Goal: Information Seeking & Learning: Learn about a topic

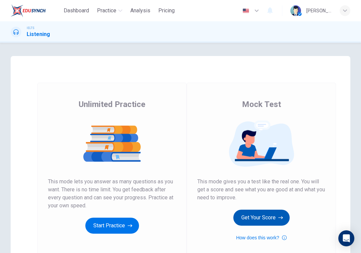
click at [276, 214] on button "Get Your Score" at bounding box center [262, 218] width 56 height 16
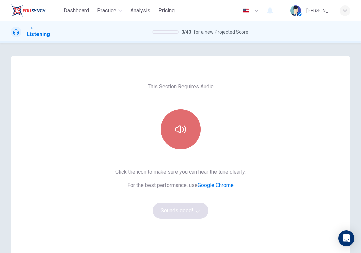
click at [181, 147] on button "button" at bounding box center [181, 129] width 40 height 40
click at [179, 125] on icon "button" at bounding box center [180, 129] width 11 height 11
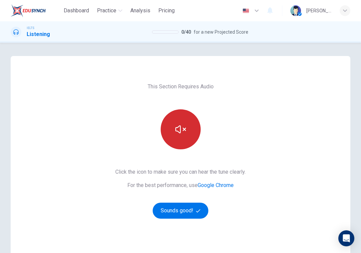
click at [179, 125] on icon "button" at bounding box center [180, 129] width 11 height 11
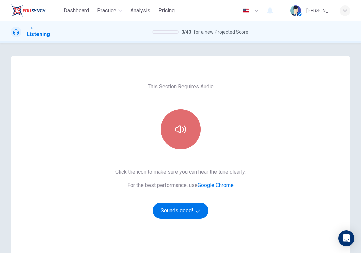
click at [179, 125] on icon "button" at bounding box center [180, 129] width 11 height 11
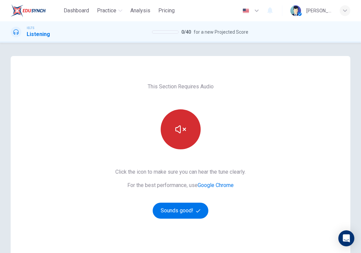
click at [179, 125] on icon "button" at bounding box center [180, 129] width 11 height 11
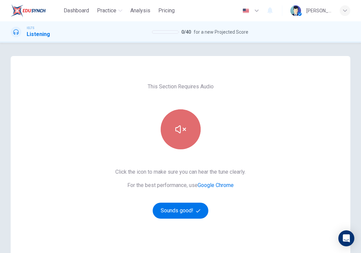
click at [179, 125] on icon "button" at bounding box center [180, 129] width 11 height 11
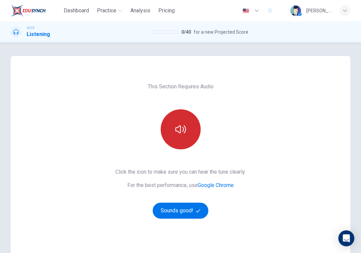
click at [179, 125] on icon "button" at bounding box center [180, 129] width 11 height 11
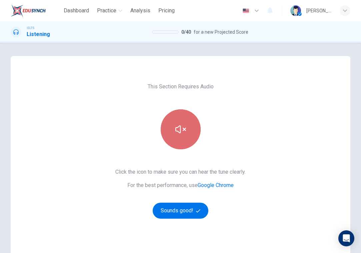
click at [179, 125] on icon "button" at bounding box center [180, 129] width 11 height 11
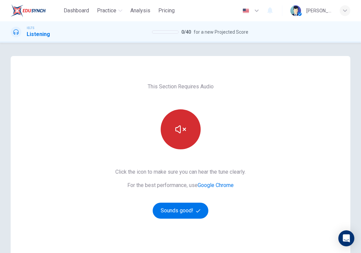
click at [179, 125] on icon "button" at bounding box center [180, 129] width 11 height 11
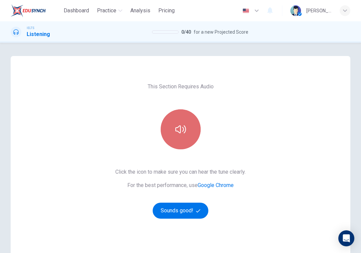
click at [179, 125] on icon "button" at bounding box center [180, 129] width 11 height 11
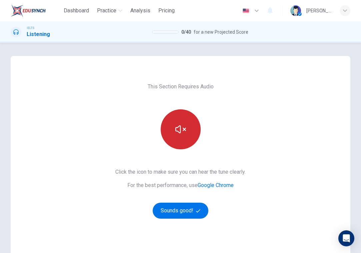
click at [179, 125] on icon "button" at bounding box center [180, 129] width 11 height 11
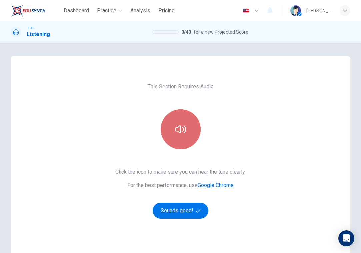
click at [179, 125] on icon "button" at bounding box center [180, 129] width 11 height 11
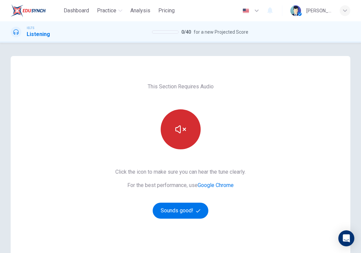
click at [180, 123] on button "button" at bounding box center [181, 129] width 40 height 40
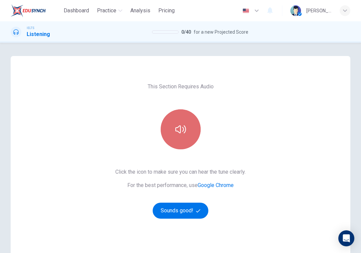
click at [180, 123] on button "button" at bounding box center [181, 129] width 40 height 40
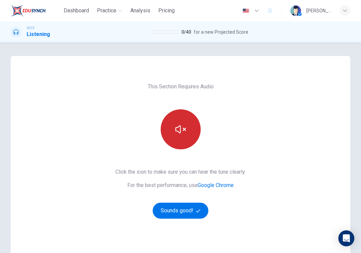
click at [180, 123] on button "button" at bounding box center [181, 129] width 40 height 40
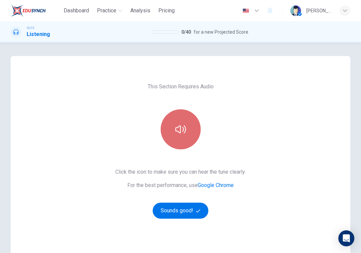
click at [180, 123] on button "button" at bounding box center [181, 129] width 40 height 40
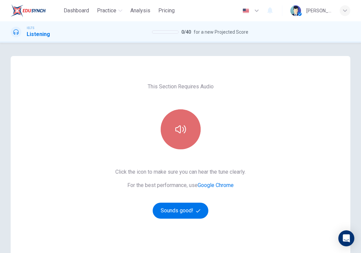
click at [180, 123] on button "button" at bounding box center [181, 129] width 40 height 40
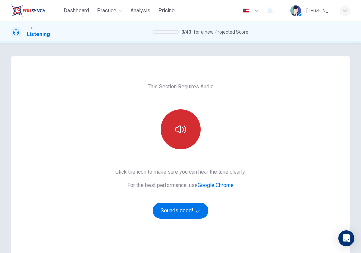
click at [180, 123] on button "button" at bounding box center [181, 129] width 40 height 40
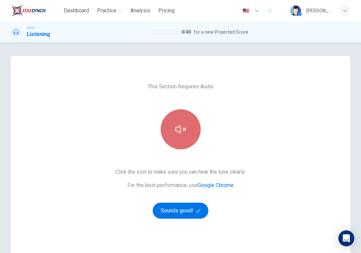
click at [180, 123] on button "button" at bounding box center [181, 129] width 40 height 40
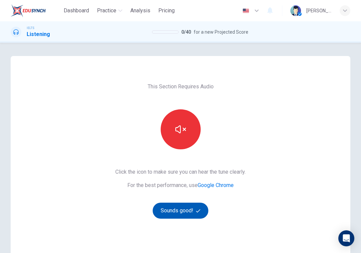
click at [193, 211] on button "Sounds good!" at bounding box center [181, 211] width 56 height 16
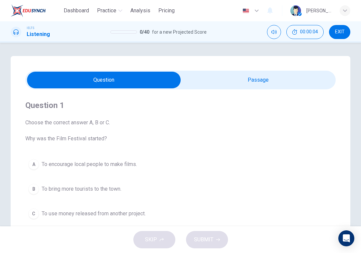
click at [236, 85] on input "checkbox" at bounding box center [104, 80] width 466 height 17
checkbox input "true"
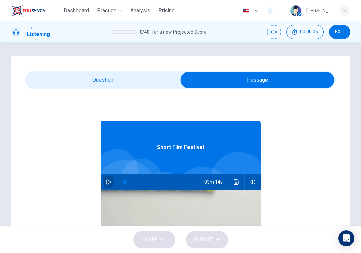
click at [106, 186] on button "button" at bounding box center [108, 182] width 11 height 16
type input "0"
click at [63, 82] on input "checkbox" at bounding box center [258, 80] width 466 height 17
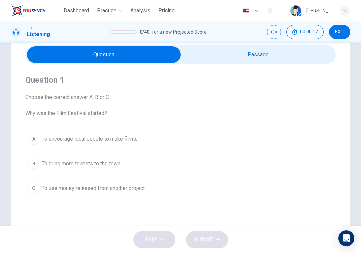
scroll to position [25, 0]
click at [125, 161] on button "B To bring more tourists to the town." at bounding box center [180, 164] width 311 height 17
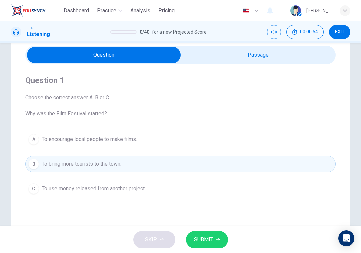
click at [125, 138] on span "To encourage local people to make films." at bounding box center [89, 139] width 95 height 8
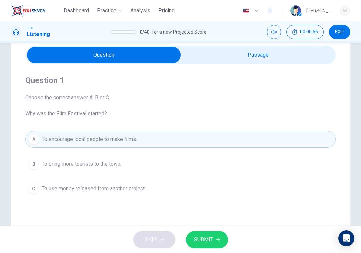
click at [115, 186] on span "To use money released from another project." at bounding box center [94, 189] width 104 height 8
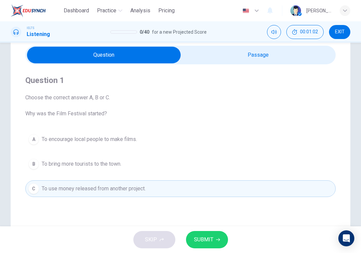
click at [117, 138] on span "To encourage local people to make films." at bounding box center [89, 139] width 95 height 8
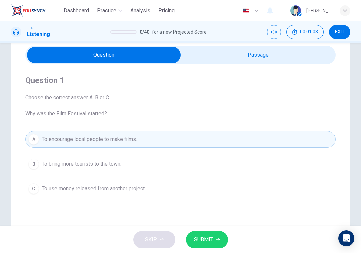
click at [124, 184] on button "C To use money released from another project." at bounding box center [180, 188] width 311 height 17
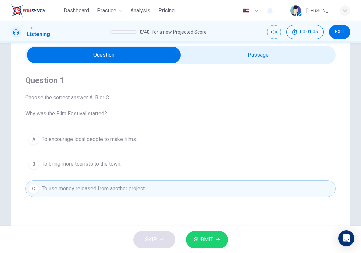
click at [215, 241] on button "SUBMIT" at bounding box center [207, 239] width 42 height 17
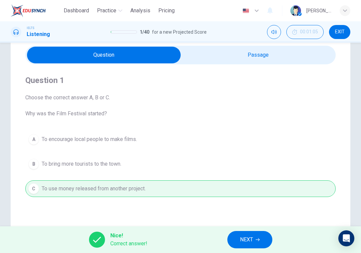
click at [247, 240] on span "NEXT" at bounding box center [246, 239] width 13 height 9
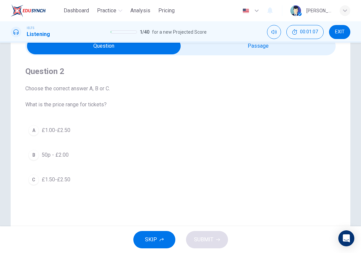
scroll to position [32, 0]
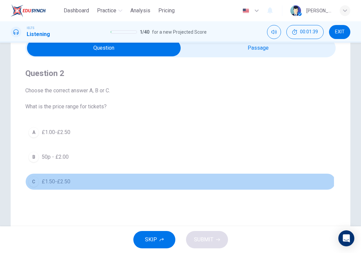
click at [66, 182] on span "£1.50-£2.50" at bounding box center [56, 182] width 29 height 8
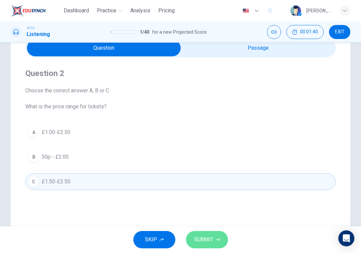
click at [208, 244] on span "SUBMIT" at bounding box center [203, 239] width 19 height 9
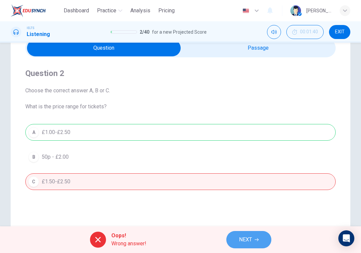
click at [242, 242] on span "NEXT" at bounding box center [245, 239] width 13 height 9
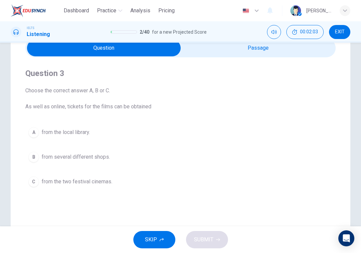
click at [114, 134] on button "A from the local library." at bounding box center [180, 132] width 311 height 17
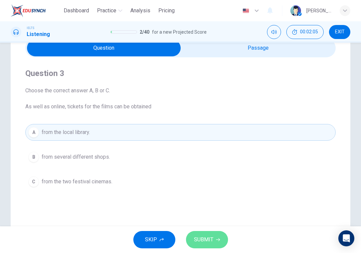
click at [206, 243] on span "SUBMIT" at bounding box center [203, 239] width 19 height 9
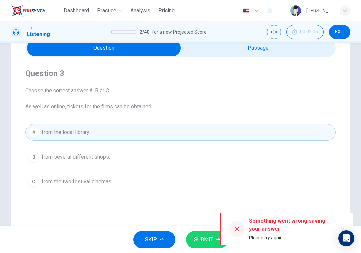
click at [120, 160] on button "B from several different shops." at bounding box center [180, 157] width 311 height 17
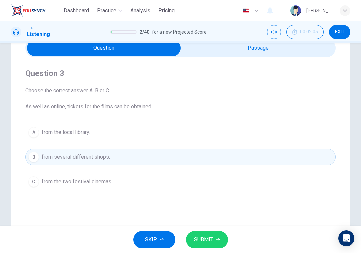
click at [120, 178] on button "C from the two festival cinemas." at bounding box center [180, 181] width 311 height 17
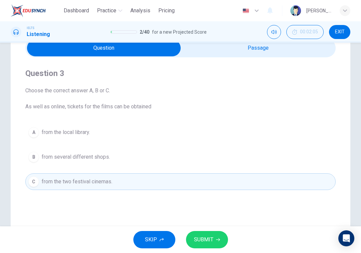
click at [126, 135] on button "A from the local library." at bounding box center [180, 132] width 311 height 17
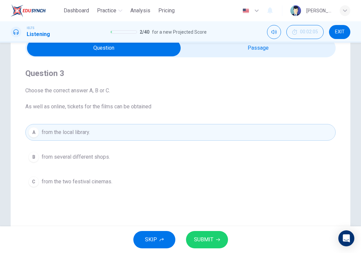
click at [115, 147] on div "A from the local library. B from several different shops. C from the two festiv…" at bounding box center [180, 157] width 311 height 66
click at [116, 155] on button "B from several different shops." at bounding box center [180, 157] width 311 height 17
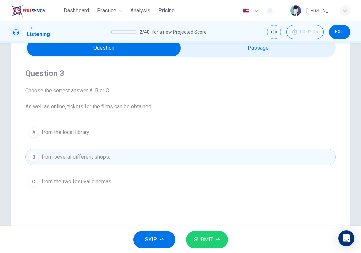
click at [116, 141] on div "A from the local library. B from several different shops. C from the two festiv…" at bounding box center [180, 157] width 311 height 66
click at [116, 139] on button "A from the local library." at bounding box center [180, 132] width 311 height 17
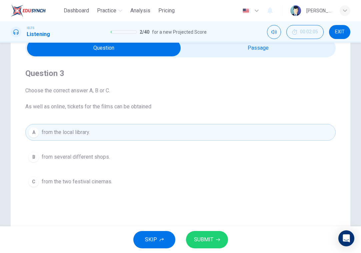
click at [199, 243] on span "SUBMIT" at bounding box center [203, 239] width 19 height 9
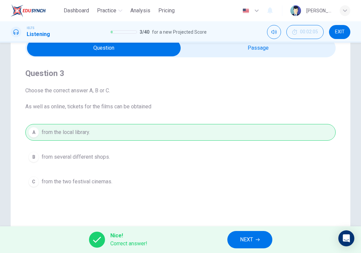
click at [243, 237] on span "NEXT" at bounding box center [246, 239] width 13 height 9
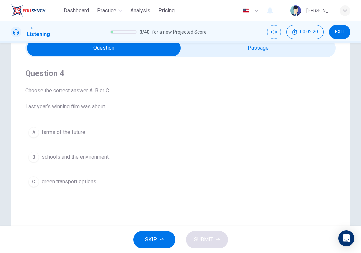
click at [99, 184] on button "C green transport options." at bounding box center [180, 181] width 311 height 17
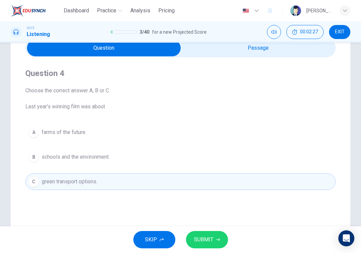
click at [206, 238] on span "SUBMIT" at bounding box center [203, 239] width 19 height 9
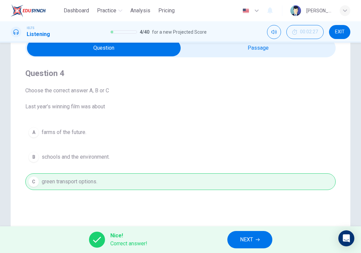
click at [242, 239] on span "NEXT" at bounding box center [246, 239] width 13 height 9
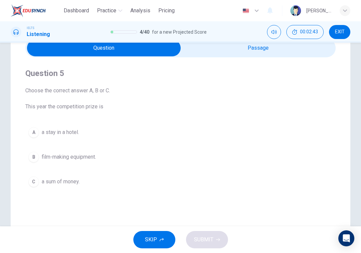
click at [85, 187] on button "C a sum of money." at bounding box center [180, 181] width 311 height 17
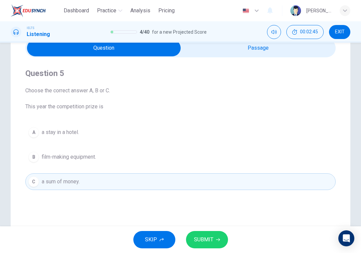
click at [204, 236] on span "SUBMIT" at bounding box center [203, 239] width 19 height 9
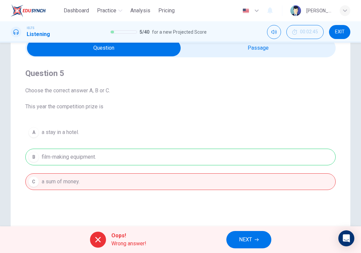
click at [240, 233] on button "NEXT" at bounding box center [249, 239] width 45 height 17
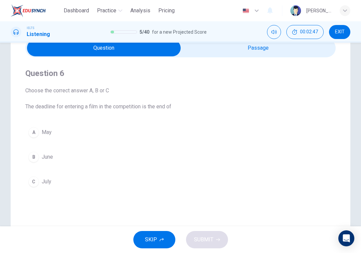
click at [89, 180] on button "C July" at bounding box center [180, 181] width 311 height 17
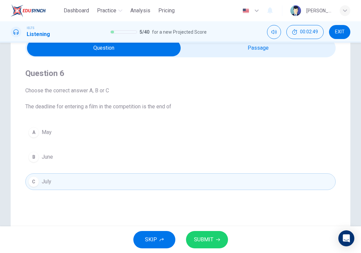
click at [205, 235] on button "SUBMIT" at bounding box center [207, 239] width 42 height 17
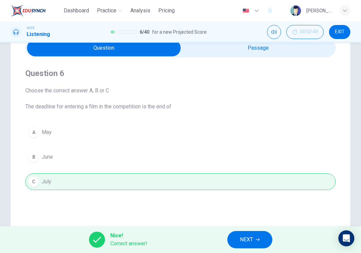
click at [248, 232] on button "NEXT" at bounding box center [250, 239] width 45 height 17
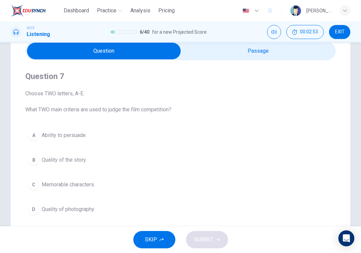
scroll to position [20, 0]
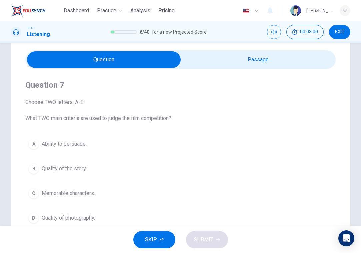
click at [223, 59] on input "checkbox" at bounding box center [104, 59] width 466 height 17
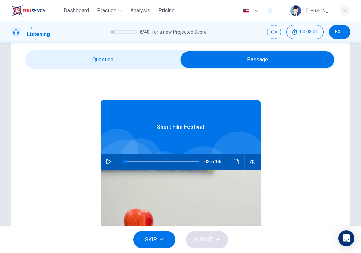
click at [86, 64] on input "checkbox" at bounding box center [258, 59] width 466 height 17
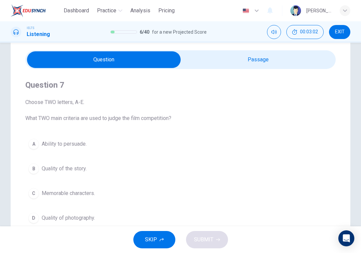
click at [202, 56] on input "checkbox" at bounding box center [104, 59] width 466 height 17
checkbox input "true"
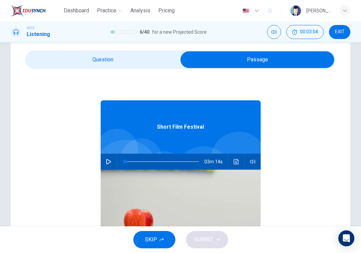
click at [103, 163] on button "button" at bounding box center [108, 162] width 11 height 16
type input "0"
click at [68, 61] on input "checkbox" at bounding box center [258, 59] width 466 height 17
checkbox input "false"
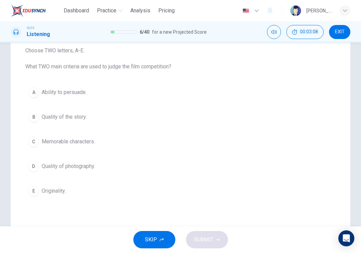
scroll to position [72, 0]
click at [82, 117] on span "Quality of the story." at bounding box center [64, 117] width 45 height 8
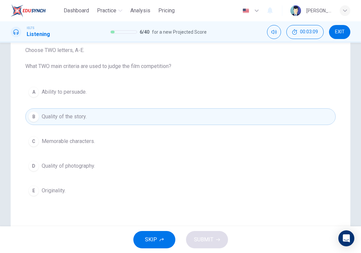
click at [58, 190] on span "Originality." at bounding box center [54, 191] width 24 height 8
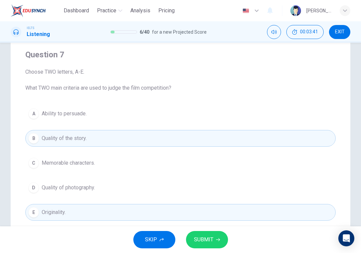
scroll to position [68, 0]
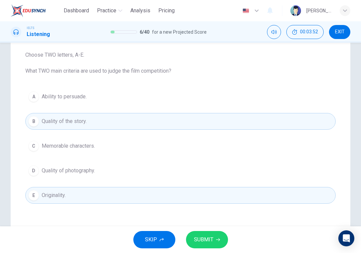
click at [216, 239] on icon "button" at bounding box center [218, 240] width 4 height 4
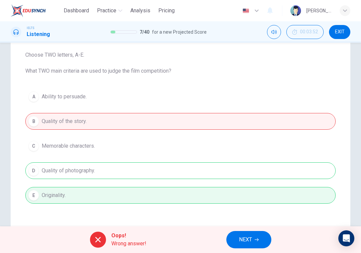
click at [240, 244] on span "NEXT" at bounding box center [245, 239] width 13 height 9
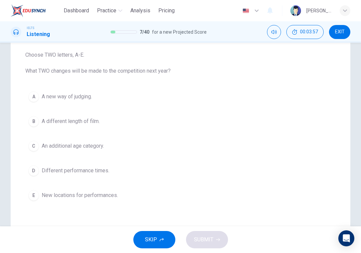
click at [87, 128] on button "B A different length of film." at bounding box center [180, 121] width 311 height 17
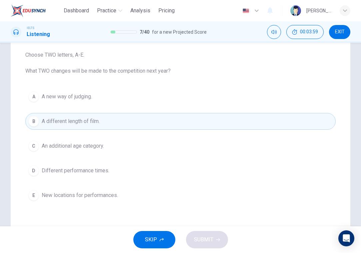
click at [93, 192] on span "New locations for performances." at bounding box center [80, 195] width 76 height 8
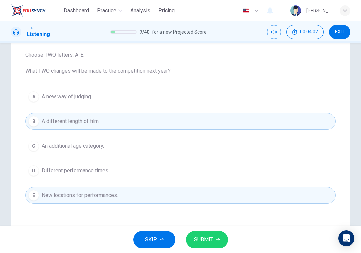
click at [202, 240] on span "SUBMIT" at bounding box center [203, 239] width 19 height 9
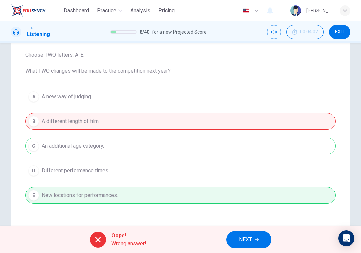
click at [245, 239] on span "NEXT" at bounding box center [245, 239] width 13 height 9
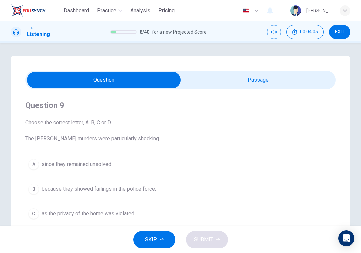
scroll to position [0, 0]
click at [240, 88] on input "checkbox" at bounding box center [104, 80] width 466 height 17
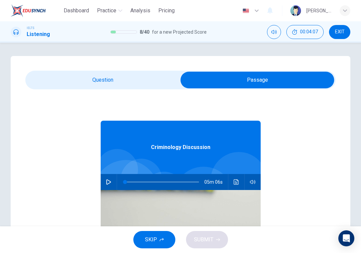
click at [108, 180] on icon "button" at bounding box center [108, 181] width 5 height 5
click at [106, 72] on input "checkbox" at bounding box center [258, 80] width 466 height 17
checkbox input "false"
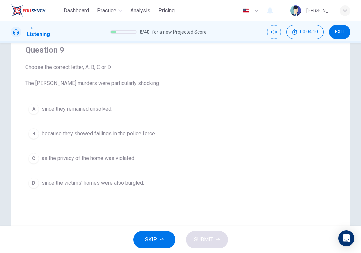
scroll to position [62, 0]
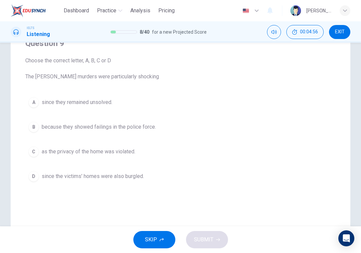
click at [138, 176] on span "since the victims' homes were also burgled." at bounding box center [93, 176] width 102 height 8
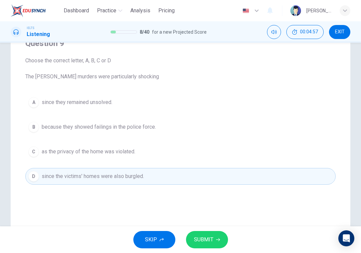
click at [216, 239] on icon "button" at bounding box center [218, 240] width 4 height 4
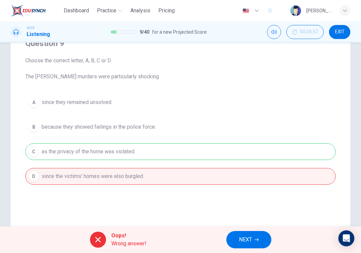
click at [257, 236] on button "NEXT" at bounding box center [249, 239] width 45 height 17
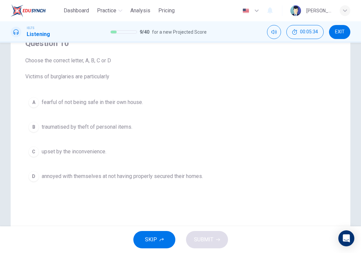
click at [80, 127] on span "traumatised by theft of personal items." at bounding box center [87, 127] width 91 height 8
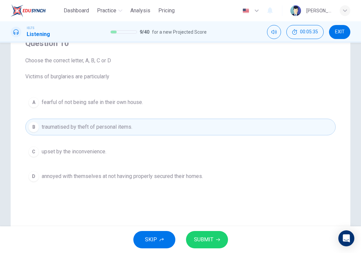
click at [210, 239] on span "SUBMIT" at bounding box center [203, 239] width 19 height 9
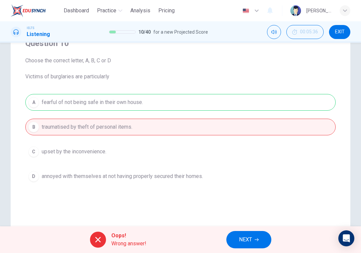
click at [247, 236] on span "NEXT" at bounding box center [245, 239] width 13 height 9
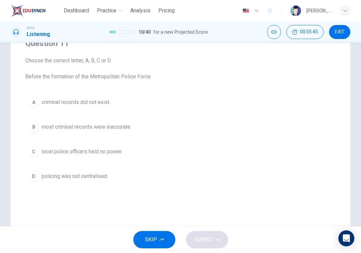
click at [91, 153] on span "local police officers held no power." at bounding box center [82, 152] width 81 height 8
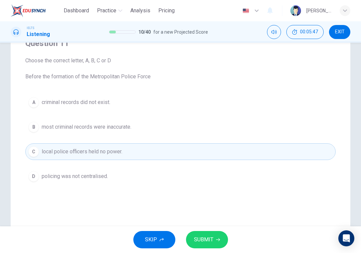
click at [83, 127] on span "most criminal records were inaccurate." at bounding box center [87, 127] width 90 height 8
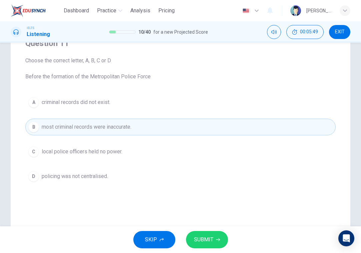
click at [203, 240] on span "SUBMIT" at bounding box center [203, 239] width 19 height 9
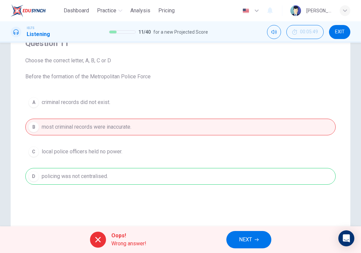
click at [236, 239] on button "NEXT" at bounding box center [249, 239] width 45 height 17
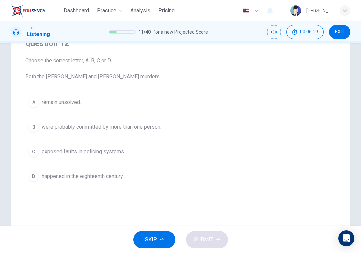
click at [100, 151] on span "exposed faults in policing systems." at bounding box center [83, 152] width 83 height 8
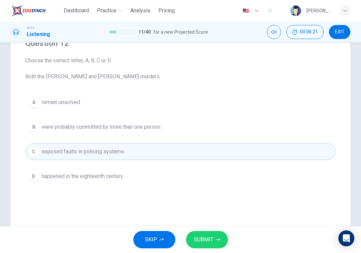
click at [210, 237] on span "SUBMIT" at bounding box center [203, 239] width 19 height 9
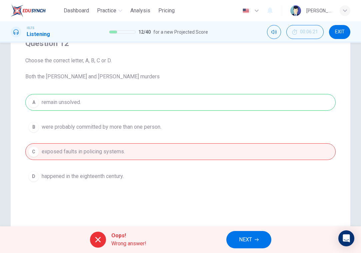
click at [245, 244] on span "NEXT" at bounding box center [245, 239] width 13 height 9
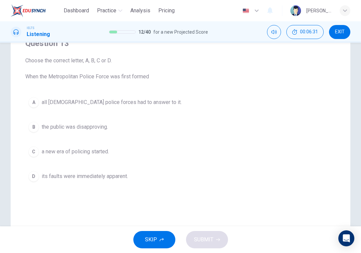
click at [94, 177] on span "its faults were immediately apparent." at bounding box center [85, 176] width 86 height 8
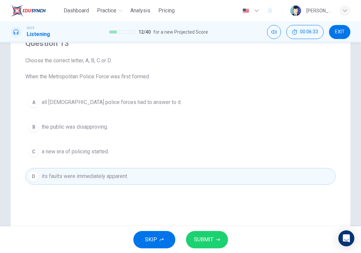
click at [89, 100] on span "all UK police forces had to answer to it." at bounding box center [112, 102] width 140 height 8
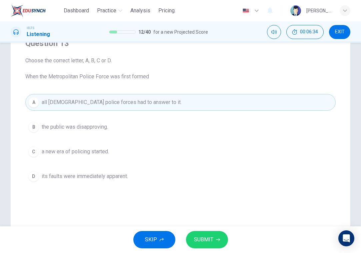
click at [99, 123] on span "the public was disapproving." at bounding box center [75, 127] width 66 height 8
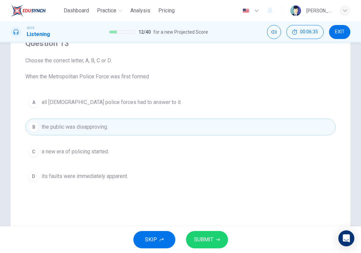
click at [100, 155] on span "a new era of policing started." at bounding box center [75, 152] width 67 height 8
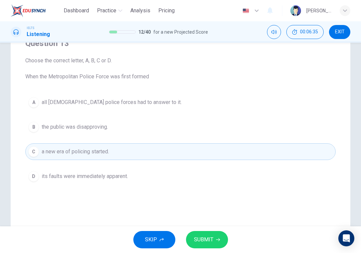
click at [103, 172] on button "D its faults were immediately apparent." at bounding box center [180, 176] width 311 height 17
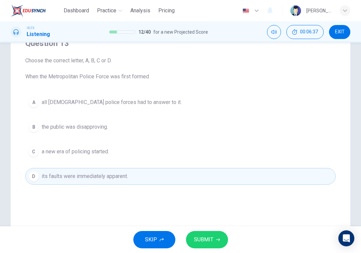
click at [100, 155] on span "a new era of policing started." at bounding box center [75, 152] width 67 height 8
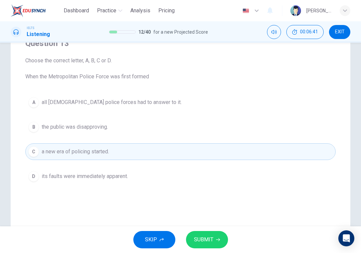
click at [201, 231] on button "SUBMIT" at bounding box center [207, 239] width 42 height 17
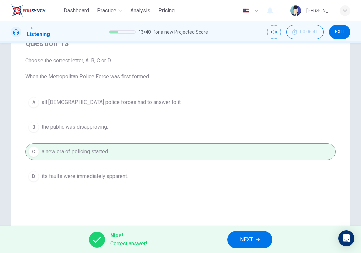
click at [252, 243] on span "NEXT" at bounding box center [246, 239] width 13 height 9
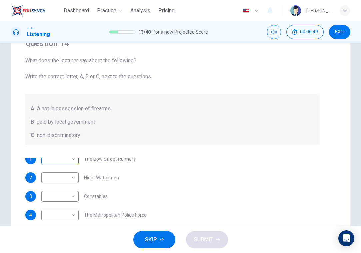
scroll to position [0, 0]
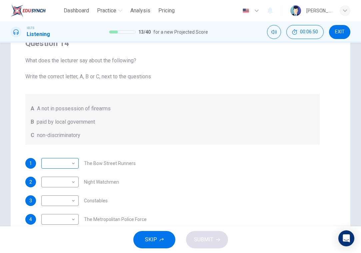
click at [70, 162] on body "Dashboard Practice Analysis Pricing English en ​ Bart Pan IELTS Listening 13 / …" at bounding box center [180, 126] width 361 height 253
click at [70, 162] on div at bounding box center [180, 126] width 361 height 253
click at [71, 168] on body "Dashboard Practice Analysis Pricing English en ​ Bart Pan IELTS Listening 13 / …" at bounding box center [180, 126] width 361 height 253
click at [67, 180] on li "B" at bounding box center [59, 184] width 37 height 11
type input "B"
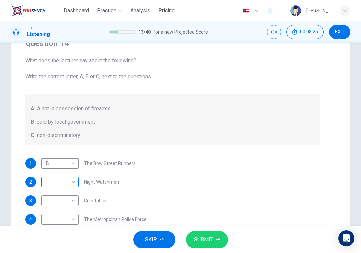
click at [68, 182] on body "Dashboard Practice Analysis Pricing English en ​ Bart Pan IELTS Listening 13 / …" at bounding box center [180, 126] width 361 height 253
click at [65, 217] on li "C" at bounding box center [59, 214] width 37 height 11
type input "C"
click at [67, 206] on body "Dashboard Practice Analysis Pricing English en ​ Bart Pan IELTS Listening 13 / …" at bounding box center [180, 126] width 361 height 253
click at [61, 235] on li "C" at bounding box center [59, 233] width 37 height 11
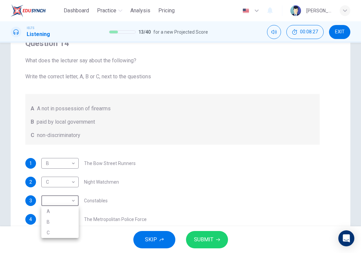
type input "C"
click at [61, 225] on body "Dashboard Practice Analysis Pricing English en ​ Bart Pan IELTS Listening 13 / …" at bounding box center [180, 126] width 361 height 253
click at [58, 244] on li "C" at bounding box center [59, 242] width 37 height 11
type input "C"
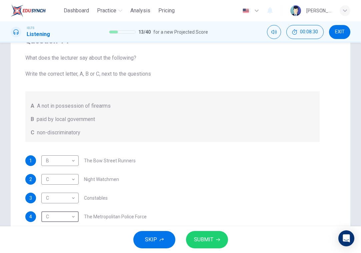
click at [200, 241] on span "SUBMIT" at bounding box center [203, 239] width 19 height 9
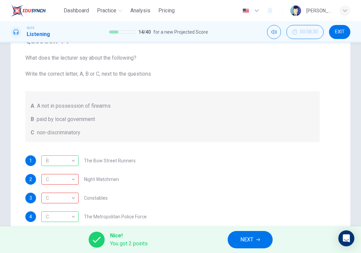
click at [257, 245] on button "NEXT" at bounding box center [250, 239] width 45 height 17
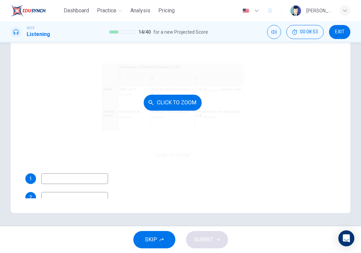
scroll to position [0, 0]
click at [175, 104] on button "Click to Zoom" at bounding box center [173, 103] width 58 height 16
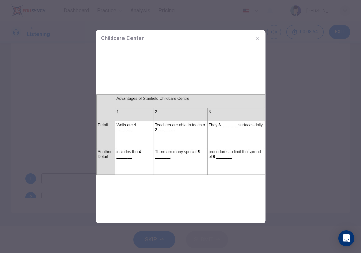
click at [175, 104] on img at bounding box center [181, 134] width 170 height 177
click at [257, 35] on icon "button" at bounding box center [257, 37] width 5 height 5
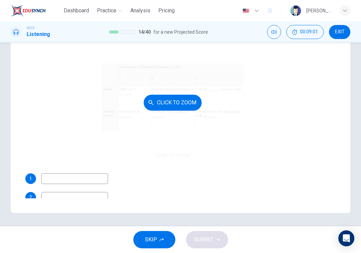
drag, startPoint x: 235, startPoint y: 75, endPoint x: 203, endPoint y: 86, distance: 33.5
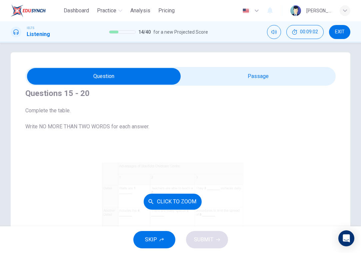
scroll to position [10, 0]
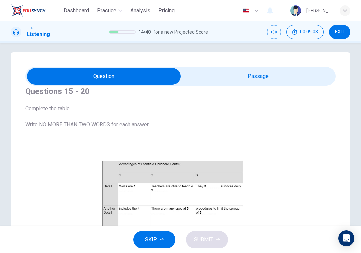
click at [224, 67] on span at bounding box center [180, 76] width 311 height 19
click at [222, 77] on input "checkbox" at bounding box center [104, 76] width 466 height 17
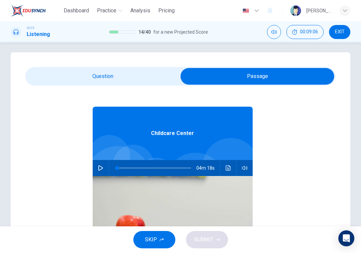
click at [99, 171] on button "button" at bounding box center [100, 168] width 11 height 16
click at [79, 75] on input "checkbox" at bounding box center [258, 76] width 466 height 17
checkbox input "false"
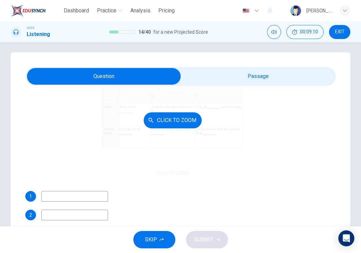
scroll to position [90, 0]
click at [120, 135] on div "Click to Zoom" at bounding box center [172, 120] width 295 height 115
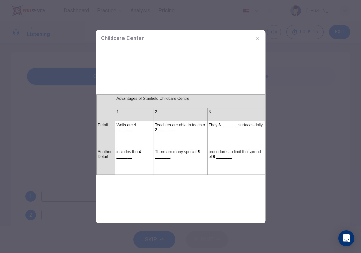
click at [74, 134] on div at bounding box center [180, 126] width 361 height 253
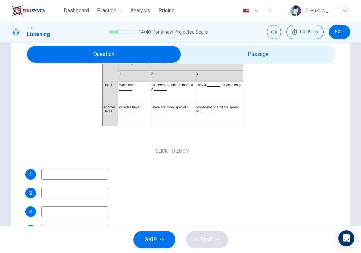
scroll to position [41, 0]
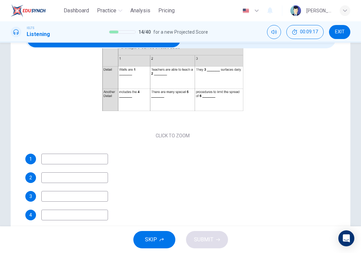
click at [72, 159] on input at bounding box center [74, 159] width 67 height 11
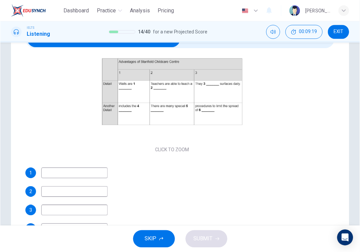
scroll to position [73, 0]
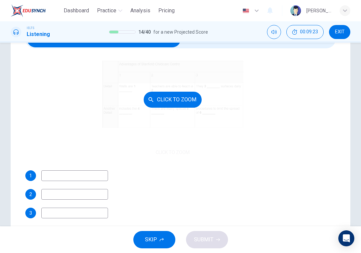
click at [145, 105] on button "Click to Zoom" at bounding box center [173, 100] width 58 height 16
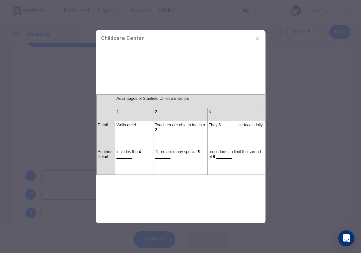
drag, startPoint x: 107, startPoint y: 36, endPoint x: 140, endPoint y: 46, distance: 34.8
click at [140, 45] on div "Childcare Center" at bounding box center [181, 38] width 170 height 16
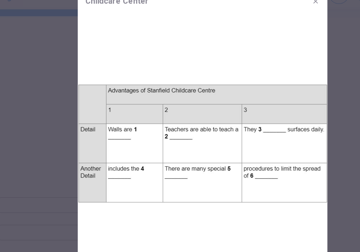
click at [42, 85] on div at bounding box center [180, 126] width 360 height 252
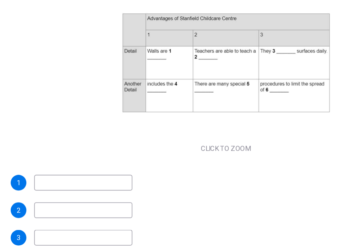
click at [41, 170] on input at bounding box center [74, 175] width 67 height 11
type input "safe"
click at [65, 189] on input at bounding box center [74, 194] width 67 height 11
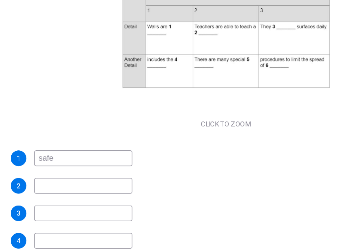
scroll to position [90, 0]
click at [41, 191] on input at bounding box center [74, 196] width 67 height 11
click at [49, 172] on input "student" at bounding box center [74, 177] width 67 height 11
type input "s"
type input "skill"
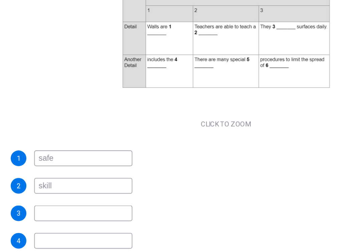
click at [49, 191] on input at bounding box center [74, 196] width 67 height 11
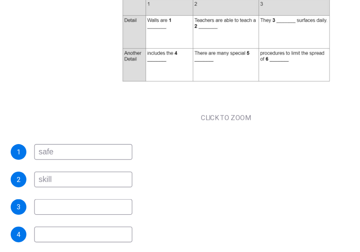
scroll to position [44, 0]
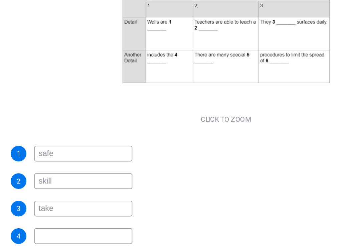
type input "take"
click at [50, 206] on input at bounding box center [74, 211] width 67 height 11
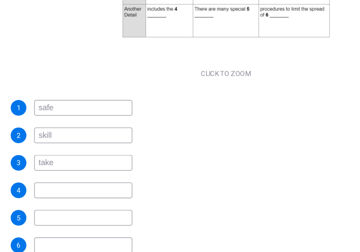
scroll to position [90, 0]
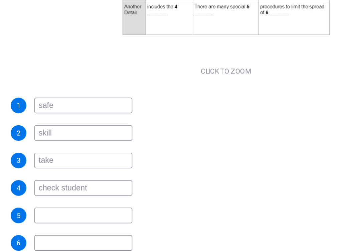
type input "check student"
click at [73, 192] on input at bounding box center [74, 197] width 67 height 11
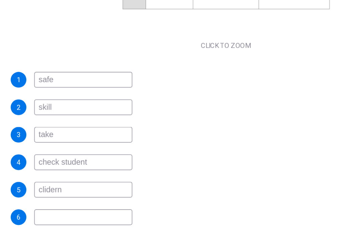
scroll to position [95, 0]
click at [56, 193] on input at bounding box center [74, 198] width 67 height 11
click at [41, 175] on input "clidern" at bounding box center [74, 180] width 67 height 11
click at [43, 175] on input "clidern" at bounding box center [74, 180] width 67 height 11
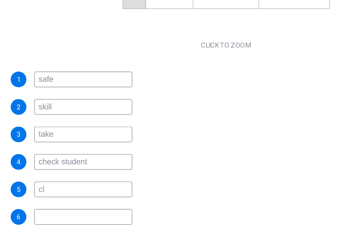
type input "c"
type input "kids"
click at [41, 193] on input at bounding box center [74, 198] width 67 height 11
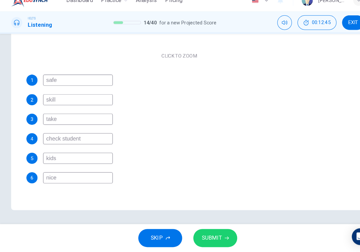
scroll to position [0, 0]
type input "nice"
click at [212, 231] on button "SUBMIT" at bounding box center [206, 238] width 42 height 17
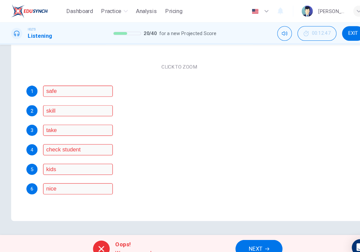
scroll to position [113, 0]
click at [250, 234] on span "NEXT" at bounding box center [244, 238] width 13 height 9
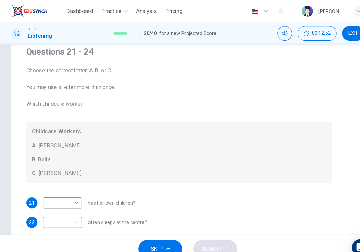
scroll to position [0, 0]
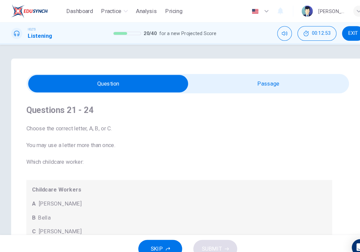
type input "96"
click at [267, 82] on input "checkbox" at bounding box center [103, 80] width 463 height 17
checkbox input "true"
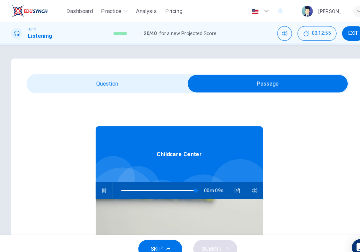
click at [168, 183] on span at bounding box center [153, 181] width 74 height 9
type input "72"
click at [98, 81] on input "checkbox" at bounding box center [256, 80] width 463 height 17
checkbox input "false"
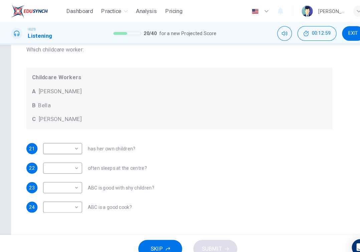
scroll to position [12, 0]
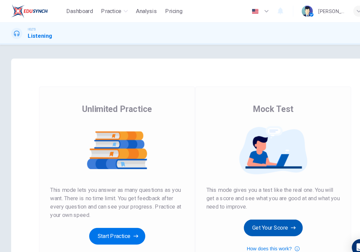
click at [258, 220] on button "Get Your Score" at bounding box center [262, 218] width 56 height 16
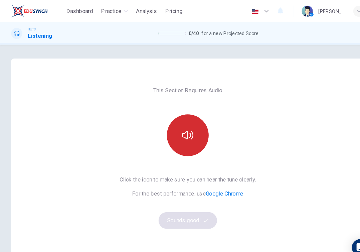
click at [183, 117] on button "button" at bounding box center [180, 129] width 40 height 40
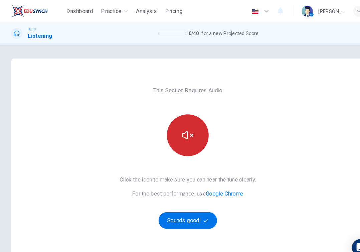
click at [181, 129] on icon "button" at bounding box center [179, 129] width 11 height 11
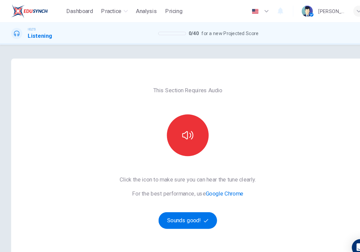
click at [182, 219] on div "This Section Requires Audio Click the icon to make sure you can hear the tune c…" at bounding box center [179, 172] width 141 height 232
click at [181, 212] on button "Sounds good!" at bounding box center [180, 211] width 56 height 16
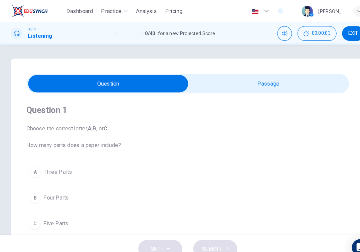
click at [232, 73] on input "checkbox" at bounding box center [103, 80] width 463 height 17
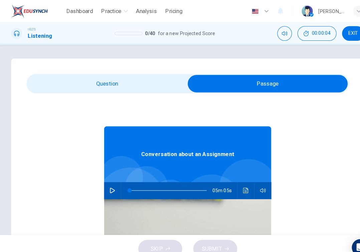
click at [107, 185] on button "button" at bounding box center [107, 182] width 11 height 16
click at [72, 77] on input "checkbox" at bounding box center [256, 80] width 463 height 17
checkbox input "false"
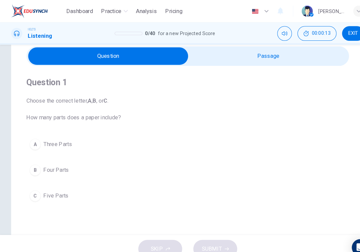
scroll to position [30, 0]
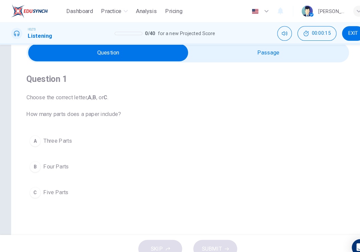
click at [78, 159] on button "B Four Parts" at bounding box center [179, 159] width 309 height 17
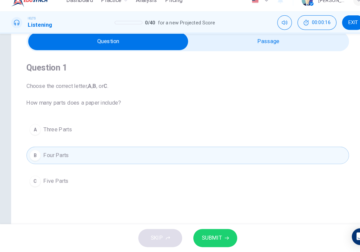
scroll to position [0, 0]
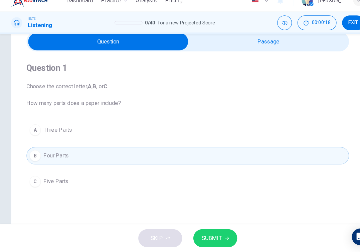
type input "4"
click at [218, 43] on input "checkbox" at bounding box center [103, 50] width 463 height 17
checkbox input "true"
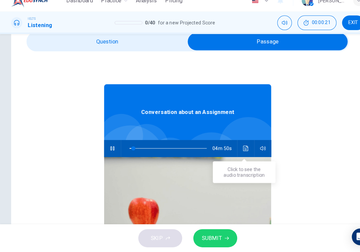
click at [235, 146] on button "Click to see the audio transcription" at bounding box center [235, 152] width 11 height 16
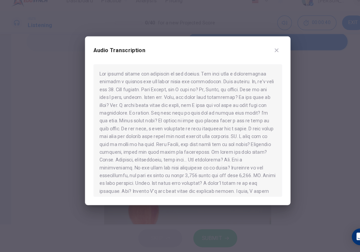
click at [265, 56] on icon "button" at bounding box center [264, 58] width 5 height 5
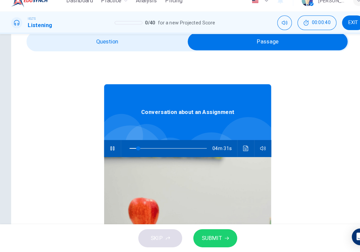
type input "12"
click at [107, 45] on input "checkbox" at bounding box center [256, 50] width 463 height 17
checkbox input "false"
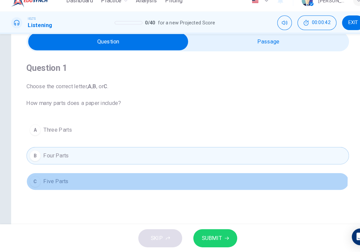
click at [77, 175] on button "C Five Parts" at bounding box center [179, 183] width 309 height 17
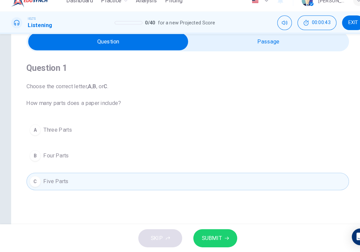
click at [205, 235] on button "SUBMIT" at bounding box center [206, 238] width 42 height 17
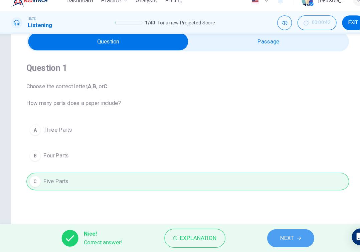
click at [285, 236] on icon "button" at bounding box center [286, 238] width 4 height 4
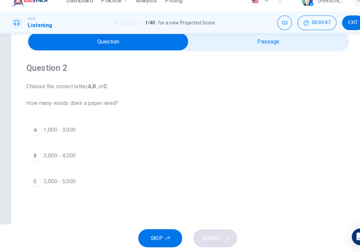
type input "15"
click at [240, 42] on input "checkbox" at bounding box center [103, 50] width 463 height 17
checkbox input "true"
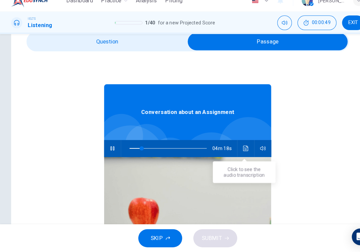
click at [235, 149] on icon "Click to see the audio transcription" at bounding box center [235, 151] width 5 height 5
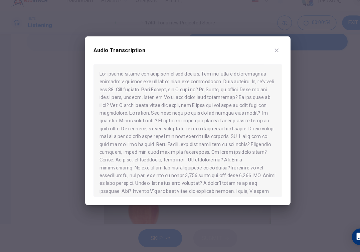
click at [265, 56] on icon "button" at bounding box center [264, 58] width 5 height 5
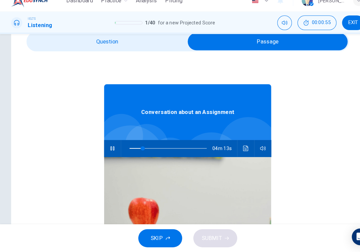
type input "18"
click at [118, 46] on input "checkbox" at bounding box center [256, 50] width 463 height 17
checkbox input "false"
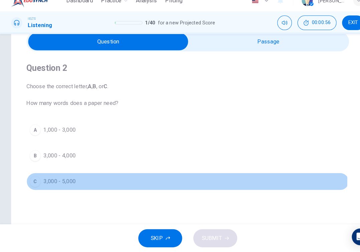
click at [93, 175] on button "C 3,000 - 5,000" at bounding box center [179, 183] width 309 height 17
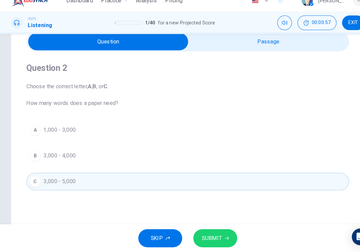
click at [196, 234] on span "SUBMIT" at bounding box center [202, 238] width 19 height 9
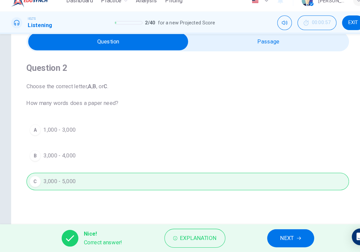
click at [268, 230] on button "NEXT" at bounding box center [278, 238] width 45 height 17
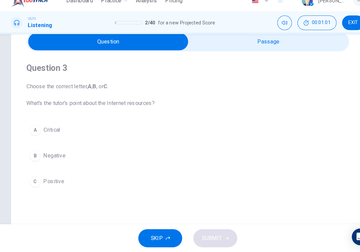
type input "21"
click at [284, 42] on input "checkbox" at bounding box center [103, 50] width 463 height 17
checkbox input "true"
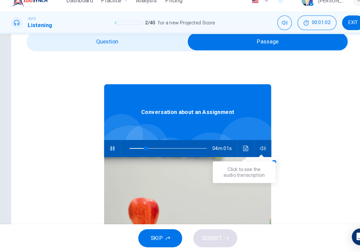
click at [231, 144] on button "Click to see the audio transcription" at bounding box center [235, 152] width 11 height 16
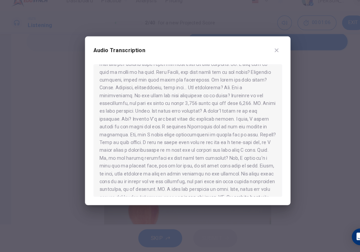
scroll to position [77, 0]
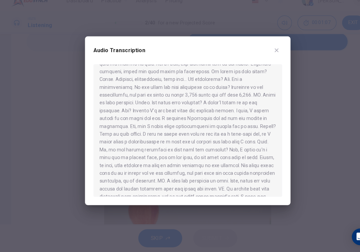
click at [268, 53] on button "button" at bounding box center [265, 58] width 11 height 11
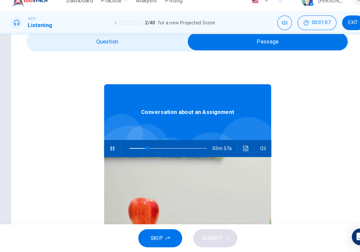
type input "23"
click at [128, 42] on input "checkbox" at bounding box center [256, 50] width 463 height 17
checkbox input "false"
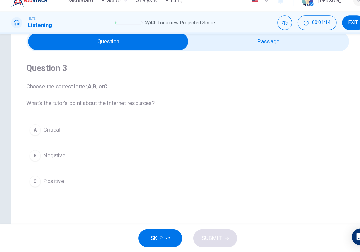
click at [86, 160] on div "A Critical B Negative C Positive" at bounding box center [179, 159] width 309 height 66
type input "25"
click at [253, 42] on input "checkbox" at bounding box center [103, 50] width 463 height 17
checkbox input "true"
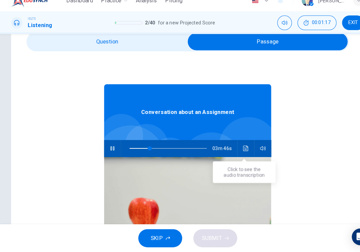
click at [230, 144] on button "Click to see the audio transcription" at bounding box center [235, 152] width 11 height 16
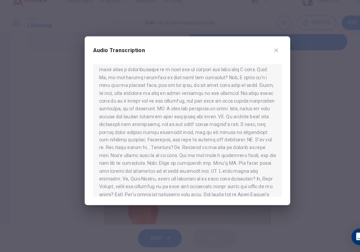
scroll to position [148, 0]
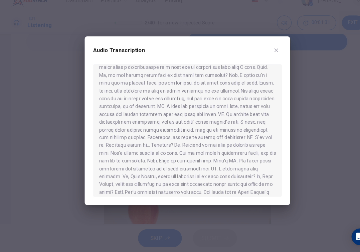
click at [268, 53] on button "button" at bounding box center [265, 58] width 11 height 11
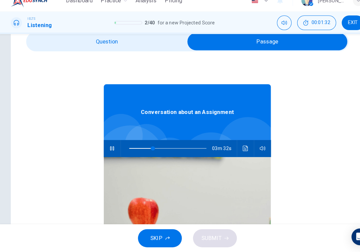
type input "31"
click at [117, 42] on input "checkbox" at bounding box center [256, 50] width 463 height 17
checkbox input "false"
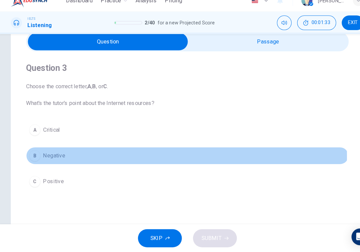
click at [51, 155] on span "Negative" at bounding box center [52, 159] width 21 height 8
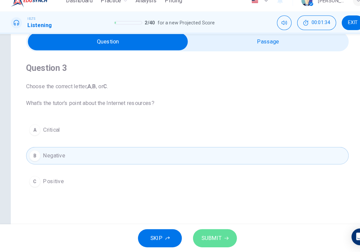
click at [199, 234] on span "SUBMIT" at bounding box center [202, 238] width 19 height 9
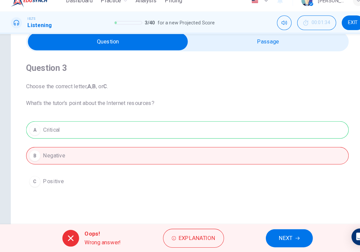
click at [264, 230] on button "NEXT" at bounding box center [277, 238] width 45 height 17
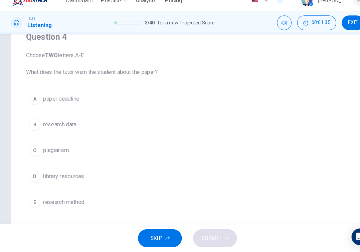
scroll to position [64, 0]
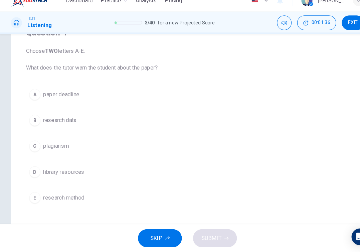
click at [79, 117] on button "B research data" at bounding box center [179, 125] width 309 height 17
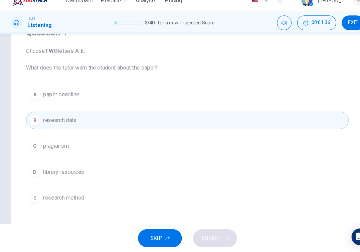
click at [78, 198] on div "Question 4 Choose TWO letters A-E. What does the tutor warn the student about t…" at bounding box center [179, 122] width 309 height 193
click at [79, 195] on span "research method" at bounding box center [61, 199] width 39 height 8
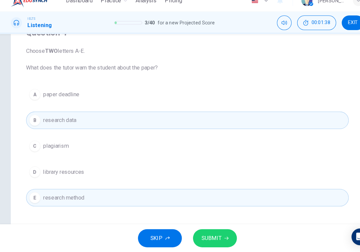
click at [211, 234] on span "SUBMIT" at bounding box center [202, 238] width 19 height 9
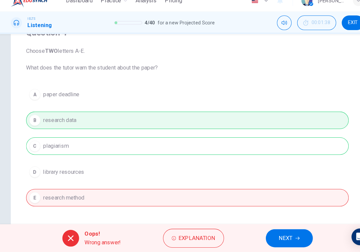
click at [281, 230] on button "NEXT" at bounding box center [277, 238] width 45 height 17
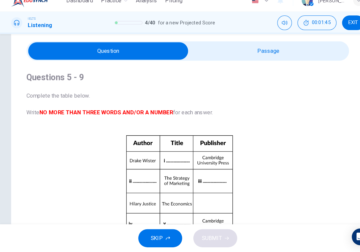
scroll to position [14, 0]
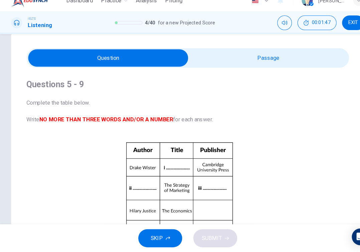
type input "38"
click at [242, 57] on input "checkbox" at bounding box center [103, 65] width 463 height 17
checkbox input "true"
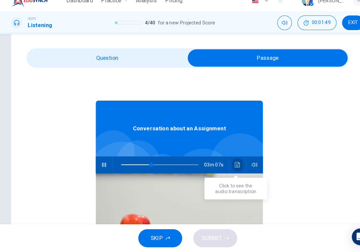
click at [225, 165] on icon "Click to see the audio transcription" at bounding box center [227, 167] width 5 height 5
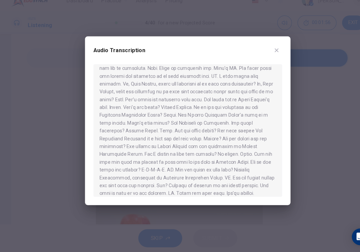
scroll to position [237, 0]
click at [265, 57] on icon "button" at bounding box center [265, 59] width 4 height 4
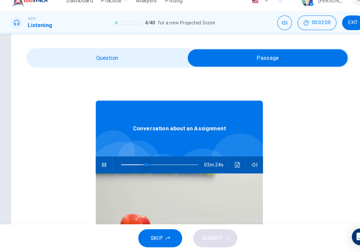
click at [139, 166] on span at bounding box center [140, 168] width 4 height 4
click at [150, 163] on span at bounding box center [153, 167] width 74 height 9
click at [164, 163] on span at bounding box center [153, 167] width 74 height 9
type input "67"
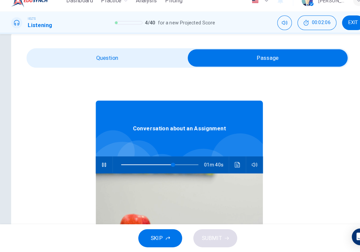
click at [95, 57] on input "checkbox" at bounding box center [256, 65] width 463 height 17
checkbox input "false"
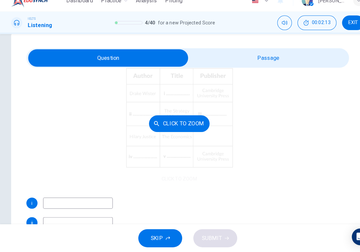
scroll to position [71, 0]
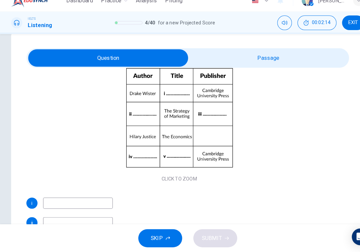
type input "70"
click at [275, 57] on input "checkbox" at bounding box center [103, 65] width 463 height 17
checkbox input "true"
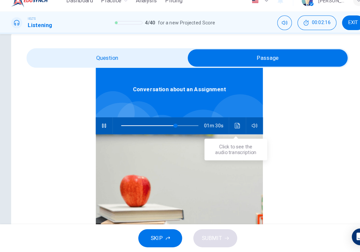
click at [226, 128] on icon "Click to see the audio transcription" at bounding box center [227, 130] width 5 height 5
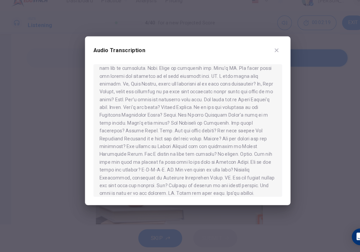
scroll to position [237, 0]
click at [268, 53] on div "Audio Transcription" at bounding box center [179, 62] width 181 height 19
click at [267, 56] on icon "button" at bounding box center [264, 58] width 5 height 5
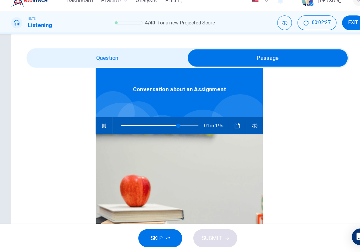
type input "74"
click at [123, 58] on input "checkbox" at bounding box center [256, 65] width 463 height 17
checkbox input "false"
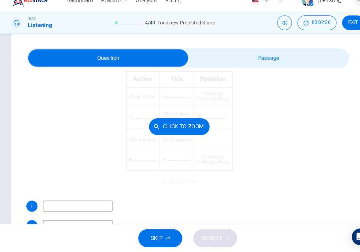
scroll to position [69, 0]
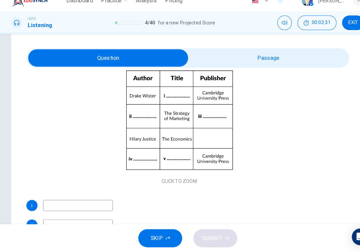
click at [78, 201] on input at bounding box center [74, 206] width 67 height 11
type input "Global economy"
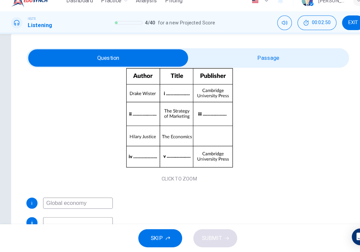
scroll to position [71, 0]
type input "83"
click at [238, 57] on input "checkbox" at bounding box center [103, 65] width 463 height 17
checkbox input "true"
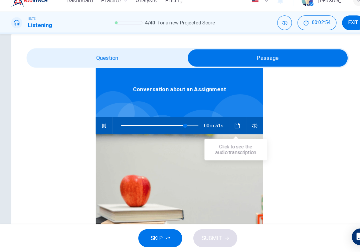
click at [226, 128] on icon "Click to see the audio transcription" at bounding box center [227, 130] width 5 height 5
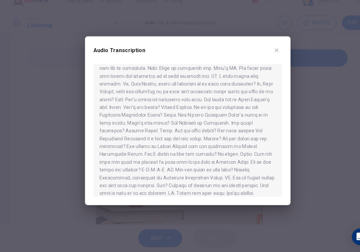
scroll to position [237, 0]
click at [269, 53] on button "button" at bounding box center [265, 58] width 11 height 11
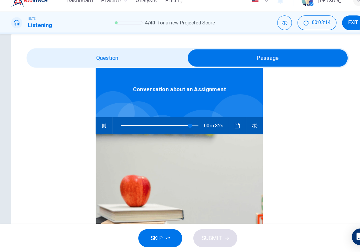
type input "90"
click at [137, 58] on input "checkbox" at bounding box center [256, 65] width 463 height 17
checkbox input "false"
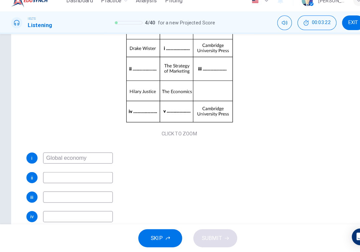
scroll to position [71, 0]
click at [75, 175] on input at bounding box center [74, 180] width 67 height 11
type input "hhnna"
click at [68, 193] on input at bounding box center [74, 198] width 67 height 11
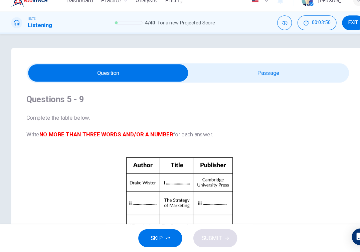
scroll to position [0, 0]
click at [224, 72] on input "checkbox" at bounding box center [103, 80] width 463 height 17
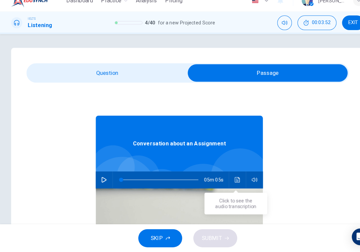
click at [226, 179] on icon "Click to see the audio transcription" at bounding box center [227, 181] width 5 height 5
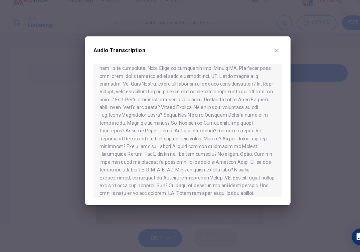
scroll to position [237, 0]
click at [268, 53] on button "button" at bounding box center [265, 58] width 11 height 11
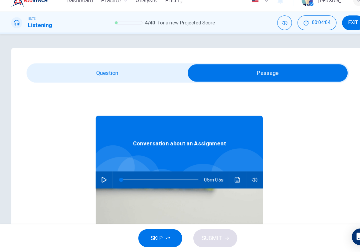
click at [115, 72] on input "checkbox" at bounding box center [256, 80] width 463 height 17
checkbox input "false"
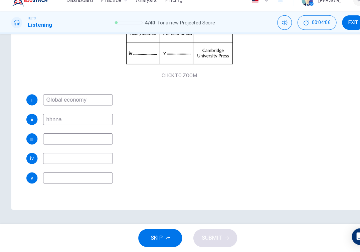
scroll to position [0, 0]
click at [78, 138] on input at bounding box center [74, 143] width 67 height 11
type input "London press"
click at [54, 157] on input at bounding box center [74, 162] width 67 height 11
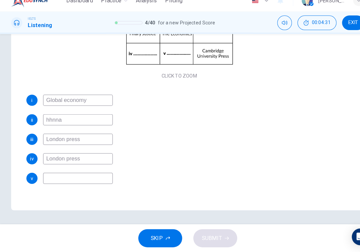
type input "London press"
click at [47, 175] on input at bounding box center [74, 180] width 67 height 11
type input "London press"
click at [204, 234] on span "SUBMIT" at bounding box center [202, 238] width 19 height 9
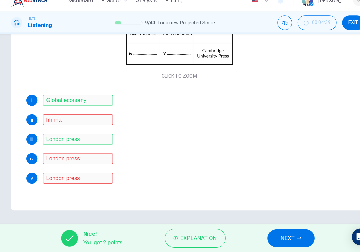
click at [279, 234] on span "NEXT" at bounding box center [275, 238] width 13 height 9
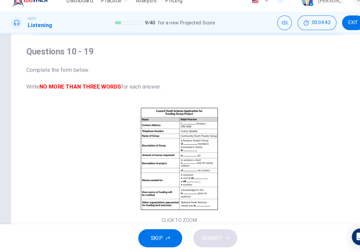
scroll to position [0, 0]
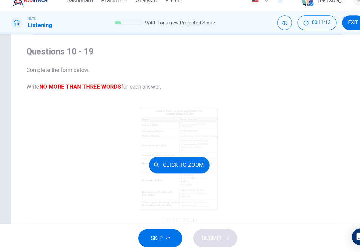
click at [216, 139] on div "Click to Zoom" at bounding box center [171, 167] width 293 height 115
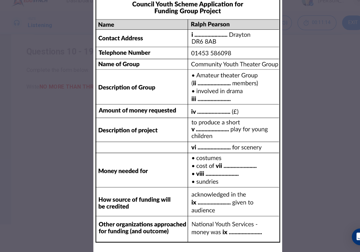
click at [53, 12] on icon "button" at bounding box center [51, 9] width 5 height 5
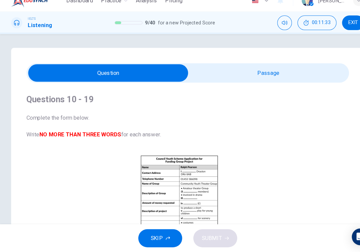
click at [255, 76] on input "checkbox" at bounding box center [103, 80] width 463 height 17
checkbox input "true"
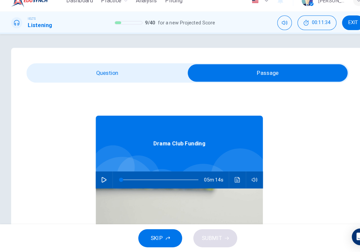
click at [98, 179] on icon "button" at bounding box center [99, 181] width 5 height 5
type input "0"
click at [105, 72] on input "checkbox" at bounding box center [256, 80] width 463 height 17
checkbox input "false"
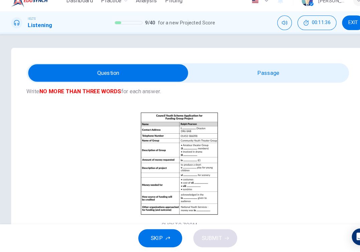
scroll to position [48, 0]
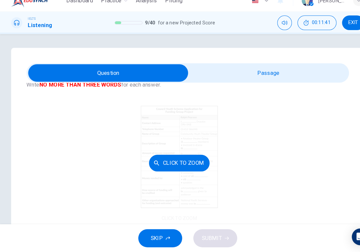
click at [75, 147] on div "Click to Zoom" at bounding box center [171, 165] width 293 height 115
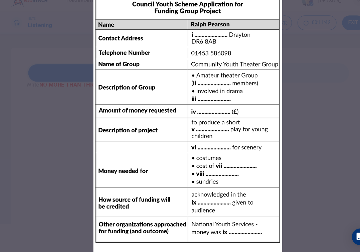
click at [75, 147] on div at bounding box center [180, 126] width 360 height 252
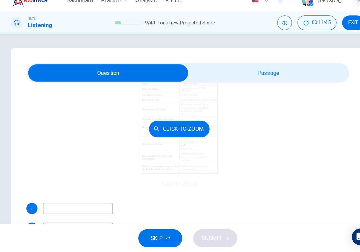
scroll to position [80, 0]
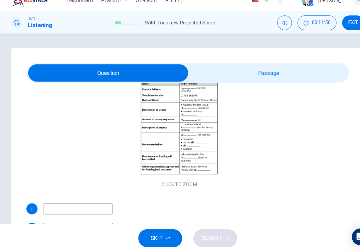
click at [77, 204] on input at bounding box center [74, 209] width 67 height 11
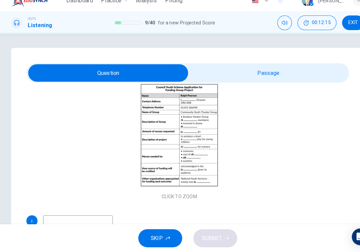
scroll to position [70, 0]
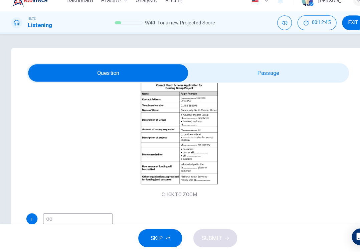
type input "o"
click at [247, 72] on input "checkbox" at bounding box center [103, 80] width 463 height 17
checkbox input "true"
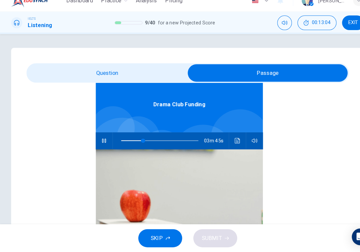
scroll to position [37, 0]
click at [225, 142] on icon "Click to see the audio transcription" at bounding box center [227, 144] width 5 height 5
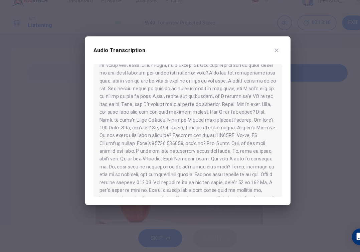
scroll to position [25, 0]
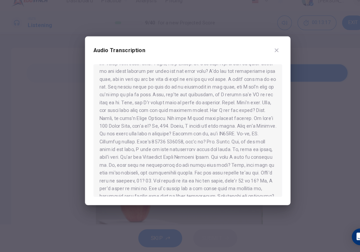
click at [277, 45] on div "Audio Transcription" at bounding box center [179, 125] width 197 height 161
click at [273, 48] on div "Audio Transcription" at bounding box center [179, 125] width 197 height 161
click at [268, 53] on button "button" at bounding box center [265, 58] width 11 height 11
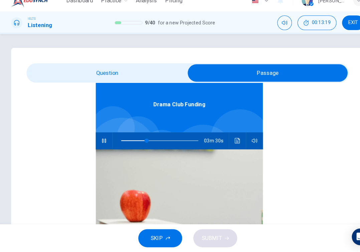
type input "33"
click at [149, 72] on input "checkbox" at bounding box center [256, 80] width 463 height 17
checkbox input "false"
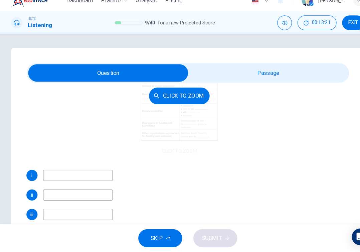
scroll to position [111, 0]
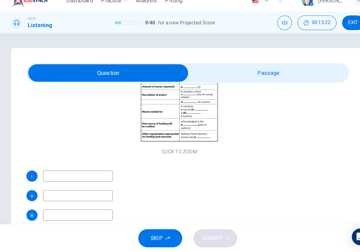
click at [56, 173] on input at bounding box center [74, 178] width 67 height 11
click at [52, 192] on input at bounding box center [74, 197] width 67 height 11
click at [54, 173] on input "203south road" at bounding box center [74, 178] width 67 height 11
type input "203 south road"
click at [46, 192] on input at bounding box center [74, 197] width 67 height 11
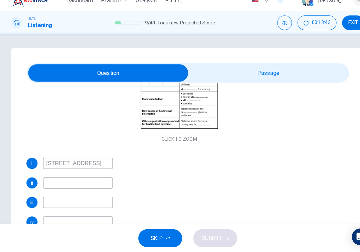
scroll to position [129, 0]
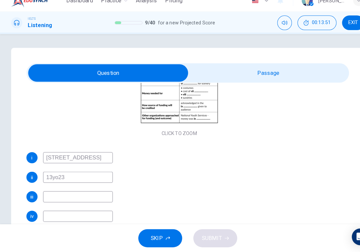
click at [53, 174] on input "13yo23" at bounding box center [74, 179] width 67 height 11
type input "13to23"
click at [49, 193] on input at bounding box center [74, 198] width 67 height 11
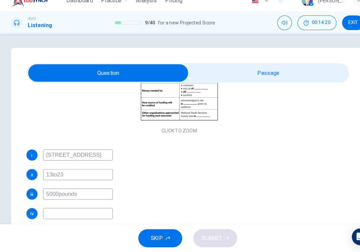
scroll to position [132, 0]
type input "5000pounds"
click at [90, 209] on input at bounding box center [74, 214] width 67 height 11
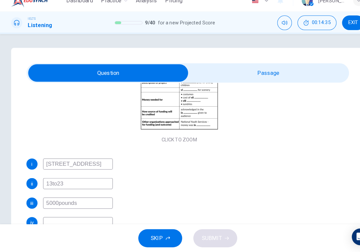
scroll to position [127, 0]
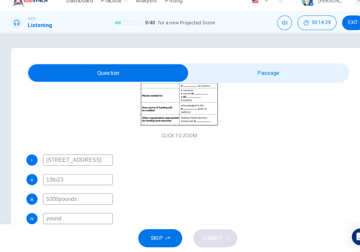
type input "youn"
type input "60"
type input "yo"
type input "61"
type input "y"
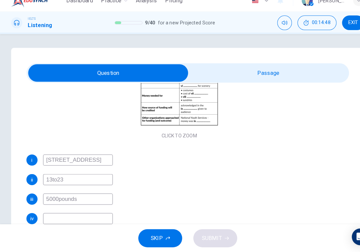
type input "62"
click at [306, 72] on input "checkbox" at bounding box center [103, 80] width 463 height 17
checkbox input "true"
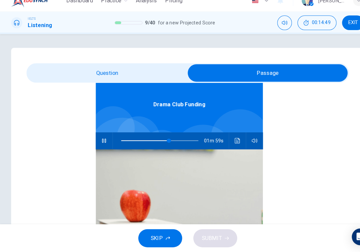
click at [99, 142] on icon "button" at bounding box center [99, 144] width 5 height 5
click at [225, 142] on icon "Click to see the audio transcription" at bounding box center [227, 144] width 5 height 5
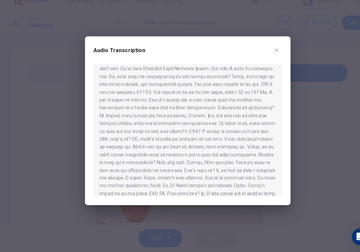
scroll to position [116, 0]
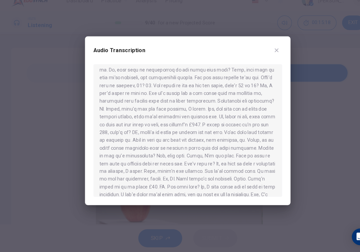
click at [265, 56] on icon "button" at bounding box center [264, 58] width 5 height 5
type input "62"
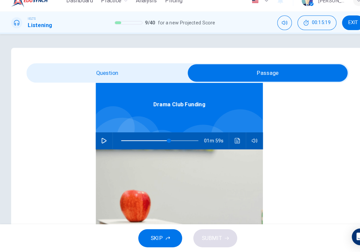
click at [137, 72] on input "checkbox" at bounding box center [256, 80] width 463 height 17
checkbox input "false"
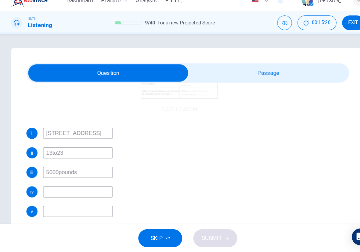
scroll to position [152, 0]
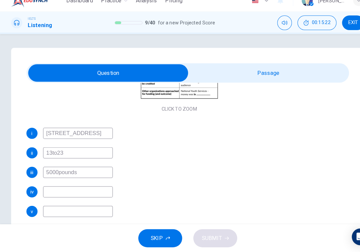
click at [58, 170] on input "5000pounds" at bounding box center [74, 175] width 67 height 11
type input "500pounds"
click at [51, 188] on input at bounding box center [74, 193] width 67 height 11
type input "young children"
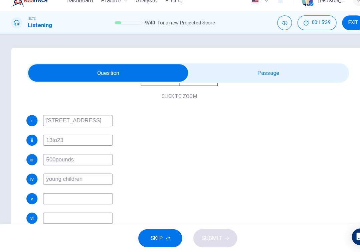
scroll to position [164, 0]
click at [266, 72] on input "checkbox" at bounding box center [103, 80] width 463 height 17
checkbox input "true"
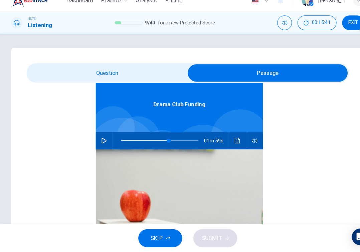
scroll to position [37, 0]
click at [100, 142] on icon "button" at bounding box center [99, 144] width 5 height 5
type input "62"
click at [103, 72] on input "checkbox" at bounding box center [256, 80] width 463 height 17
checkbox input "false"
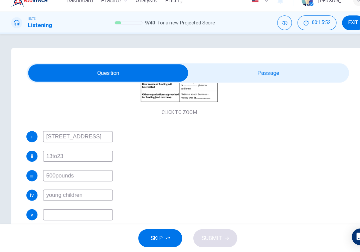
scroll to position [156, 0]
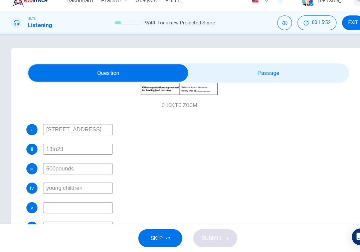
click at [78, 203] on input at bounding box center [74, 208] width 67 height 11
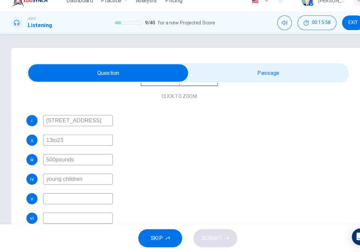
scroll to position [164, 0]
type input "50pounds"
click at [92, 213] on input at bounding box center [74, 218] width 67 height 11
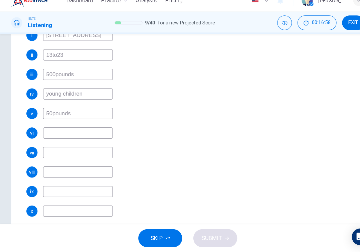
click at [81, 188] on input at bounding box center [74, 193] width 67 height 11
type input "speech"
click at [69, 207] on input at bounding box center [74, 212] width 67 height 11
type input "project"
click at [93, 132] on input at bounding box center [74, 137] width 67 height 11
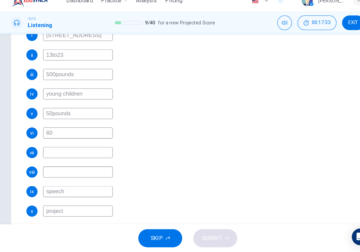
type input "60"
click at [76, 151] on input at bounding box center [74, 156] width 67 height 11
type input "70"
click at [69, 169] on input at bounding box center [74, 174] width 67 height 11
type input "80"
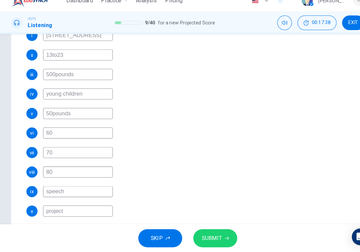
click at [199, 234] on span "SUBMIT" at bounding box center [202, 238] width 19 height 9
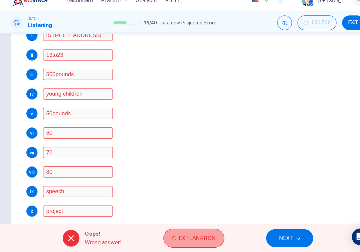
click at [204, 234] on span "Explanation" at bounding box center [188, 238] width 35 height 9
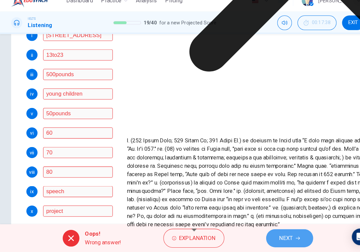
click at [268, 234] on span "NEXT" at bounding box center [274, 238] width 13 height 9
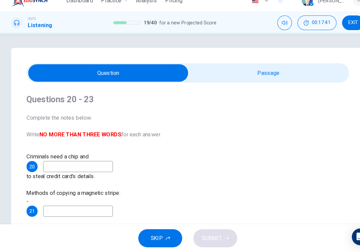
scroll to position [0, 0]
click at [222, 72] on input "checkbox" at bounding box center [103, 80] width 463 height 17
checkbox input "true"
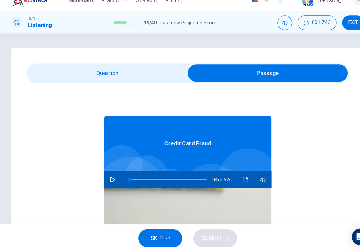
click at [105, 179] on icon "button" at bounding box center [107, 181] width 5 height 5
type input "0"
click at [94, 72] on input "checkbox" at bounding box center [256, 80] width 463 height 17
checkbox input "false"
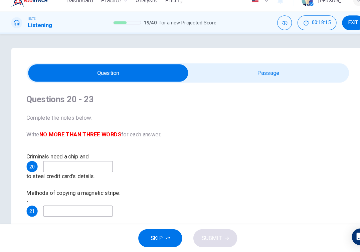
click at [108, 164] on input at bounding box center [74, 169] width 67 height 11
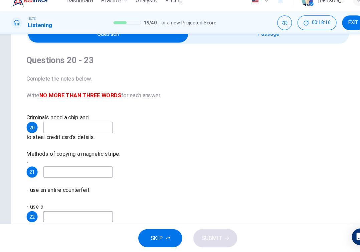
scroll to position [48, 0]
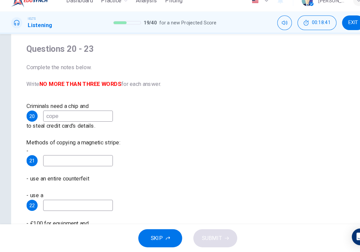
type input "cope"
click at [87, 143] on div "Methods of copying a magnetic stripe: - 21 - use an entire counterfeit" at bounding box center [179, 164] width 309 height 43
click at [84, 159] on input at bounding box center [74, 164] width 67 height 11
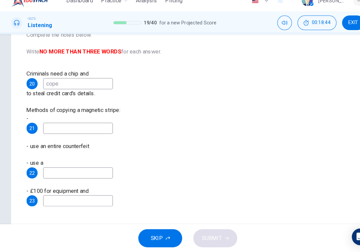
scroll to position [80, 0]
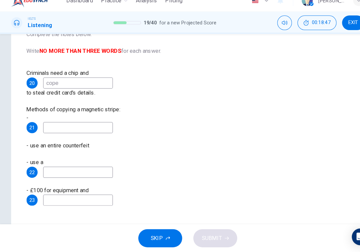
click at [108, 170] on input at bounding box center [74, 175] width 67 height 11
type input "cash machine"
click at [64, 127] on input at bounding box center [74, 132] width 67 height 11
click at [108, 196] on input at bounding box center [74, 201] width 67 height 11
type input "c"
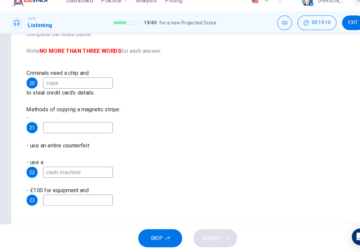
click at [76, 127] on input at bounding box center [74, 132] width 67 height 11
type input "cash machine"
click at [108, 196] on input at bounding box center [74, 201] width 67 height 11
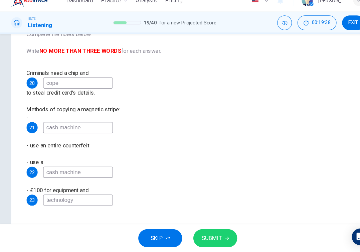
type input "technology"
click at [206, 234] on span "SUBMIT" at bounding box center [202, 238] width 19 height 9
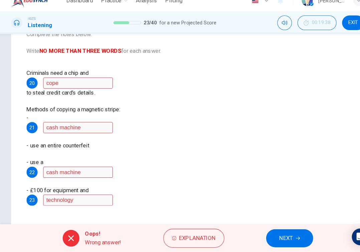
click at [283, 235] on button "NEXT" at bounding box center [277, 238] width 45 height 17
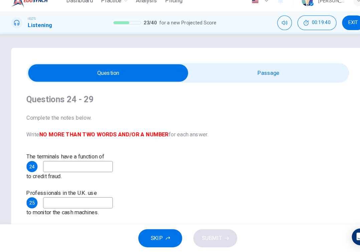
scroll to position [0, 0]
type input "44"
click at [235, 75] on input "checkbox" at bounding box center [103, 80] width 463 height 17
checkbox input "true"
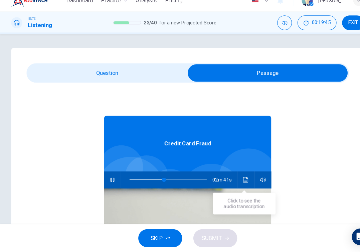
click at [234, 179] on icon "Click to see the audio transcription" at bounding box center [235, 181] width 5 height 5
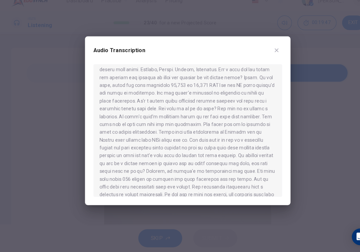
scroll to position [27, 0]
click at [266, 56] on icon "button" at bounding box center [264, 58] width 5 height 5
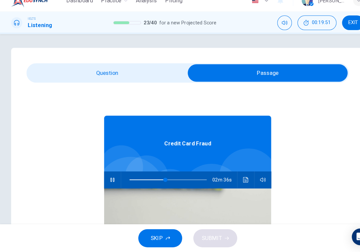
type input "47"
click at [102, 77] on input "checkbox" at bounding box center [256, 80] width 463 height 17
checkbox input "false"
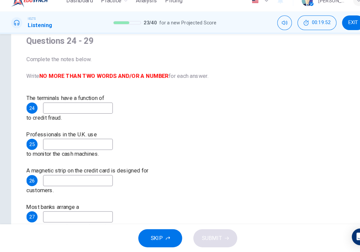
scroll to position [66, 0]
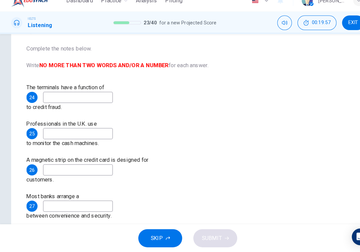
click at [108, 133] on input at bounding box center [74, 138] width 67 height 11
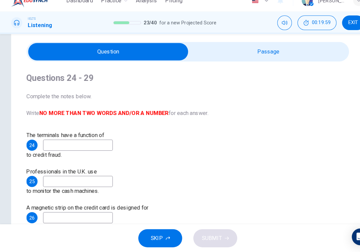
scroll to position [20, 0]
type input "50"
click at [254, 57] on input "checkbox" at bounding box center [103, 59] width 463 height 17
checkbox input "true"
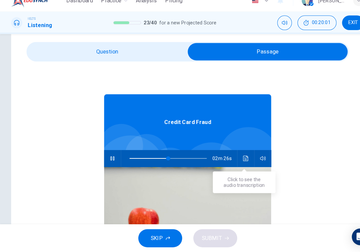
click at [232, 155] on button "Click to see the audio transcription" at bounding box center [235, 162] width 11 height 16
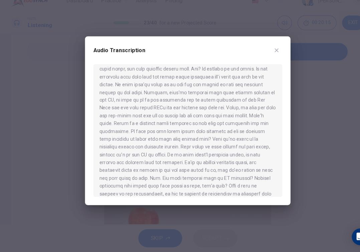
scroll to position [184, 0]
click at [267, 53] on button "button" at bounding box center [265, 58] width 11 height 11
type input "57"
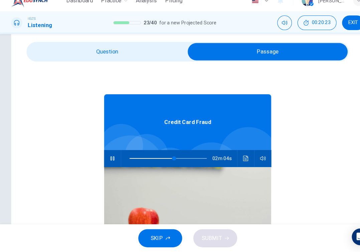
click at [144, 51] on input "checkbox" at bounding box center [256, 59] width 463 height 17
checkbox input "false"
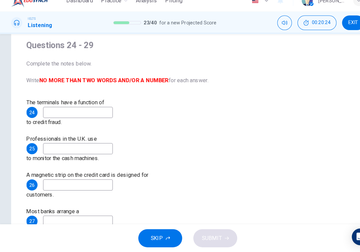
scroll to position [52, 0]
click at [108, 112] on input at bounding box center [74, 117] width 67 height 11
type input "ATM"
click at [139, 124] on div "The terminals have a function of 24 ATM to credit fraud. Professionals in the U…" at bounding box center [179, 204] width 309 height 200
click at [108, 147] on input at bounding box center [74, 152] width 67 height 11
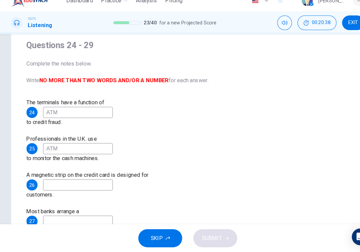
type input "ATM"
click at [108, 182] on input at bounding box center [74, 187] width 67 height 11
type input "service"
click at [108, 217] on input at bounding box center [74, 222] width 67 height 11
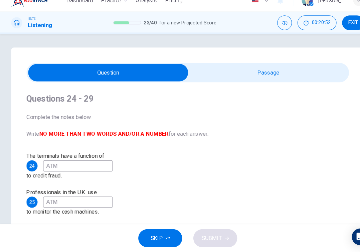
scroll to position [1, 0]
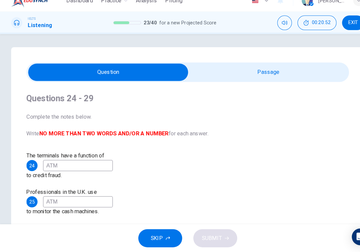
type input "68"
click at [243, 71] on input "checkbox" at bounding box center [103, 79] width 463 height 17
checkbox input "true"
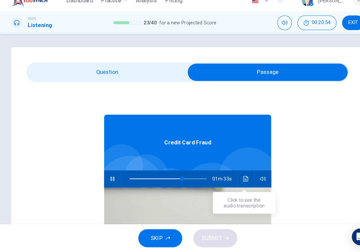
click at [233, 179] on icon "Click to see the audio transcription" at bounding box center [235, 181] width 5 height 5
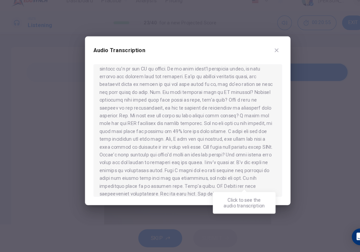
scroll to position [266, 0]
click at [268, 53] on button "button" at bounding box center [265, 58] width 11 height 11
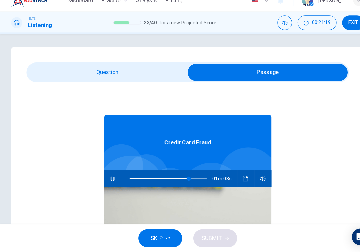
type input "77"
click at [132, 71] on input "checkbox" at bounding box center [256, 79] width 463 height 17
checkbox input "false"
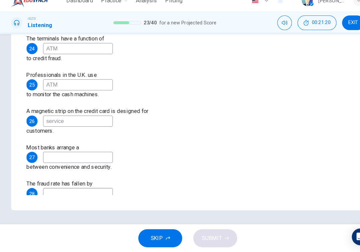
scroll to position [113, 0]
click at [108, 155] on input at bounding box center [74, 160] width 67 height 11
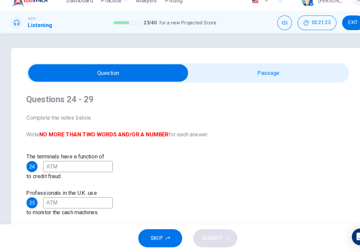
scroll to position [0, 0]
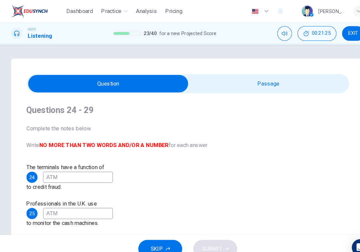
type input "79"
click at [241, 78] on input "checkbox" at bounding box center [103, 80] width 463 height 17
checkbox input "true"
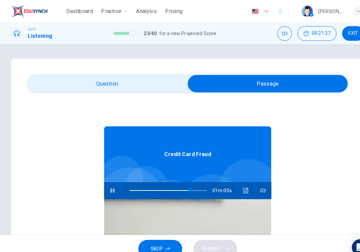
click at [235, 183] on icon "Click to see the audio transcription" at bounding box center [235, 181] width 5 height 5
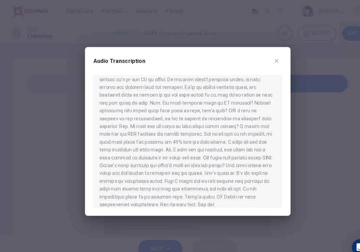
scroll to position [266, 0]
drag, startPoint x: 128, startPoint y: 108, endPoint x: 155, endPoint y: 107, distance: 26.7
click at [155, 107] on div at bounding box center [179, 135] width 181 height 127
click at [269, 54] on div "Audio Transcription" at bounding box center [179, 62] width 181 height 19
click at [271, 55] on div "Audio Transcription" at bounding box center [179, 125] width 197 height 161
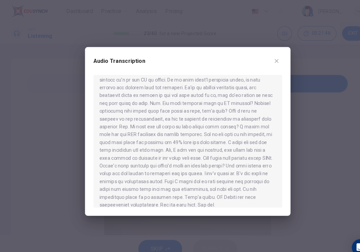
click at [267, 57] on icon "button" at bounding box center [264, 58] width 5 height 5
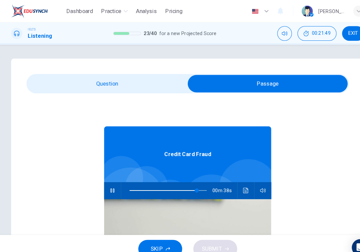
type input "87"
click at [129, 82] on input "checkbox" at bounding box center [256, 80] width 463 height 17
checkbox input "false"
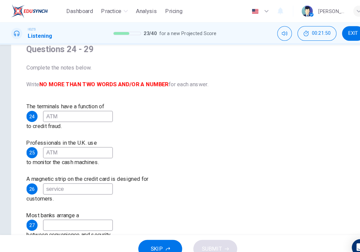
scroll to position [68, 0]
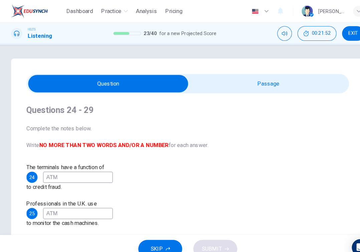
type input "88"
click at [236, 80] on input "checkbox" at bounding box center [103, 80] width 463 height 17
checkbox input "true"
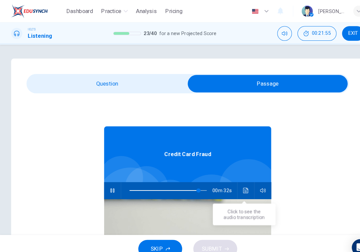
click at [233, 184] on icon "Click to see the audio transcription" at bounding box center [235, 181] width 5 height 5
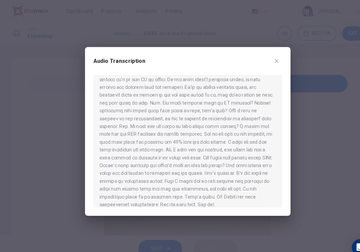
scroll to position [266, 0]
click at [264, 57] on icon "button" at bounding box center [264, 58] width 5 height 5
type input "94"
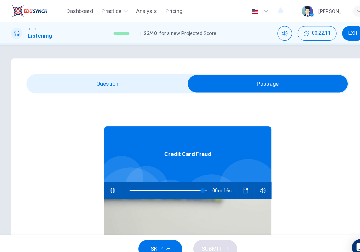
click at [132, 85] on input "checkbox" at bounding box center [256, 80] width 463 height 17
checkbox input "false"
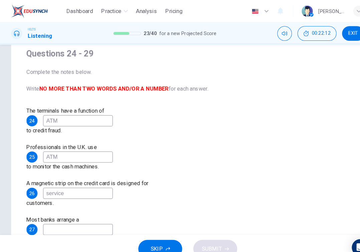
scroll to position [54, 0]
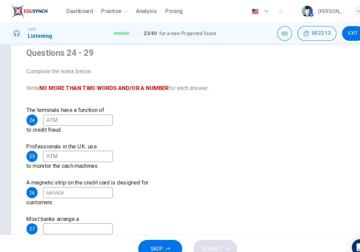
click at [108, 214] on input at bounding box center [74, 219] width 67 height 11
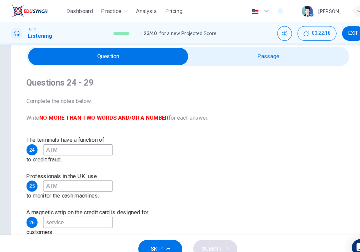
scroll to position [23, 0]
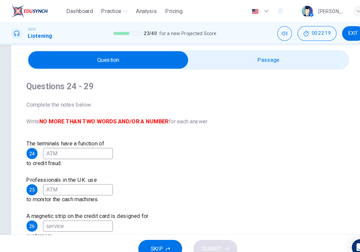
type input "security"
click at [249, 53] on input "checkbox" at bounding box center [103, 57] width 463 height 17
checkbox input "true"
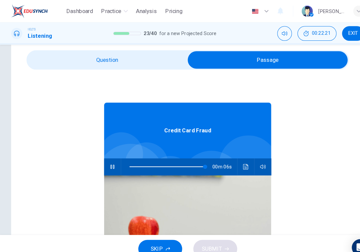
type input "98"
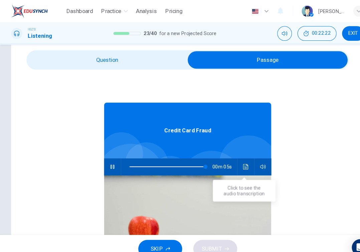
click at [129, 54] on input "checkbox" at bounding box center [256, 57] width 463 height 17
checkbox input "false"
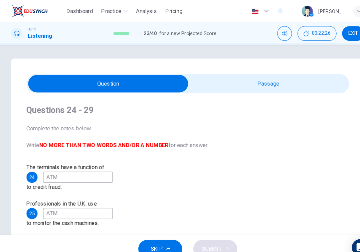
scroll to position [0, 0]
click at [255, 89] on div "Questions 24 - 29 Complete the notes below. Write NO MORE THAN TWO WORDS AND/OR…" at bounding box center [179, 228] width 309 height 278
type input "0"
click at [254, 75] on input "checkbox" at bounding box center [103, 80] width 463 height 17
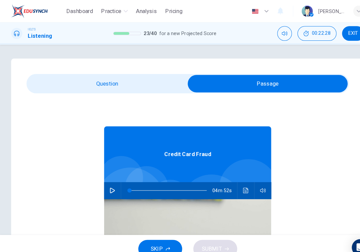
click at [233, 182] on icon "Click to see the audio transcription" at bounding box center [235, 181] width 5 height 5
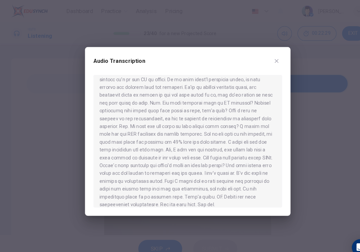
scroll to position [266, 0]
click at [270, 54] on div "Audio Transcription" at bounding box center [179, 62] width 181 height 19
click at [267, 54] on button "button" at bounding box center [265, 58] width 11 height 11
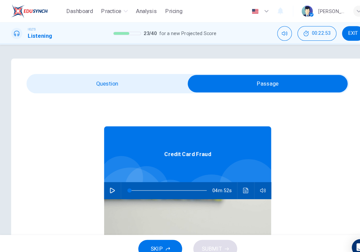
click at [100, 83] on input "checkbox" at bounding box center [256, 80] width 463 height 17
checkbox input "false"
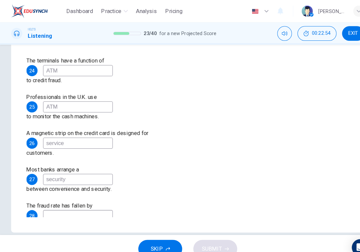
scroll to position [104, 0]
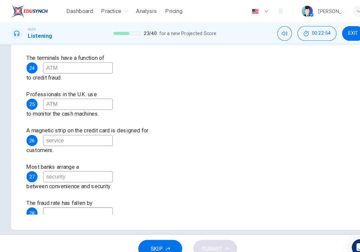
click at [108, 198] on input at bounding box center [74, 203] width 67 height 11
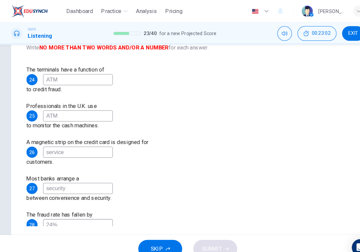
scroll to position [90, 0]
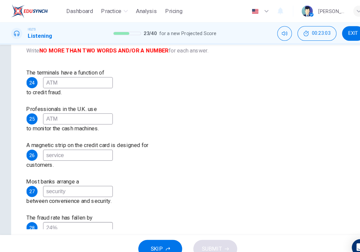
type input "24%"
click at [108, 247] on input at bounding box center [74, 252] width 67 height 11
type input "security"
click at [203, 232] on button "SUBMIT" at bounding box center [206, 238] width 42 height 17
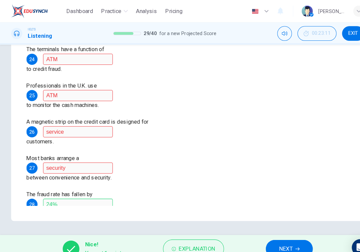
scroll to position [113, 0]
click at [275, 237] on span "NEXT" at bounding box center [273, 238] width 13 height 9
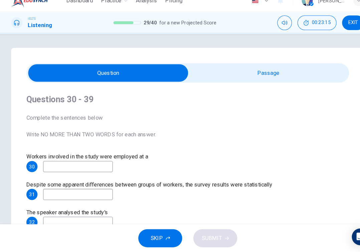
scroll to position [0, 0]
click at [235, 72] on input "checkbox" at bounding box center [103, 80] width 463 height 17
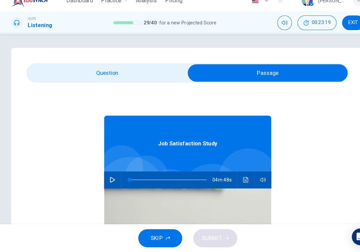
click at [104, 59] on div "Questions 30 - 39 Complete the sentences below Write NO MORE THAN TWO WORDS for…" at bounding box center [180, 190] width 338 height 268
click at [106, 77] on input "checkbox" at bounding box center [256, 80] width 463 height 17
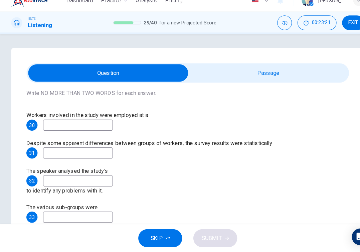
scroll to position [46, 0]
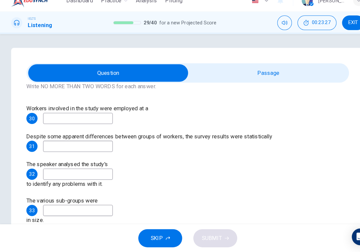
click at [220, 72] on input "checkbox" at bounding box center [103, 80] width 463 height 17
checkbox input "true"
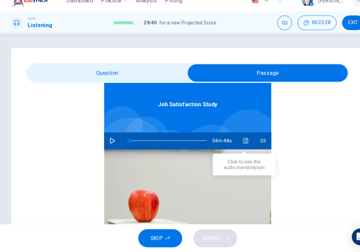
click at [235, 142] on icon "Click to see the audio transcription" at bounding box center [235, 144] width 5 height 5
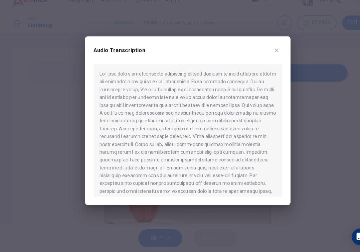
click at [269, 53] on button "button" at bounding box center [265, 58] width 11 height 11
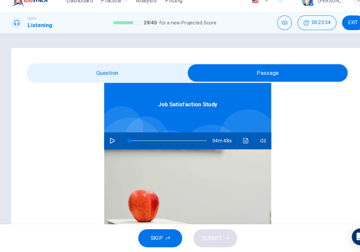
click at [105, 142] on icon "button" at bounding box center [107, 144] width 5 height 5
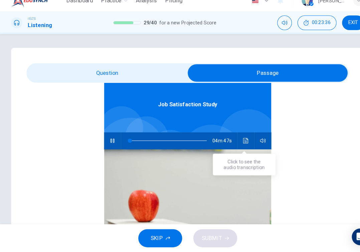
click at [230, 137] on button "Click to see the audio transcription" at bounding box center [235, 145] width 11 height 16
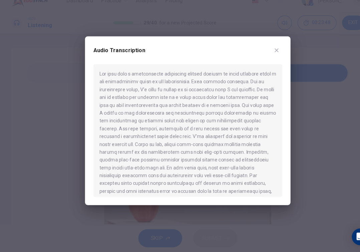
click at [269, 53] on button "button" at bounding box center [265, 58] width 11 height 11
type input "5"
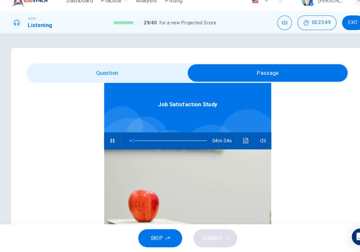
click at [139, 73] on input "checkbox" at bounding box center [256, 80] width 463 height 17
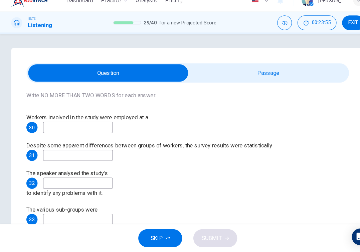
click at [222, 72] on input "checkbox" at bounding box center [103, 80] width 463 height 17
checkbox input "true"
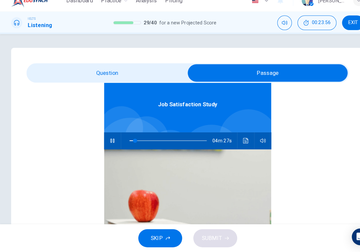
click at [107, 142] on icon "button" at bounding box center [107, 144] width 5 height 5
type input "7"
click at [94, 72] on input "checkbox" at bounding box center [256, 80] width 463 height 17
checkbox input "false"
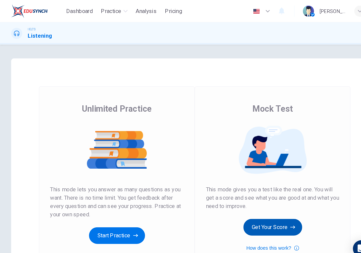
click at [283, 217] on icon "button" at bounding box center [281, 218] width 5 height 7
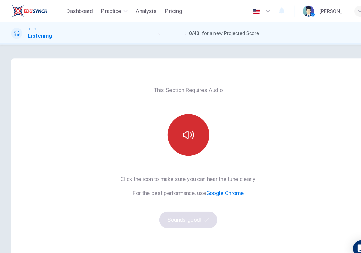
click at [184, 140] on button "button" at bounding box center [181, 129] width 40 height 40
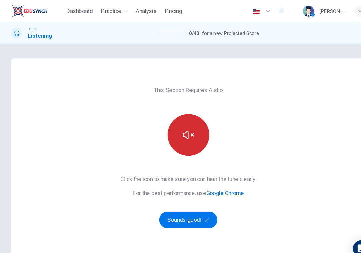
click at [184, 140] on button "button" at bounding box center [181, 129] width 40 height 40
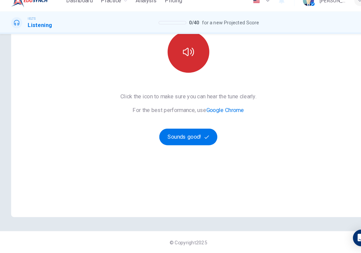
click at [187, 57] on button "button" at bounding box center [181, 60] width 40 height 40
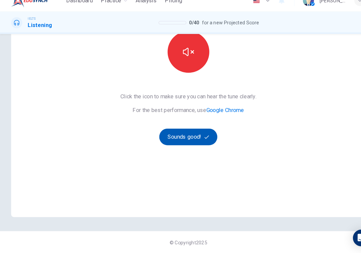
click at [181, 135] on button "Sounds good!" at bounding box center [181, 141] width 56 height 16
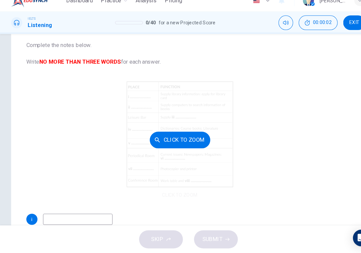
click at [178, 109] on div "Click to Zoom" at bounding box center [172, 144] width 295 height 115
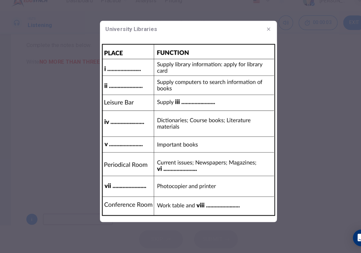
click at [178, 109] on img at bounding box center [181, 134] width 170 height 177
click at [257, 35] on icon "button" at bounding box center [257, 37] width 5 height 5
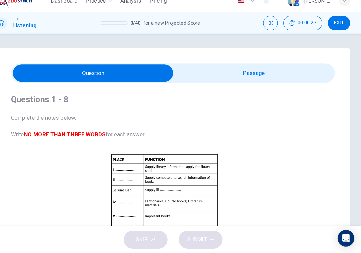
click at [224, 72] on input "checkbox" at bounding box center [104, 80] width 466 height 17
checkbox input "true"
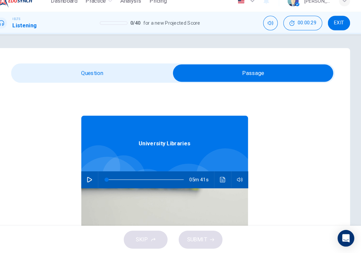
click at [95, 176] on button "button" at bounding box center [100, 182] width 11 height 16
type input "0"
click at [98, 72] on input "checkbox" at bounding box center [258, 80] width 466 height 17
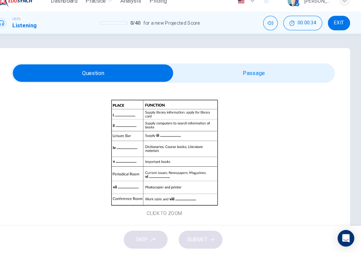
scroll to position [59, 0]
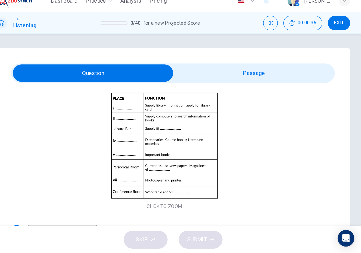
click at [227, 72] on input "checkbox" at bounding box center [104, 80] width 466 height 17
checkbox input "true"
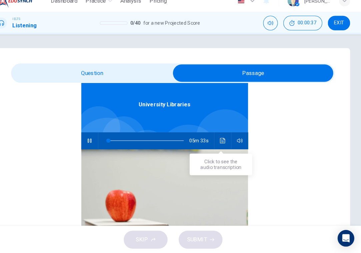
click at [226, 142] on icon "Click to see the audio transcription" at bounding box center [228, 144] width 5 height 5
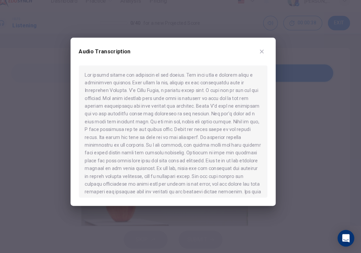
click at [261, 54] on button "button" at bounding box center [266, 59] width 11 height 11
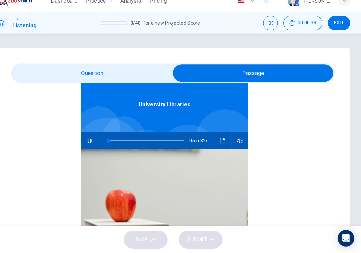
type input "3"
click at [111, 74] on input "checkbox" at bounding box center [258, 80] width 466 height 17
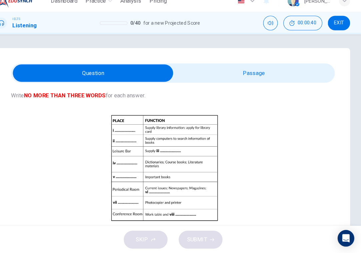
click at [193, 78] on input "checkbox" at bounding box center [104, 80] width 466 height 17
checkbox input "true"
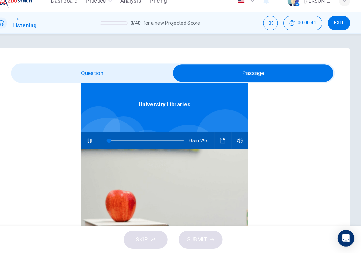
click at [95, 137] on button "button" at bounding box center [100, 145] width 11 height 16
type input "3"
click at [63, 81] on div "University Libraries 05m 29s" at bounding box center [172, 181] width 295 height 258
click at [65, 72] on input "checkbox" at bounding box center [258, 80] width 466 height 17
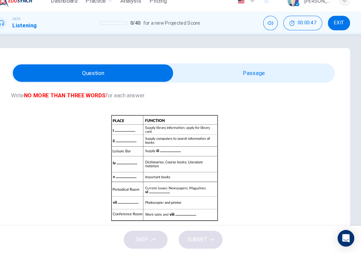
click at [180, 73] on input "checkbox" at bounding box center [104, 80] width 466 height 17
checkbox input "true"
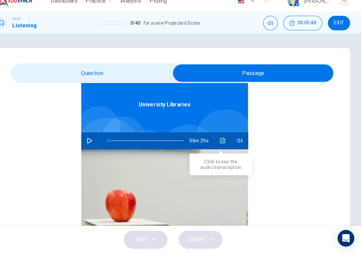
click at [223, 139] on button "Click to see the audio transcription" at bounding box center [228, 145] width 11 height 16
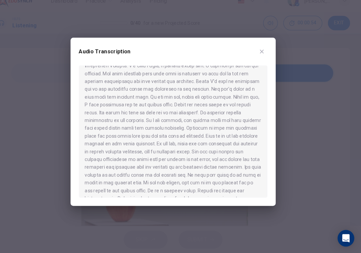
scroll to position [24, 0]
click at [249, 46] on div "Audio Transcription" at bounding box center [180, 126] width 197 height 161
click at [263, 57] on icon "button" at bounding box center [265, 59] width 5 height 5
type input "3"
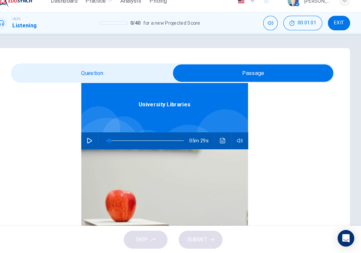
click at [149, 72] on input "checkbox" at bounding box center [258, 80] width 466 height 17
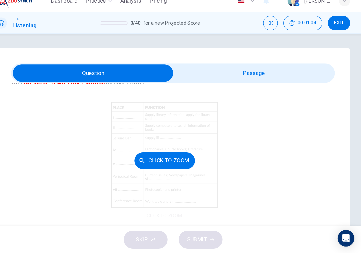
scroll to position [50, 0]
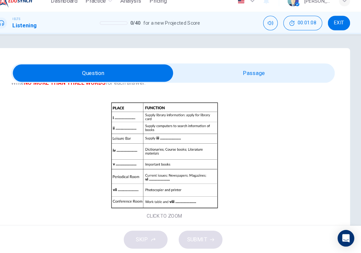
click at [192, 72] on input "checkbox" at bounding box center [104, 80] width 466 height 17
checkbox input "true"
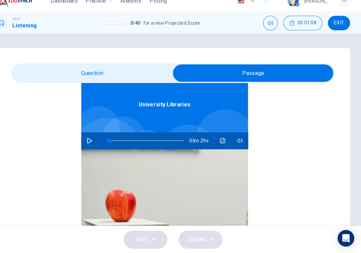
scroll to position [37, 0]
click at [223, 137] on button "Click to see the audio transcription" at bounding box center [228, 145] width 11 height 16
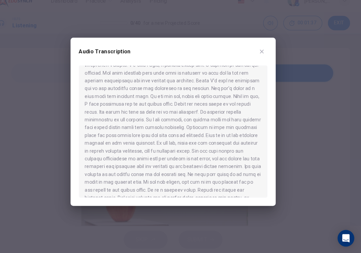
scroll to position [28, 0]
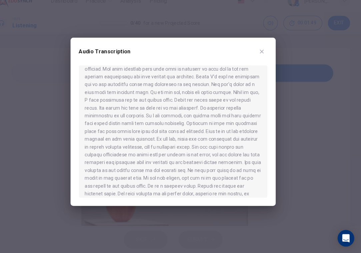
click at [254, 46] on div "Audio Transcription" at bounding box center [180, 126] width 197 height 161
click at [258, 46] on div "Audio Transcription" at bounding box center [180, 126] width 197 height 161
click at [263, 57] on icon "button" at bounding box center [265, 59] width 5 height 5
type input "3"
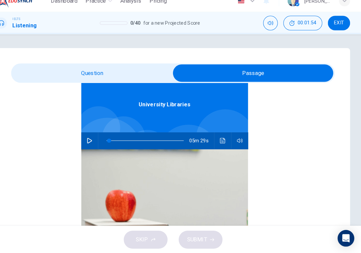
click at [148, 77] on input "checkbox" at bounding box center [258, 80] width 466 height 17
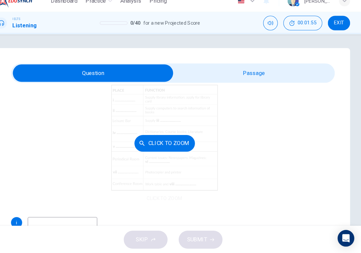
scroll to position [70, 0]
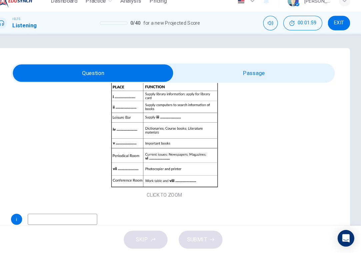
click at [237, 72] on input "checkbox" at bounding box center [104, 80] width 466 height 17
checkbox input "true"
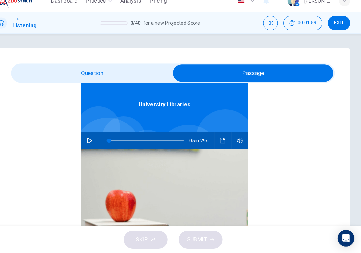
scroll to position [37, 0]
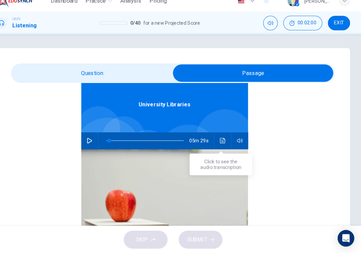
click at [226, 142] on icon "Click to see the audio transcription" at bounding box center [228, 144] width 5 height 5
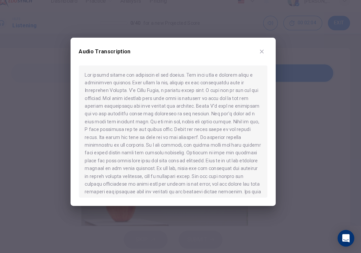
click at [263, 57] on icon "button" at bounding box center [265, 59] width 5 height 5
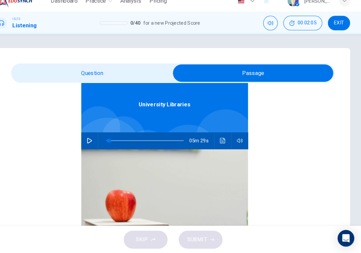
click at [134, 79] on span at bounding box center [180, 80] width 311 height 19
click at [98, 142] on icon "button" at bounding box center [100, 144] width 5 height 5
type input "4"
click at [91, 71] on span at bounding box center [180, 80] width 311 height 19
click at [89, 72] on input "checkbox" at bounding box center [258, 80] width 466 height 17
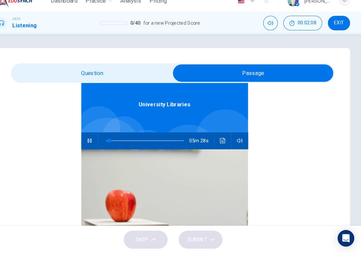
checkbox input "false"
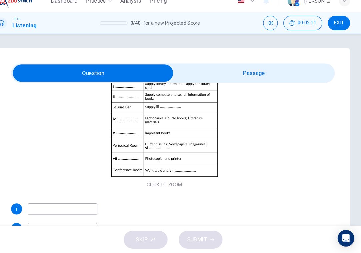
scroll to position [79, 0]
click at [82, 205] on input at bounding box center [74, 210] width 67 height 11
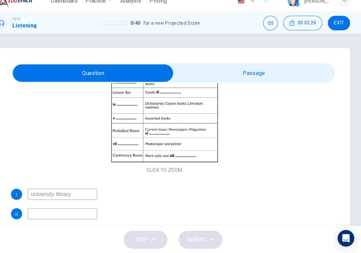
type input "university library"
click at [73, 209] on input at bounding box center [74, 214] width 67 height 11
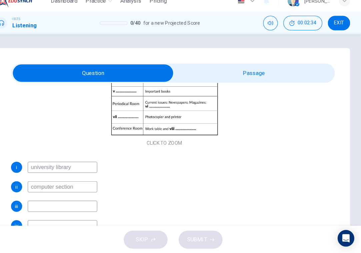
scroll to position [121, 0]
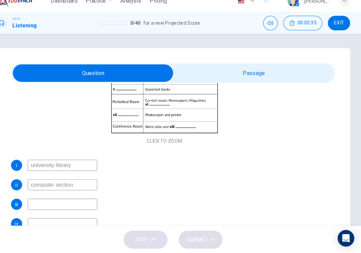
type input "computer section"
click at [81, 200] on input at bounding box center [74, 205] width 67 height 11
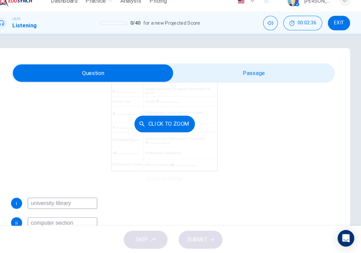
scroll to position [77, 0]
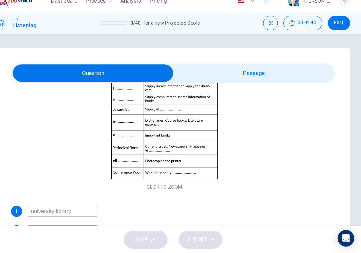
click at [245, 72] on input "checkbox" at bounding box center [104, 80] width 466 height 17
checkbox input "true"
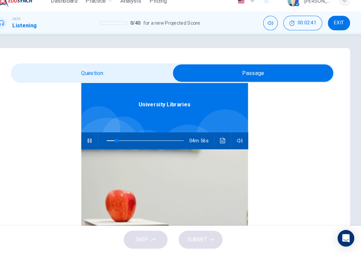
scroll to position [37, 0]
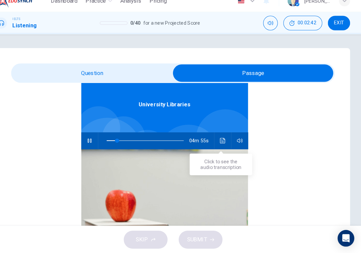
click at [226, 142] on icon "Click to see the audio transcription" at bounding box center [228, 144] width 5 height 5
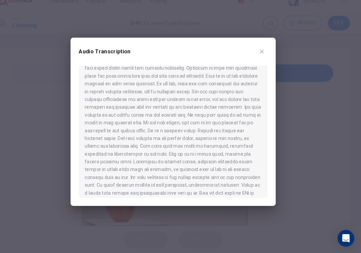
scroll to position [82, 0]
click at [261, 54] on button "button" at bounding box center [266, 59] width 11 height 11
type input "22"
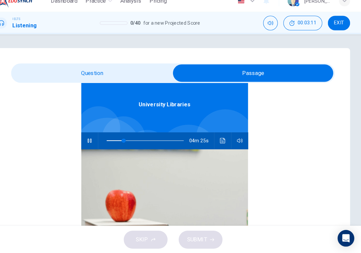
click at [135, 78] on input "checkbox" at bounding box center [258, 80] width 466 height 17
checkbox input "false"
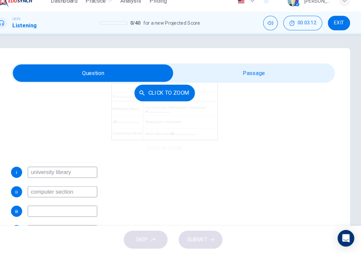
scroll to position [127, 0]
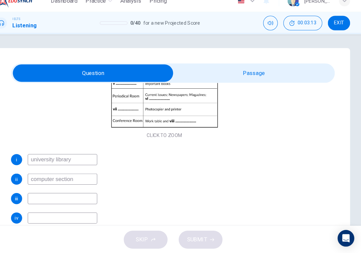
click at [68, 195] on input at bounding box center [74, 200] width 67 height 11
type input "drink snack"
click at [56, 213] on input at bounding box center [74, 218] width 67 height 11
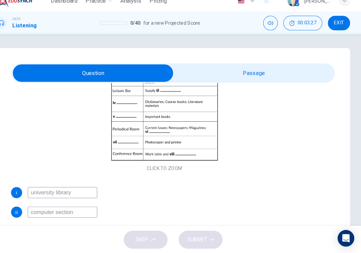
scroll to position [93, 0]
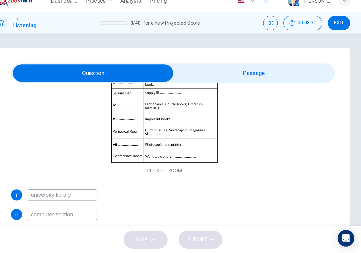
type input "28"
click at [222, 72] on input "checkbox" at bounding box center [104, 80] width 466 height 17
checkbox input "true"
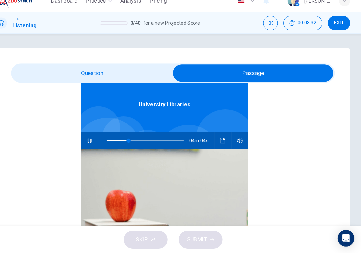
click at [226, 142] on icon "Click to see the audio transcription" at bounding box center [228, 144] width 5 height 5
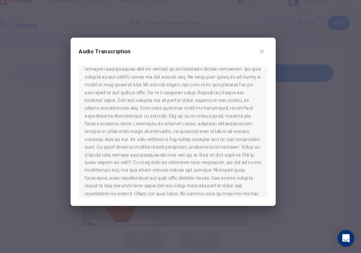
scroll to position [118, 0]
click at [263, 57] on icon "button" at bounding box center [265, 59] width 5 height 5
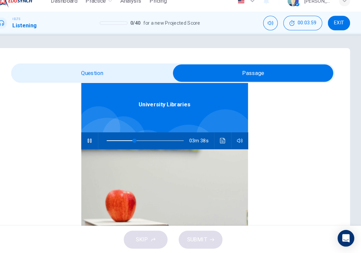
type input "36"
click at [132, 73] on input "checkbox" at bounding box center [258, 80] width 466 height 17
checkbox input "false"
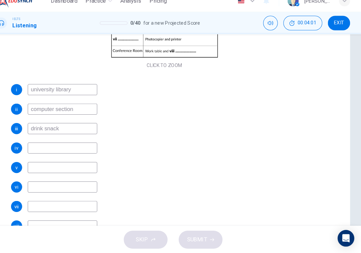
scroll to position [95, 0]
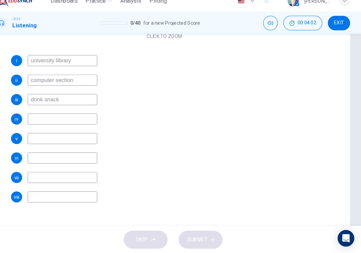
click at [66, 119] on input at bounding box center [74, 124] width 67 height 11
type input "journal"
click at [44, 137] on input at bounding box center [74, 142] width 67 height 11
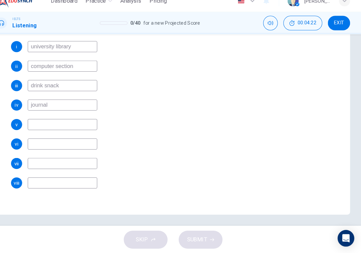
click at [59, 142] on input at bounding box center [74, 147] width 67 height 11
type input "journal"
click at [56, 161] on input at bounding box center [74, 166] width 67 height 11
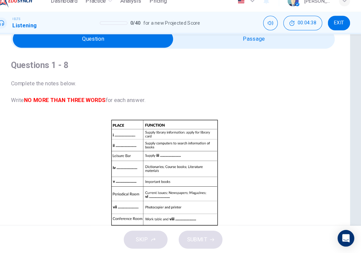
scroll to position [17, 0]
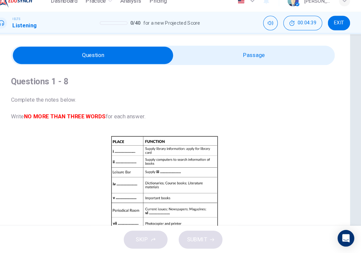
type input "48"
click at [242, 55] on input "checkbox" at bounding box center [104, 63] width 466 height 17
checkbox input "true"
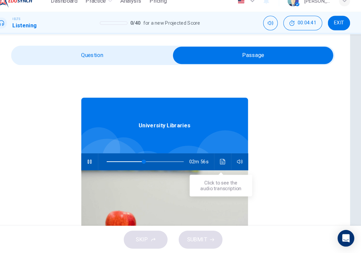
click at [226, 162] on icon "Click to see the audio transcription" at bounding box center [228, 164] width 5 height 5
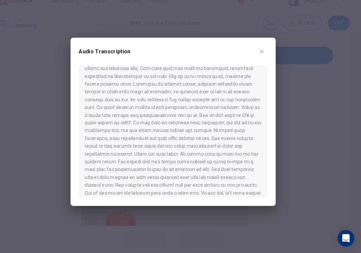
scroll to position [154, 0]
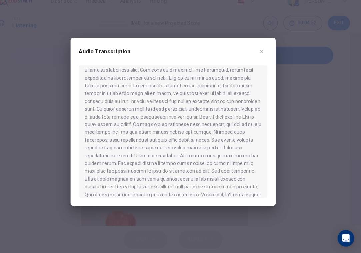
click at [260, 46] on div "Audio Transcription" at bounding box center [180, 126] width 197 height 161
click at [261, 54] on button "button" at bounding box center [266, 59] width 11 height 11
type input "53"
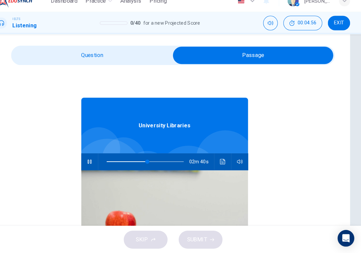
click at [133, 55] on input "checkbox" at bounding box center [258, 63] width 466 height 17
checkbox input "false"
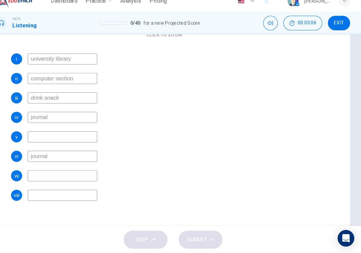
scroll to position [98, 0]
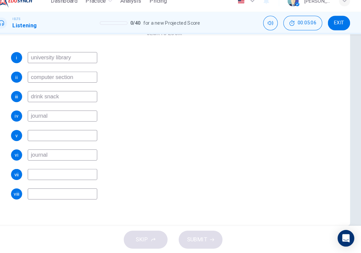
click at [68, 172] on input at bounding box center [74, 177] width 67 height 11
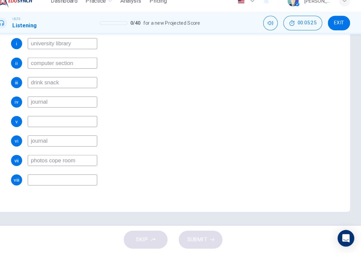
scroll to position [127, 0]
type input "photos cope room"
click at [41, 177] on input at bounding box center [74, 182] width 67 height 11
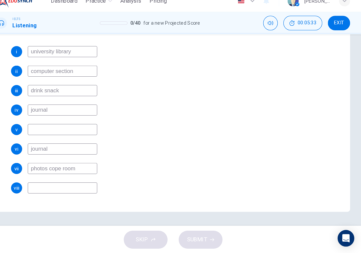
scroll to position [120, 0]
click at [83, 128] on input at bounding box center [74, 133] width 67 height 11
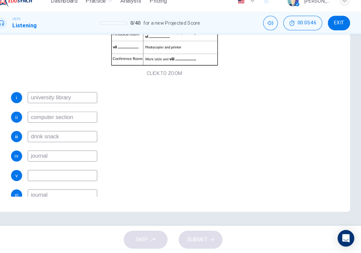
scroll to position [87, 0]
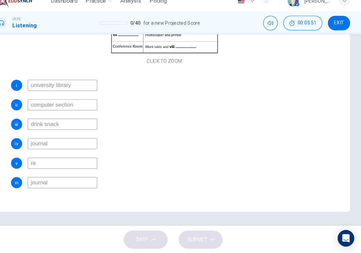
type input "r"
type input "69"
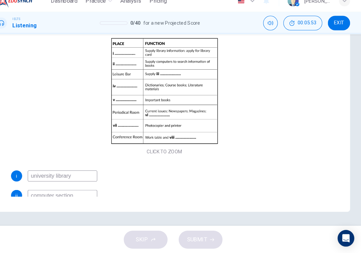
scroll to position [0, 0]
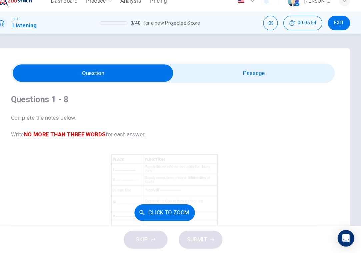
type input "70"
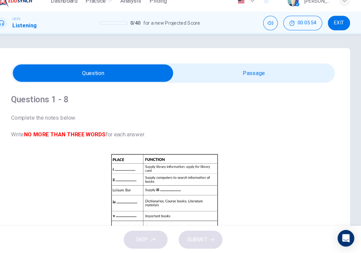
scroll to position [0, 0]
click at [203, 72] on input "checkbox" at bounding box center [104, 80] width 466 height 17
checkbox input "true"
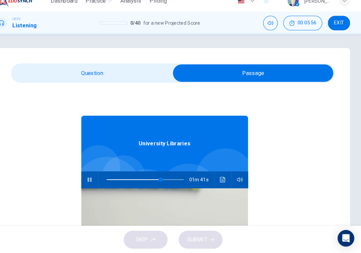
click at [223, 174] on button "Click to see the audio transcription" at bounding box center [228, 182] width 11 height 16
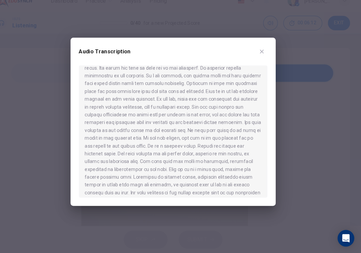
scroll to position [65, 0]
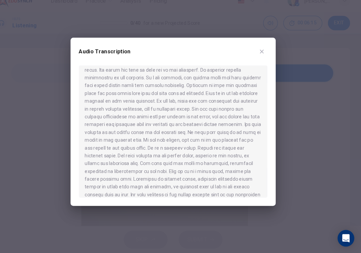
click at [263, 57] on icon "button" at bounding box center [265, 59] width 5 height 5
type input "76"
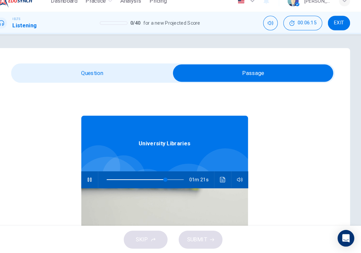
click at [126, 75] on input "checkbox" at bounding box center [258, 80] width 466 height 17
checkbox input "false"
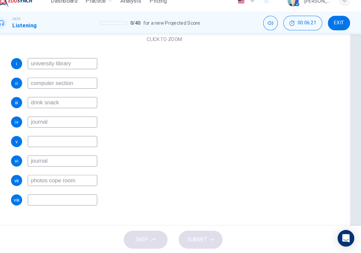
scroll to position [95, 0]
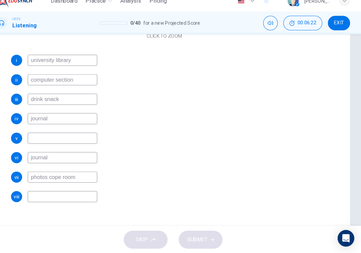
click at [75, 193] on input at bounding box center [74, 198] width 67 height 11
click at [67, 137] on input at bounding box center [74, 142] width 67 height 11
click at [74, 193] on input "read" at bounding box center [74, 198] width 67 height 11
type input "reading"
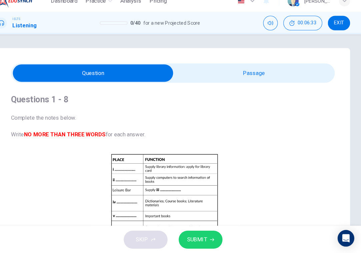
scroll to position [0, 0]
type input "81"
click at [236, 74] on input "checkbox" at bounding box center [104, 80] width 466 height 17
checkbox input "true"
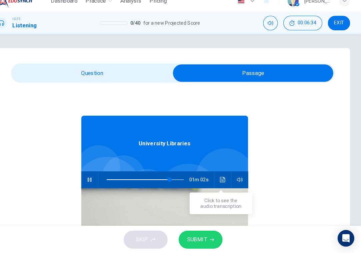
click at [226, 179] on icon "Click to see the audio transcription" at bounding box center [228, 181] width 5 height 5
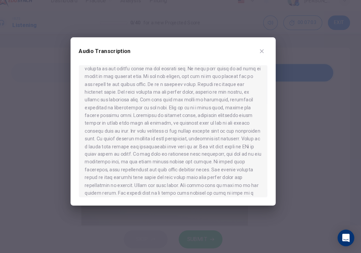
scroll to position [126, 0]
click at [261, 54] on button "button" at bounding box center [266, 59] width 11 height 11
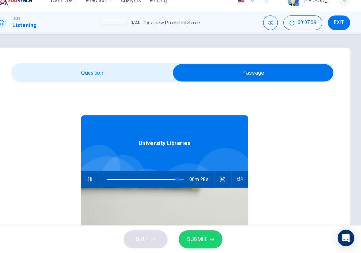
type input "92"
click at [140, 72] on input "checkbox" at bounding box center [258, 80] width 466 height 17
checkbox input "false"
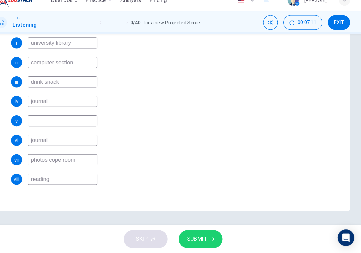
scroll to position [0, 0]
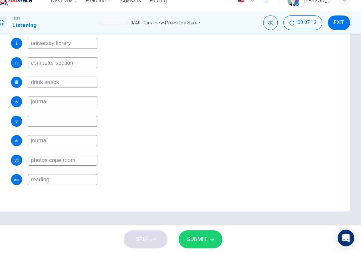
click at [77, 158] on input "photos cope room" at bounding box center [74, 163] width 67 height 11
click at [47, 158] on input "photos copy" at bounding box center [74, 163] width 67 height 11
type input "photocopy"
click at [50, 140] on input "journal" at bounding box center [74, 145] width 67 height 11
click at [45, 121] on input at bounding box center [74, 126] width 67 height 11
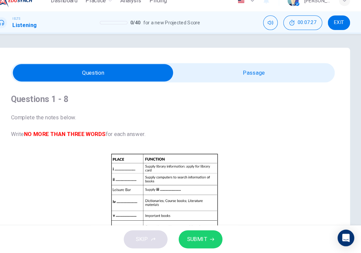
type input "97"
click at [223, 72] on input "checkbox" at bounding box center [104, 80] width 466 height 17
checkbox input "true"
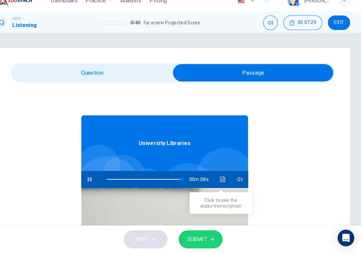
click at [223, 174] on button "Click to see the audio transcription" at bounding box center [228, 182] width 11 height 16
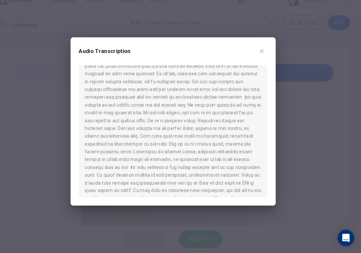
scroll to position [95, 0]
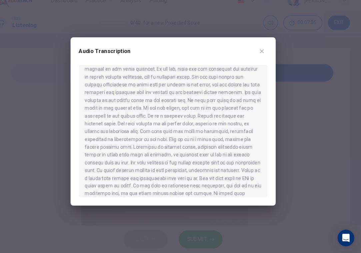
type input "0"
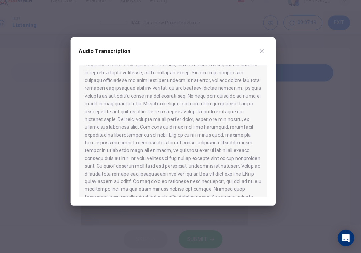
scroll to position [100, 0]
click at [260, 46] on div "Audio Transcription" at bounding box center [180, 126] width 197 height 161
click at [263, 57] on icon "button" at bounding box center [265, 59] width 5 height 5
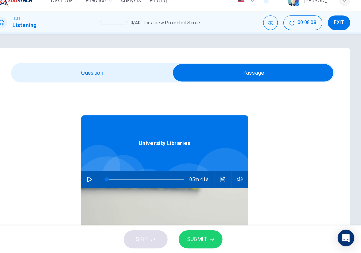
click at [154, 57] on div "Questions 1 - 8 Complete the notes below. Write NO MORE THAN THREE WORDS for ea…" at bounding box center [181, 190] width 340 height 268
click at [146, 72] on input "checkbox" at bounding box center [258, 80] width 466 height 17
checkbox input "false"
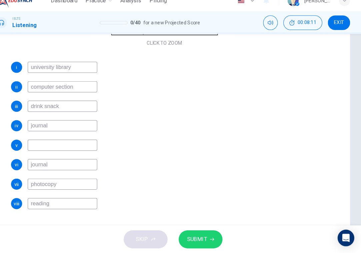
scroll to position [91, 0]
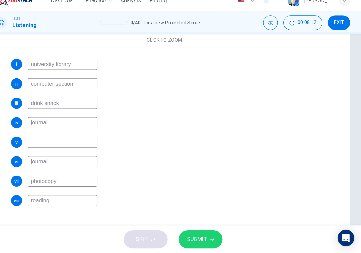
click at [72, 141] on input at bounding box center [74, 146] width 67 height 11
type input "closed [PERSON_NAME]"
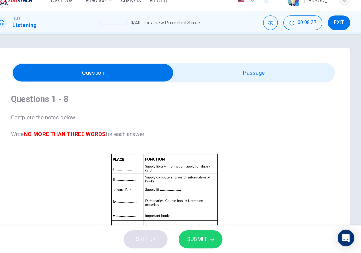
scroll to position [0, 0]
click at [220, 72] on input "checkbox" at bounding box center [104, 80] width 466 height 17
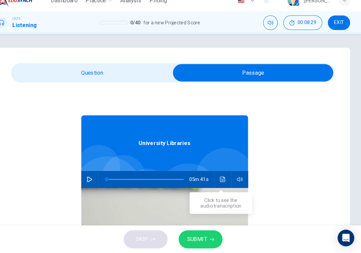
click at [226, 179] on icon "Click to see the audio transcription" at bounding box center [228, 181] width 5 height 5
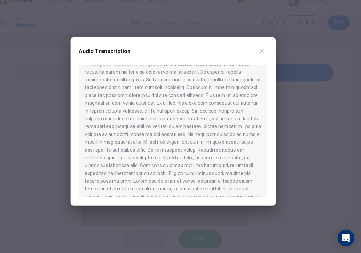
scroll to position [69, 0]
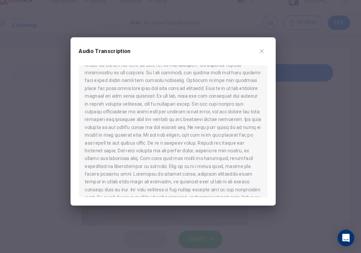
click at [261, 54] on button "button" at bounding box center [266, 59] width 11 height 11
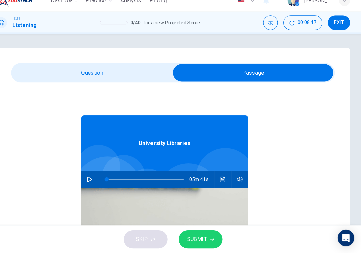
click at [153, 72] on input "checkbox" at bounding box center [258, 80] width 466 height 17
checkbox input "false"
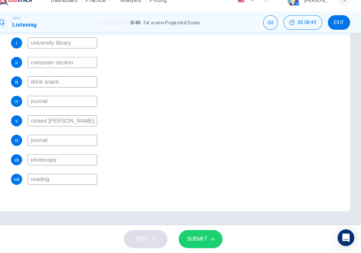
scroll to position [0, 0]
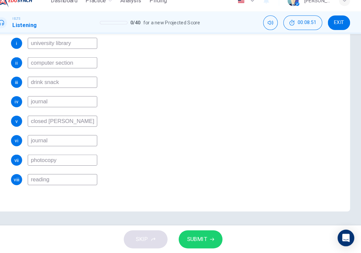
click at [70, 121] on input "closed [PERSON_NAME]" at bounding box center [74, 126] width 67 height 11
type input "closed Reserve"
click at [194, 235] on span "SUBMIT" at bounding box center [203, 239] width 19 height 9
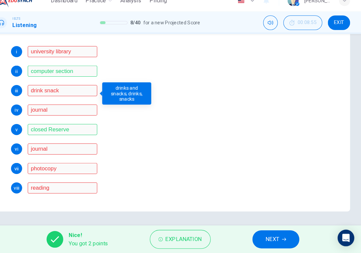
scroll to position [115, 0]
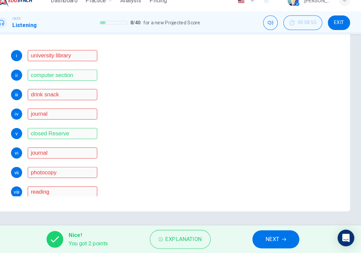
click at [274, 233] on button "NEXT" at bounding box center [279, 239] width 45 height 17
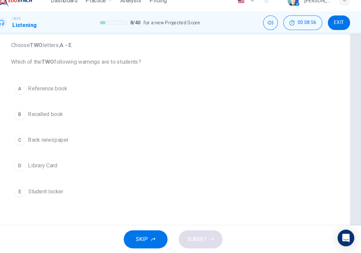
scroll to position [73, 0]
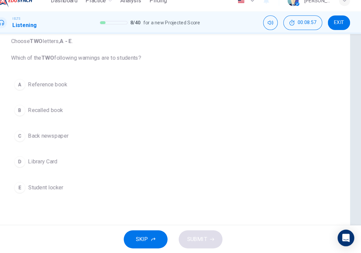
click at [78, 111] on button "B Recalled book" at bounding box center [180, 116] width 311 height 17
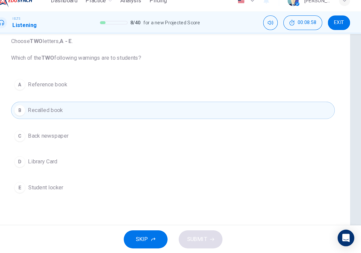
click at [73, 157] on button "D Library Card" at bounding box center [180, 165] width 311 height 17
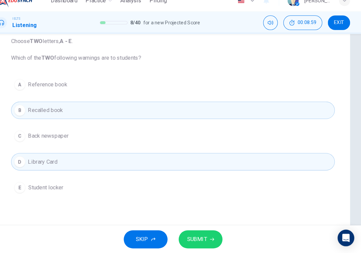
click at [194, 235] on span "SUBMIT" at bounding box center [203, 239] width 19 height 9
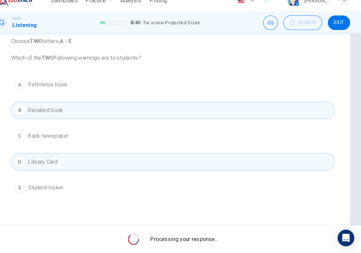
click at [179, 236] on span "Processing your response..." at bounding box center [191, 240] width 65 height 8
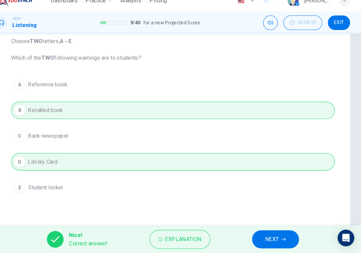
click at [257, 231] on button "NEXT" at bounding box center [279, 239] width 45 height 17
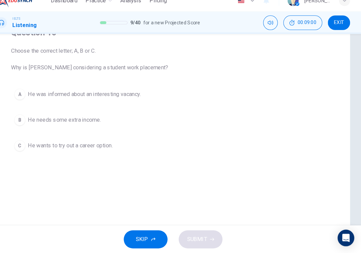
scroll to position [64, 0]
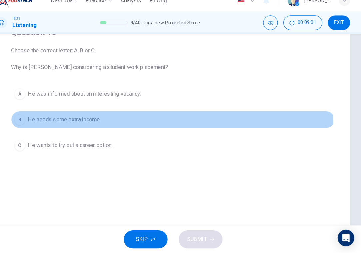
click at [101, 118] on button "B He needs some extra income." at bounding box center [180, 125] width 311 height 17
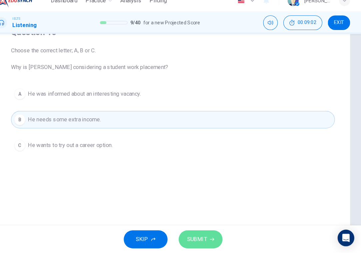
click at [194, 235] on span "SUBMIT" at bounding box center [203, 239] width 19 height 9
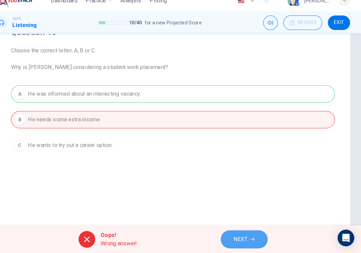
click at [239, 235] on span "NEXT" at bounding box center [245, 239] width 13 height 9
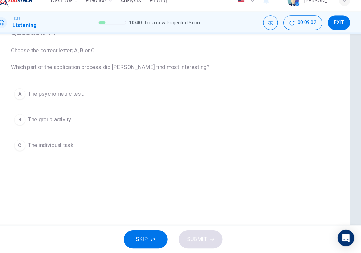
click at [79, 97] on button "A The psychometric test." at bounding box center [180, 100] width 311 height 17
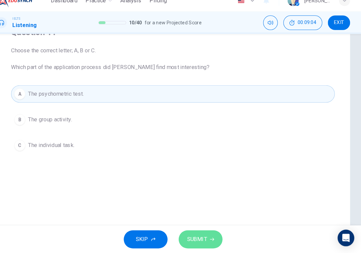
click at [203, 236] on button "SUBMIT" at bounding box center [207, 239] width 42 height 17
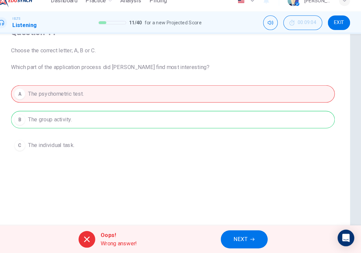
click at [211, 227] on div "Oops! Wrong answer! NEXT" at bounding box center [180, 240] width 361 height 27
click at [227, 231] on button "NEXT" at bounding box center [249, 239] width 45 height 17
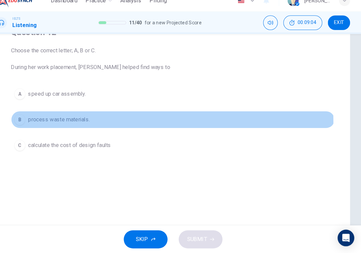
click at [105, 117] on button "B process waste materials." at bounding box center [180, 125] width 311 height 17
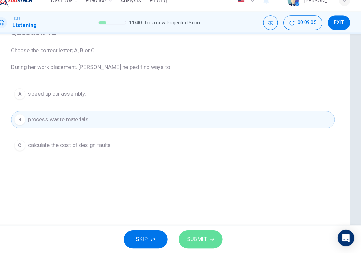
click at [195, 235] on span "SUBMIT" at bounding box center [203, 239] width 19 height 9
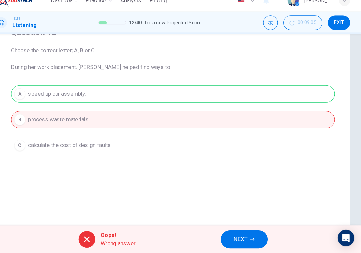
click at [227, 231] on button "NEXT" at bounding box center [249, 239] width 45 height 17
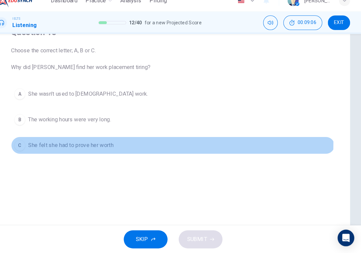
click at [68, 146] on span "She felt she had to prove her worth" at bounding box center [83, 150] width 82 height 8
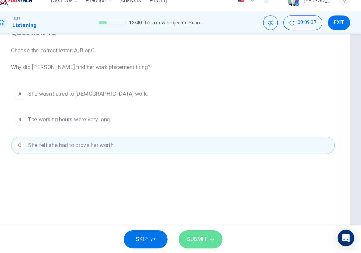
click at [194, 235] on span "SUBMIT" at bounding box center [203, 239] width 19 height 9
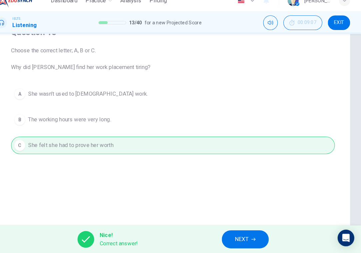
click at [240, 235] on span "NEXT" at bounding box center [246, 239] width 13 height 9
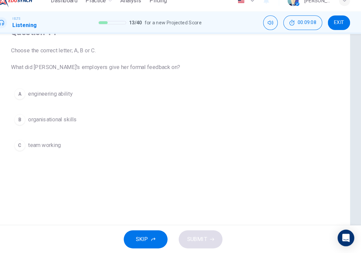
click at [60, 149] on div "Question 14 Choose the correct letter; A, B or C. What did [PERSON_NAME]’s empl…" at bounding box center [180, 96] width 311 height 143
click at [70, 119] on button "B organisational skills" at bounding box center [180, 125] width 311 height 17
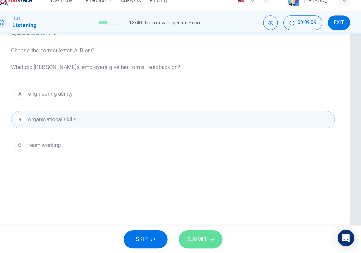
click at [194, 235] on span "SUBMIT" at bounding box center [203, 239] width 19 height 9
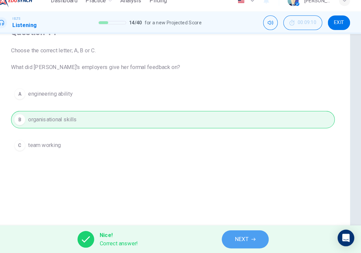
click at [228, 231] on button "NEXT" at bounding box center [250, 239] width 45 height 17
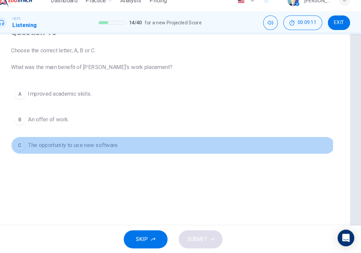
click at [74, 146] on span "The opportunity to use new software." at bounding box center [85, 150] width 87 height 8
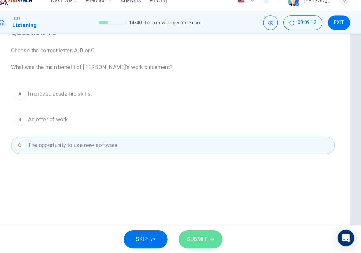
click at [194, 235] on span "SUBMIT" at bounding box center [203, 239] width 19 height 9
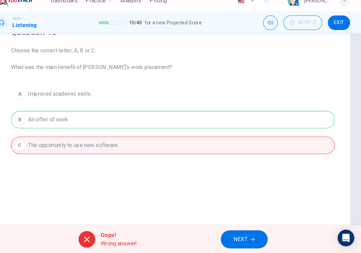
click at [245, 235] on button "NEXT" at bounding box center [249, 239] width 45 height 17
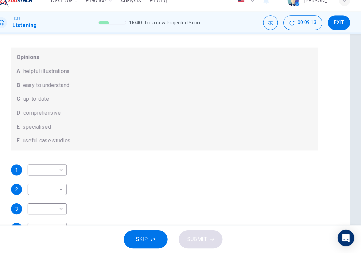
scroll to position [36, 0]
click at [50, 163] on body "Dashboard Practice Analysis Pricing English en ​ [PERSON_NAME] IELTS Listening …" at bounding box center [180, 126] width 361 height 253
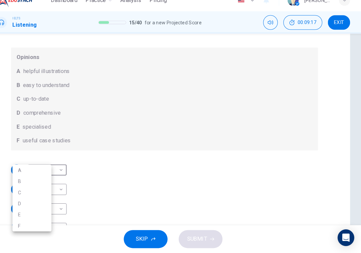
scroll to position [0, 0]
click at [34, 211] on li "E" at bounding box center [45, 216] width 37 height 11
type input "E"
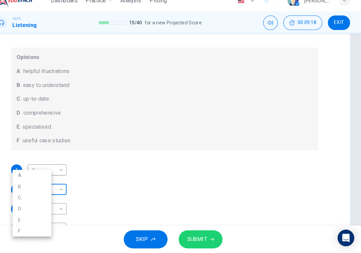
click at [42, 175] on body "Dashboard Practice Analysis Pricing English en ​ [PERSON_NAME] IELTS Listening …" at bounding box center [180, 126] width 361 height 253
click at [40, 205] on li "D" at bounding box center [45, 210] width 37 height 11
type input "D"
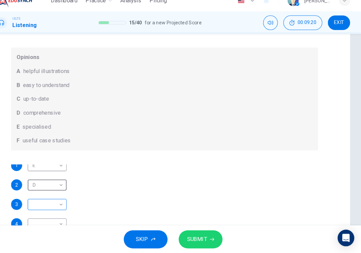
scroll to position [4, 0]
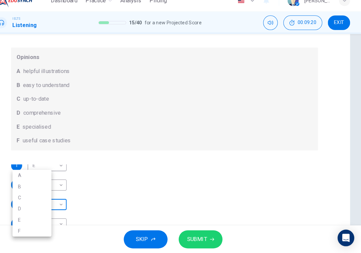
click at [53, 195] on body "Dashboard Practice Analysis Pricing English en ​ [PERSON_NAME] IELTS Listening …" at bounding box center [180, 126] width 361 height 253
click at [31, 194] on li "C" at bounding box center [45, 199] width 37 height 11
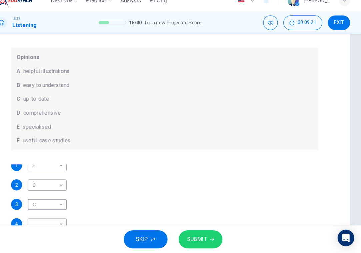
type input "C"
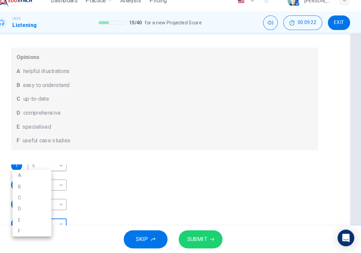
click at [52, 212] on body "Dashboard Practice Analysis Pricing English en ​ [PERSON_NAME] IELTS Listening …" at bounding box center [180, 126] width 361 height 253
click at [37, 194] on li "C" at bounding box center [45, 199] width 37 height 11
type input "C"
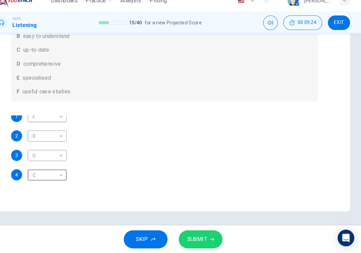
scroll to position [111, 0]
click at [194, 235] on span "SUBMIT" at bounding box center [203, 239] width 19 height 9
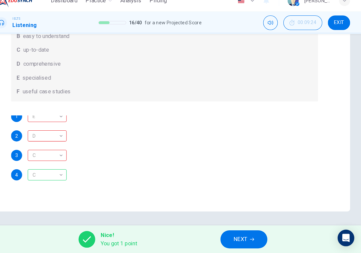
click at [239, 235] on span "NEXT" at bounding box center [245, 239] width 13 height 9
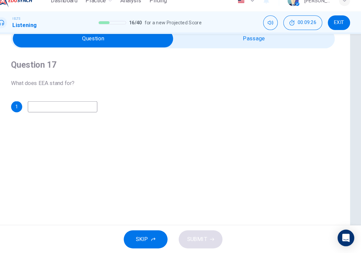
scroll to position [11, 0]
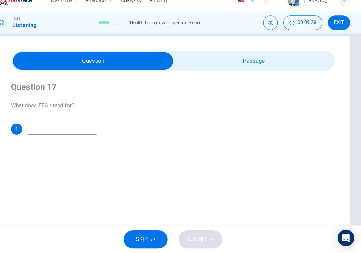
click at [199, 60] on input "checkbox" at bounding box center [104, 68] width 466 height 17
checkbox input "true"
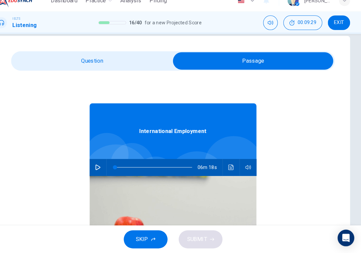
click at [106, 168] on icon "button" at bounding box center [108, 170] width 5 height 5
type input "0"
click at [118, 48] on div "Question 17 What does EEA stand for? 1 International Employment 06m 17s" at bounding box center [181, 179] width 340 height 268
click at [114, 62] on input "checkbox" at bounding box center [258, 68] width 466 height 17
checkbox input "false"
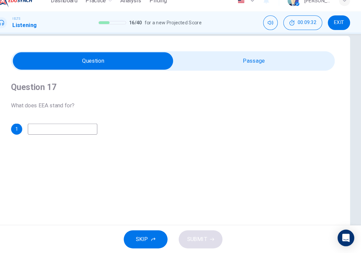
type input "1"
click at [197, 60] on input "checkbox" at bounding box center [104, 68] width 466 height 17
checkbox input "true"
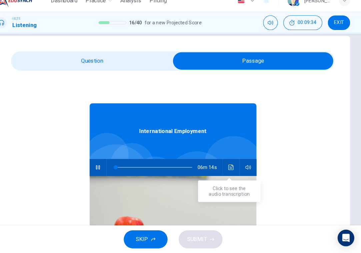
click at [231, 163] on button "Click to see the audio transcription" at bounding box center [236, 171] width 11 height 16
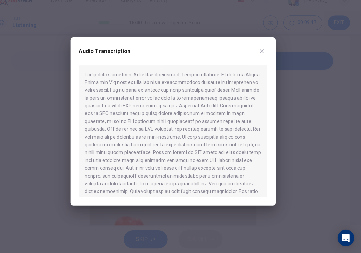
click at [263, 57] on icon "button" at bounding box center [265, 59] width 5 height 5
type input "5"
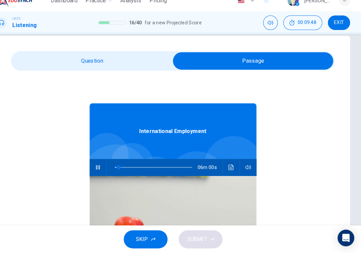
click at [113, 60] on input "checkbox" at bounding box center [258, 68] width 466 height 17
checkbox input "false"
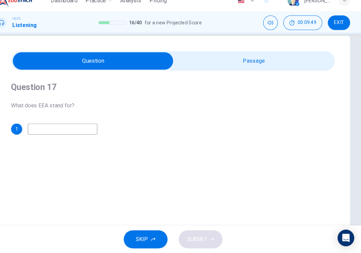
click at [70, 129] on input at bounding box center [74, 134] width 67 height 11
type input "European"
click at [186, 231] on button "SUBMIT" at bounding box center [207, 239] width 42 height 17
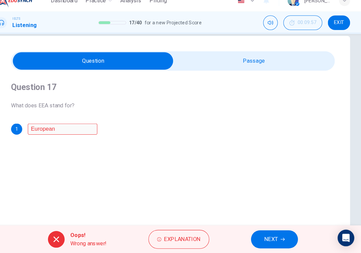
click at [268, 235] on span "NEXT" at bounding box center [274, 239] width 13 height 9
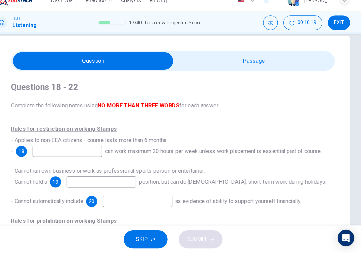
click at [196, 60] on input "checkbox" at bounding box center [104, 68] width 466 height 17
checkbox input "true"
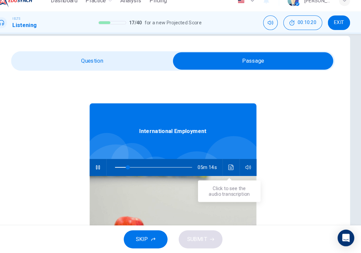
type input "17"
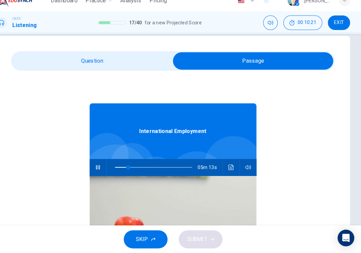
click at [81, 60] on input "checkbox" at bounding box center [258, 68] width 466 height 17
checkbox input "false"
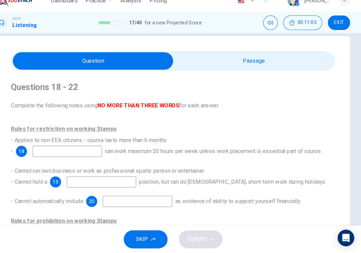
type input "29"
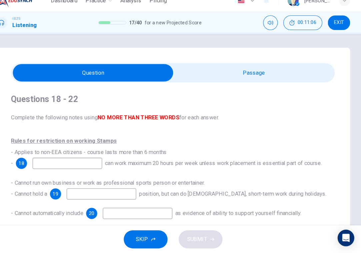
scroll to position [0, 0]
click at [247, 72] on input "checkbox" at bounding box center [104, 80] width 466 height 17
checkbox input "true"
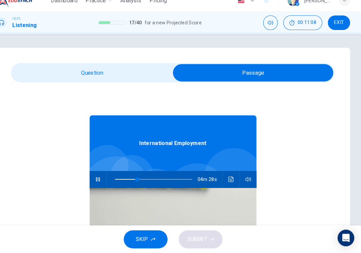
click at [103, 174] on button "button" at bounding box center [108, 182] width 11 height 16
click at [106, 179] on icon "button" at bounding box center [108, 181] width 5 height 5
type input "29"
click at [109, 72] on input "checkbox" at bounding box center [258, 80] width 466 height 17
checkbox input "false"
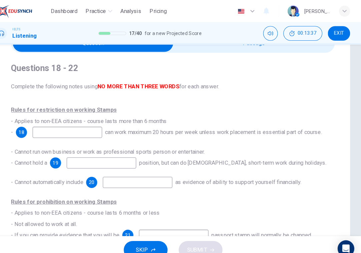
scroll to position [44, 0]
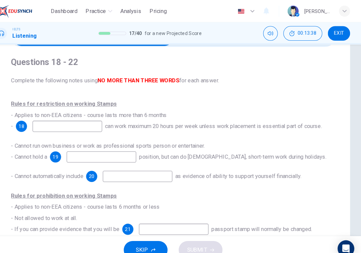
click at [81, 118] on input at bounding box center [79, 121] width 67 height 11
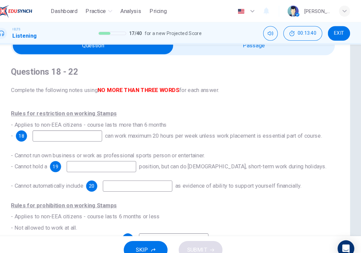
scroll to position [0, 0]
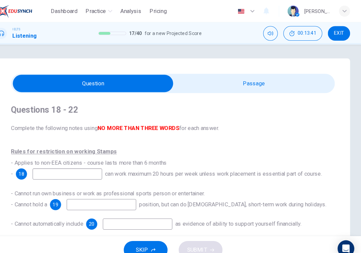
type input "31"
click at [204, 77] on input "checkbox" at bounding box center [104, 80] width 466 height 17
checkbox input "true"
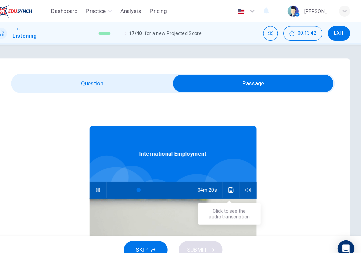
click at [234, 184] on icon "Click to see the audio transcription" at bounding box center [236, 181] width 5 height 5
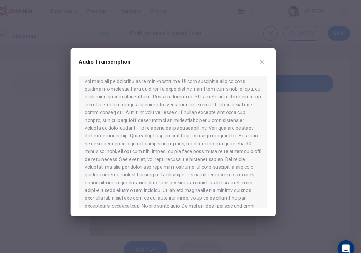
scroll to position [66, 0]
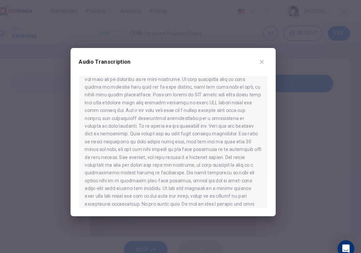
click at [258, 52] on div "Audio Transcription" at bounding box center [180, 126] width 197 height 161
click at [263, 57] on icon "button" at bounding box center [265, 59] width 5 height 5
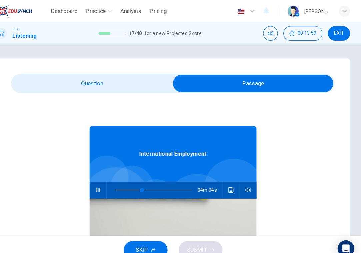
type input "36"
click at [136, 92] on div "International Employment 04m 03s" at bounding box center [181, 218] width 160 height 258
click at [132, 81] on input "checkbox" at bounding box center [258, 80] width 466 height 17
checkbox input "false"
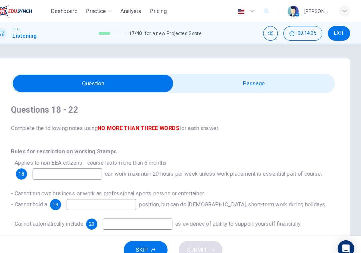
type input "37"
click at [227, 75] on input "checkbox" at bounding box center [104, 80] width 466 height 17
checkbox input "true"
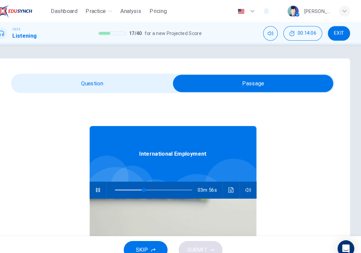
click at [234, 182] on icon "Click to see the audio transcription" at bounding box center [236, 181] width 5 height 5
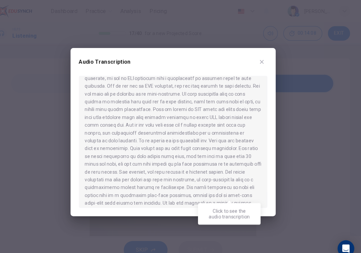
scroll to position [52, 0]
click at [256, 57] on div "Audio Transcription" at bounding box center [180, 126] width 197 height 161
click at [263, 61] on icon "button" at bounding box center [265, 59] width 5 height 5
type input "42"
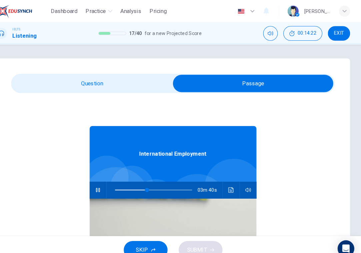
click at [131, 76] on input "checkbox" at bounding box center [258, 80] width 466 height 17
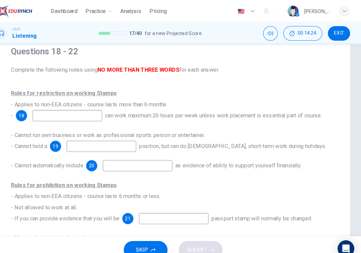
scroll to position [79, 0]
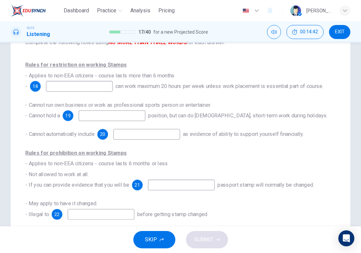
drag, startPoint x: 151, startPoint y: 147, endPoint x: 194, endPoint y: 159, distance: 45.1
click at [194, 159] on div "Rules for prohibition on working Stamps - Applies to non-EEA citizens - course …" at bounding box center [180, 169] width 311 height 43
click at [229, 201] on div "- May apply to have it changed. - Illegal to 22 before getting stamp changed." at bounding box center [180, 208] width 311 height 21
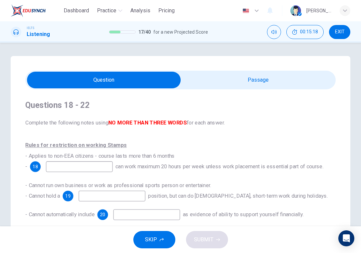
scroll to position [0, 0]
click at [251, 80] on input "checkbox" at bounding box center [104, 80] width 466 height 17
checkbox input "true"
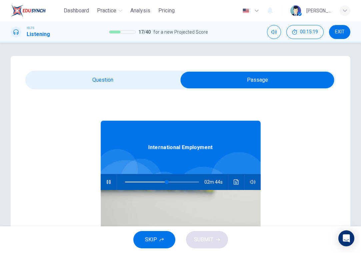
type input "57"
click at [169, 75] on input "checkbox" at bounding box center [258, 80] width 466 height 17
checkbox input "false"
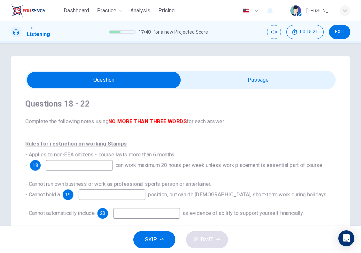
scroll to position [1, 0]
click at [251, 92] on div "Questions 18 - 22 Complete the following notes using NO MORE THAN THREE WORDS f…" at bounding box center [180, 199] width 311 height 222
type input "59"
click at [251, 92] on div "Questions 18 - 22 Complete the following notes using NO MORE THAN THREE WORDS f…" at bounding box center [180, 199] width 311 height 222
click at [251, 83] on input "checkbox" at bounding box center [104, 80] width 466 height 17
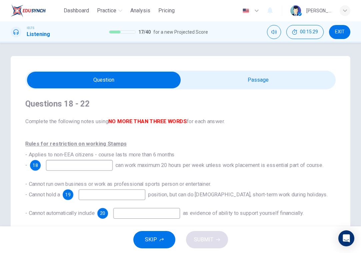
checkbox input "true"
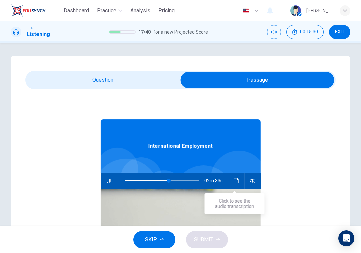
click at [236, 180] on icon "Click to see the audio transcription" at bounding box center [236, 180] width 5 height 5
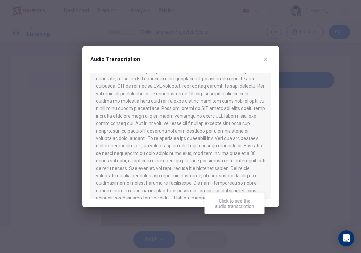
scroll to position [55, 0]
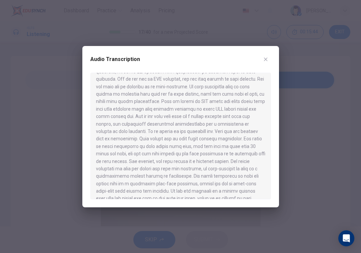
click at [274, 46] on div "Audio Transcription" at bounding box center [180, 126] width 197 height 161
click at [267, 56] on button "button" at bounding box center [266, 59] width 11 height 11
type input "64"
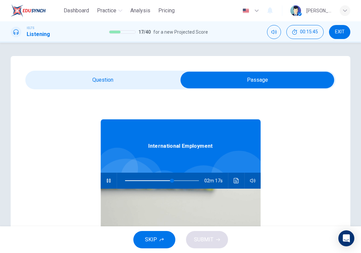
click at [151, 76] on input "checkbox" at bounding box center [258, 80] width 466 height 17
checkbox input "false"
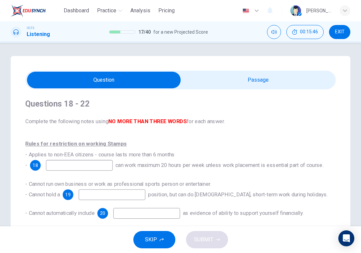
click at [96, 166] on input at bounding box center [79, 165] width 67 height 11
type input "EEA"
click at [93, 198] on input at bounding box center [112, 194] width 67 height 11
type input "73"
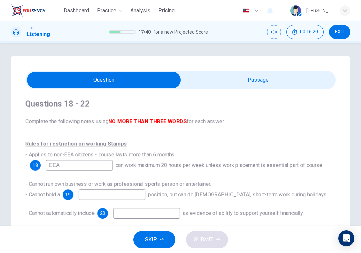
click at [214, 83] on input "checkbox" at bounding box center [104, 80] width 466 height 17
checkbox input "true"
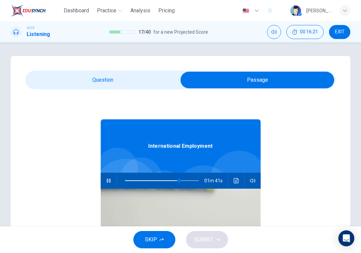
click at [234, 181] on icon "Click to see the audio transcription" at bounding box center [236, 180] width 5 height 5
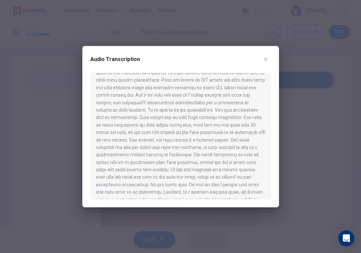
scroll to position [77, 0]
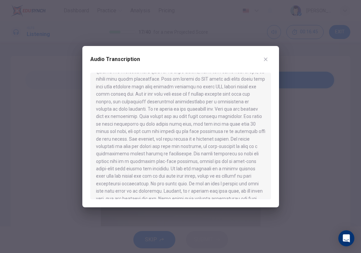
click at [269, 58] on button "button" at bounding box center [266, 59] width 11 height 11
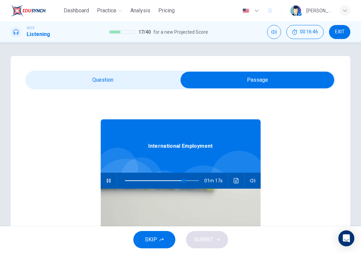
type input "80"
click at [154, 84] on input "checkbox" at bounding box center [258, 80] width 466 height 17
checkbox input "false"
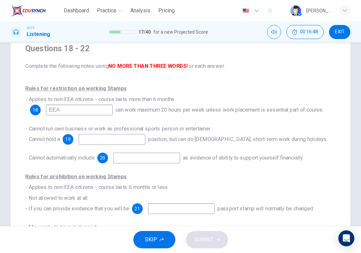
scroll to position [56, 0]
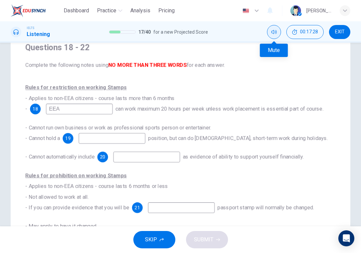
click at [275, 30] on icon "Mute" at bounding box center [274, 31] width 5 height 5
click at [104, 142] on input at bounding box center [112, 138] width 67 height 11
type input "business"
click at [122, 158] on input at bounding box center [146, 157] width 67 height 11
type input "0"
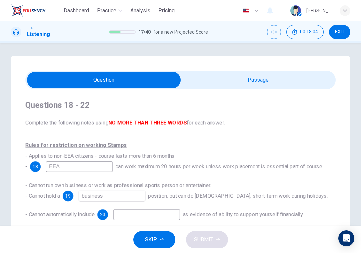
scroll to position [0, 0]
click at [221, 81] on input "checkbox" at bounding box center [104, 80] width 466 height 17
checkbox input "true"
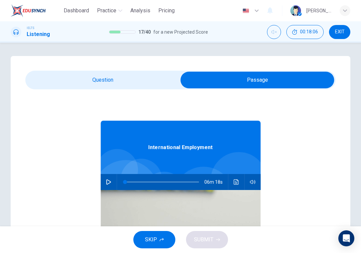
click at [107, 178] on button "button" at bounding box center [108, 182] width 11 height 16
click at [161, 183] on span at bounding box center [162, 181] width 74 height 9
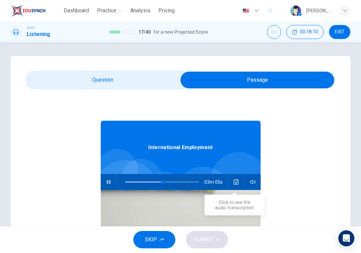
click at [234, 181] on icon "Click to see the audio transcription" at bounding box center [236, 181] width 5 height 5
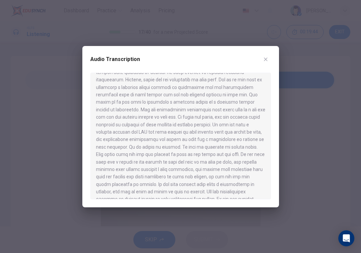
scroll to position [227, 0]
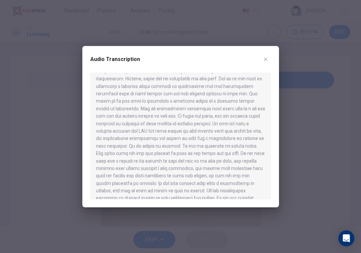
click at [260, 58] on div "Audio Transcription" at bounding box center [180, 63] width 181 height 19
click at [265, 58] on icon "button" at bounding box center [266, 59] width 4 height 4
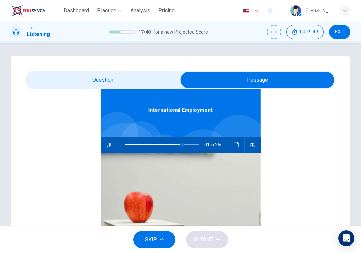
scroll to position [37, 0]
click at [156, 238] on span "SKIP" at bounding box center [151, 239] width 12 height 9
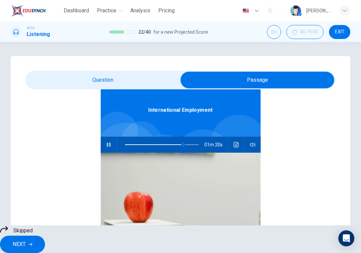
click at [26, 240] on span "NEXT" at bounding box center [19, 244] width 13 height 9
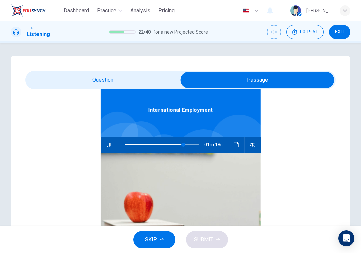
click at [98, 91] on div "International Employment 01m 18s" at bounding box center [180, 181] width 311 height 258
type input "80"
click at [98, 84] on input "checkbox" at bounding box center [258, 80] width 466 height 17
checkbox input "false"
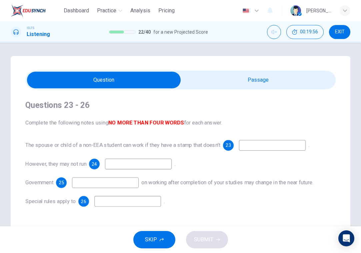
click at [144, 240] on button "SKIP" at bounding box center [154, 239] width 42 height 17
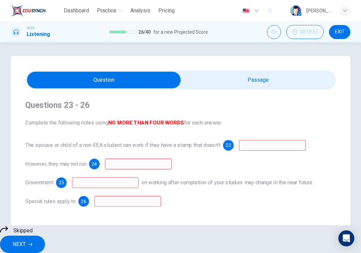
click at [45, 242] on button "NEXT" at bounding box center [22, 244] width 45 height 17
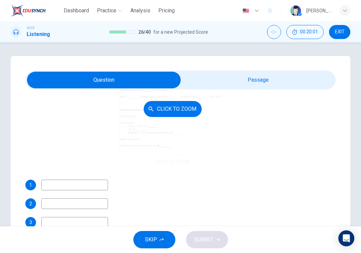
scroll to position [44, 0]
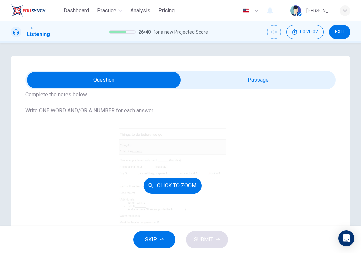
click at [185, 182] on button "Click to Zoom" at bounding box center [173, 186] width 58 height 16
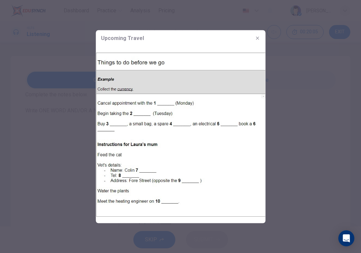
click at [256, 39] on icon "button" at bounding box center [257, 37] width 5 height 5
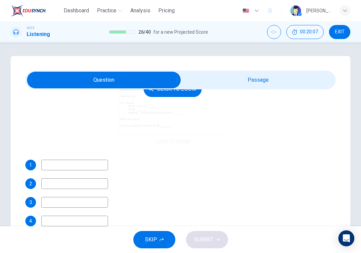
scroll to position [141, 0]
click at [220, 130] on div "Click to Zoom" at bounding box center [172, 88] width 295 height 115
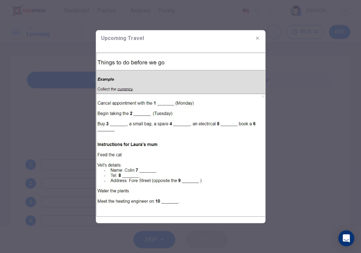
click at [255, 38] on icon "button" at bounding box center [257, 37] width 5 height 5
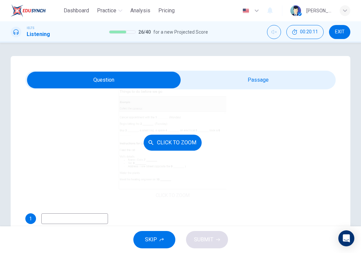
scroll to position [45, 0]
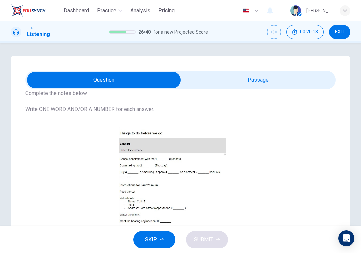
click at [260, 85] on input "checkbox" at bounding box center [104, 80] width 466 height 17
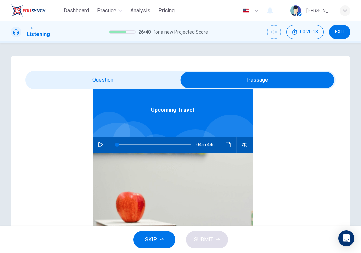
scroll to position [37, 0]
click at [100, 140] on button "button" at bounding box center [100, 145] width 11 height 16
click at [119, 76] on input "checkbox" at bounding box center [258, 80] width 466 height 17
checkbox input "false"
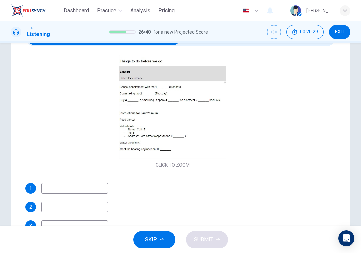
scroll to position [74, 0]
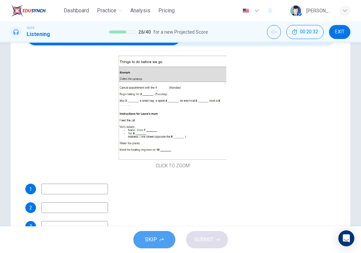
click at [157, 239] on button "SKIP" at bounding box center [154, 239] width 42 height 17
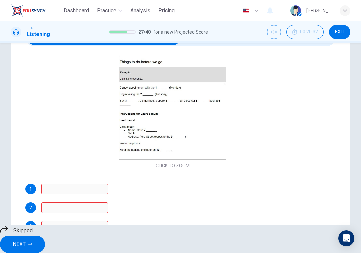
click at [26, 240] on span "NEXT" at bounding box center [19, 244] width 13 height 9
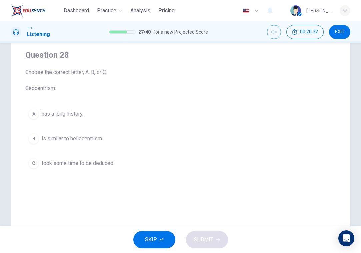
scroll to position [53, 0]
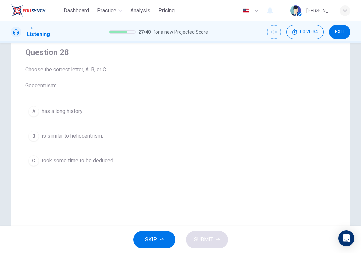
click at [92, 140] on button "B is similar to heliocentrism." at bounding box center [180, 136] width 311 height 17
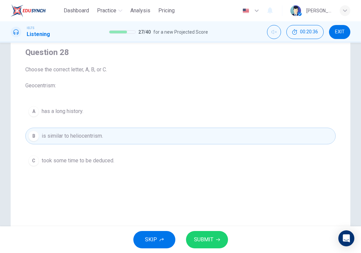
click at [168, 168] on button "C took some time to be deduced." at bounding box center [180, 160] width 311 height 17
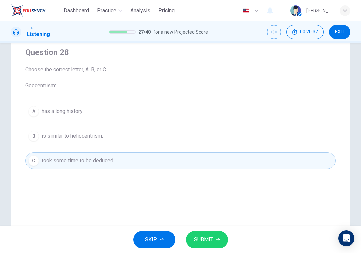
click at [213, 239] on span "SUBMIT" at bounding box center [203, 239] width 19 height 9
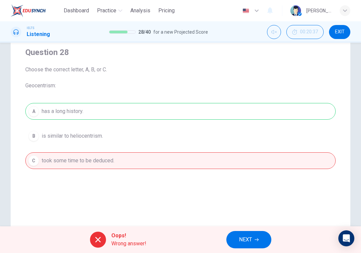
click at [258, 239] on icon "button" at bounding box center [257, 240] width 4 height 3
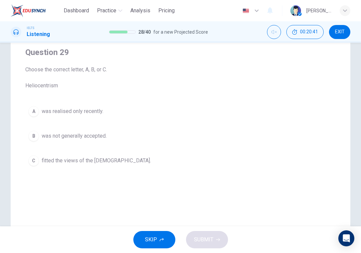
click at [110, 103] on button "A was realised only recently." at bounding box center [180, 111] width 311 height 17
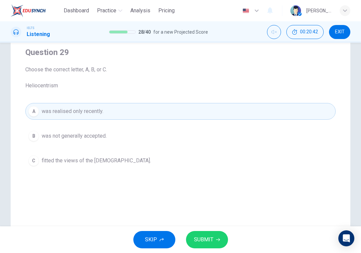
click at [209, 239] on span "SUBMIT" at bounding box center [203, 239] width 19 height 9
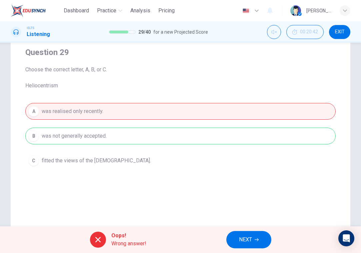
click at [255, 245] on button "NEXT" at bounding box center [249, 239] width 45 height 17
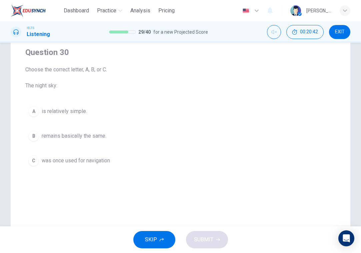
click at [158, 156] on button "C was once used for navigation" at bounding box center [180, 160] width 311 height 17
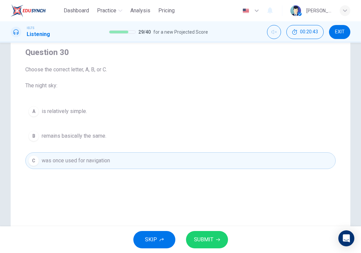
click at [203, 237] on span "SUBMIT" at bounding box center [203, 239] width 19 height 9
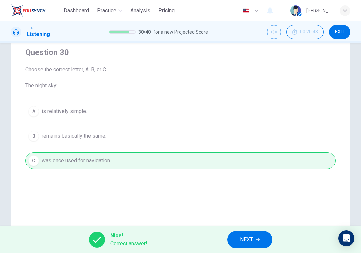
click at [250, 234] on button "NEXT" at bounding box center [250, 239] width 45 height 17
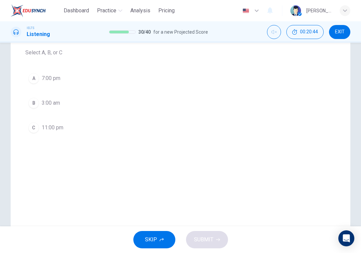
scroll to position [87, 0]
click at [82, 115] on div "A 7:00 pm B 3:00 am C 11:00 pm" at bounding box center [180, 102] width 311 height 66
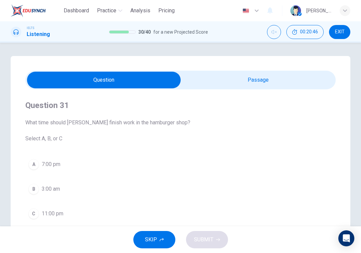
scroll to position [0, 0]
click at [249, 92] on div "Question 31 What time should [PERSON_NAME] finish work in the hamburger shop? S…" at bounding box center [180, 160] width 311 height 143
click at [238, 82] on input "checkbox" at bounding box center [104, 80] width 466 height 17
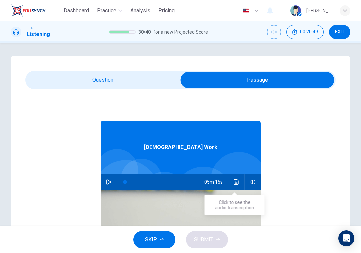
click at [234, 183] on icon "Click to see the audio transcription" at bounding box center [236, 181] width 5 height 5
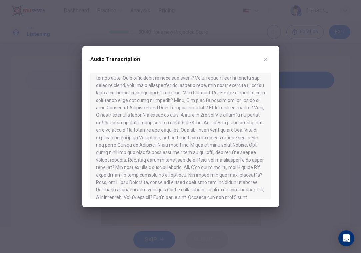
scroll to position [138, 0]
click at [268, 55] on button "button" at bounding box center [266, 59] width 11 height 11
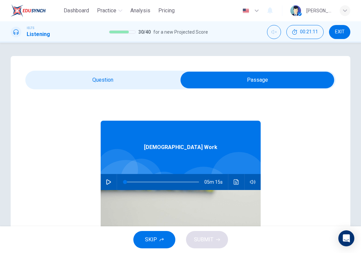
click at [113, 80] on input "checkbox" at bounding box center [258, 80] width 466 height 17
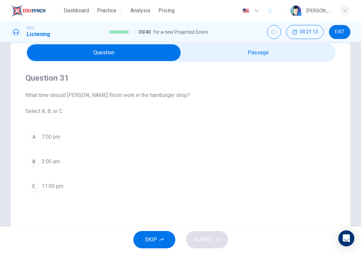
scroll to position [28, 0]
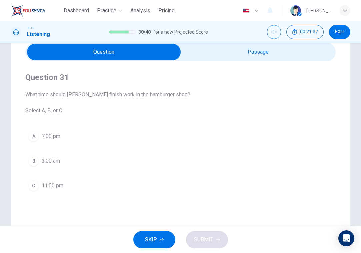
click at [261, 48] on input "checkbox" at bounding box center [104, 52] width 466 height 17
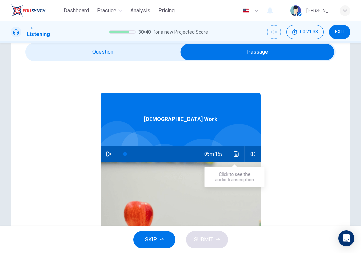
click at [234, 154] on icon "Click to see the audio transcription" at bounding box center [236, 153] width 5 height 5
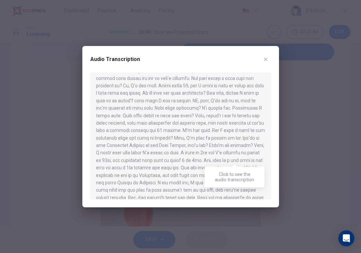
scroll to position [101, 0]
click at [267, 59] on icon "button" at bounding box center [265, 59] width 5 height 5
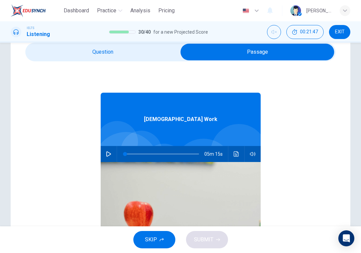
click at [154, 54] on input "checkbox" at bounding box center [258, 52] width 466 height 17
checkbox input "false"
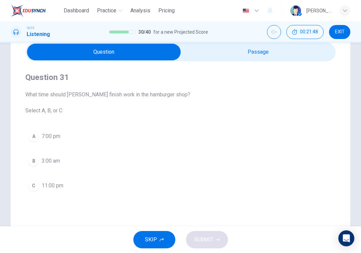
click at [76, 190] on button "C 11:00 pm" at bounding box center [180, 185] width 311 height 17
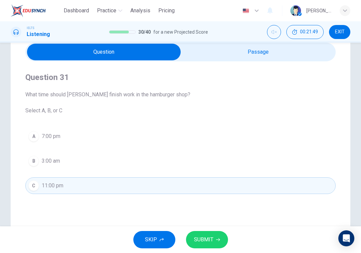
click at [204, 245] on button "SUBMIT" at bounding box center [207, 239] width 42 height 17
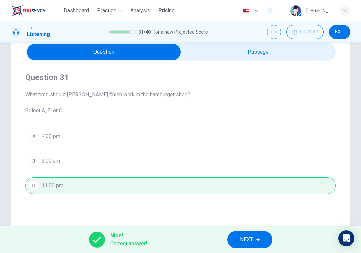
click at [250, 239] on span "NEXT" at bounding box center [246, 239] width 13 height 9
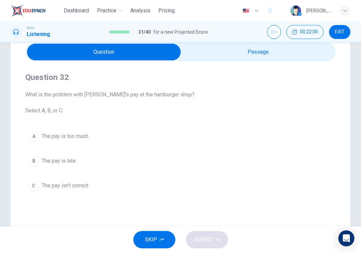
click at [83, 165] on button "B The pay is late" at bounding box center [180, 161] width 311 height 17
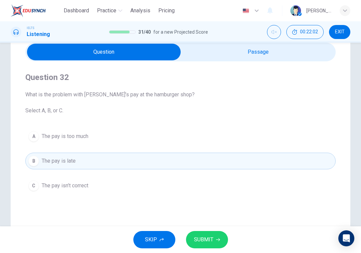
click at [191, 235] on button "SUBMIT" at bounding box center [207, 239] width 42 height 17
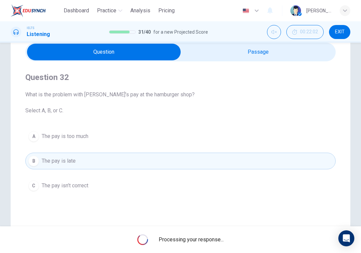
click at [62, 184] on span "The pay isn’t correct" at bounding box center [65, 186] width 47 height 8
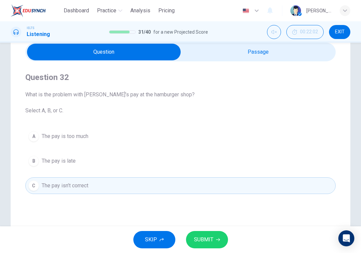
click at [62, 184] on span "The pay isn’t correct" at bounding box center [65, 186] width 47 height 8
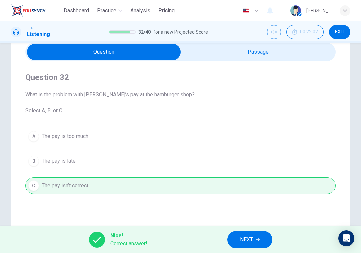
click at [252, 237] on span "NEXT" at bounding box center [246, 239] width 13 height 9
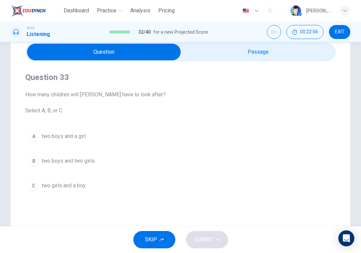
click at [89, 163] on span "two boys and two girls" at bounding box center [68, 161] width 53 height 8
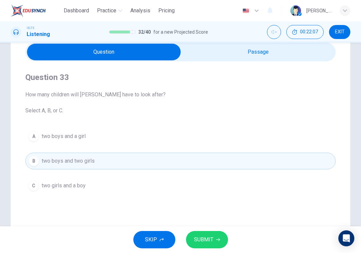
click at [205, 235] on button "SUBMIT" at bounding box center [207, 239] width 42 height 17
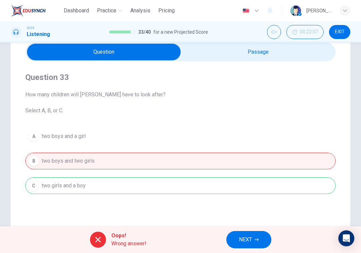
click at [233, 241] on button "NEXT" at bounding box center [249, 239] width 45 height 17
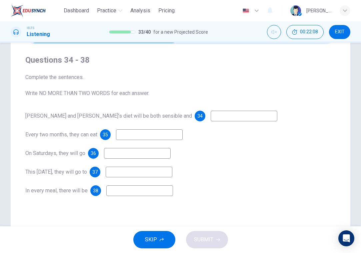
scroll to position [48, 0]
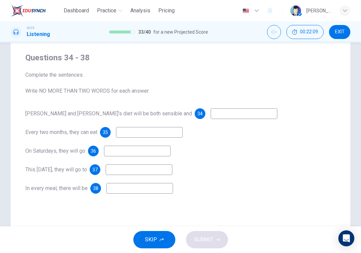
click at [152, 238] on span "SKIP" at bounding box center [151, 239] width 12 height 9
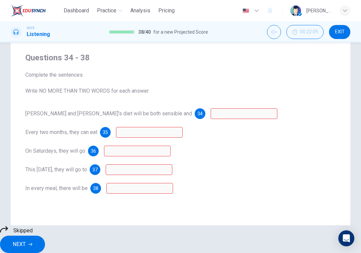
click at [26, 240] on span "NEXT" at bounding box center [19, 244] width 13 height 9
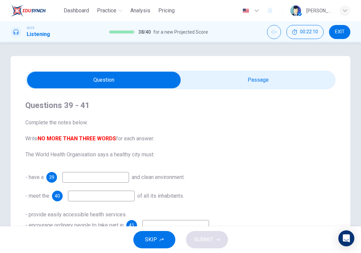
click at [162, 238] on button "SKIP" at bounding box center [154, 239] width 42 height 17
